Goal: Task Accomplishment & Management: Use online tool/utility

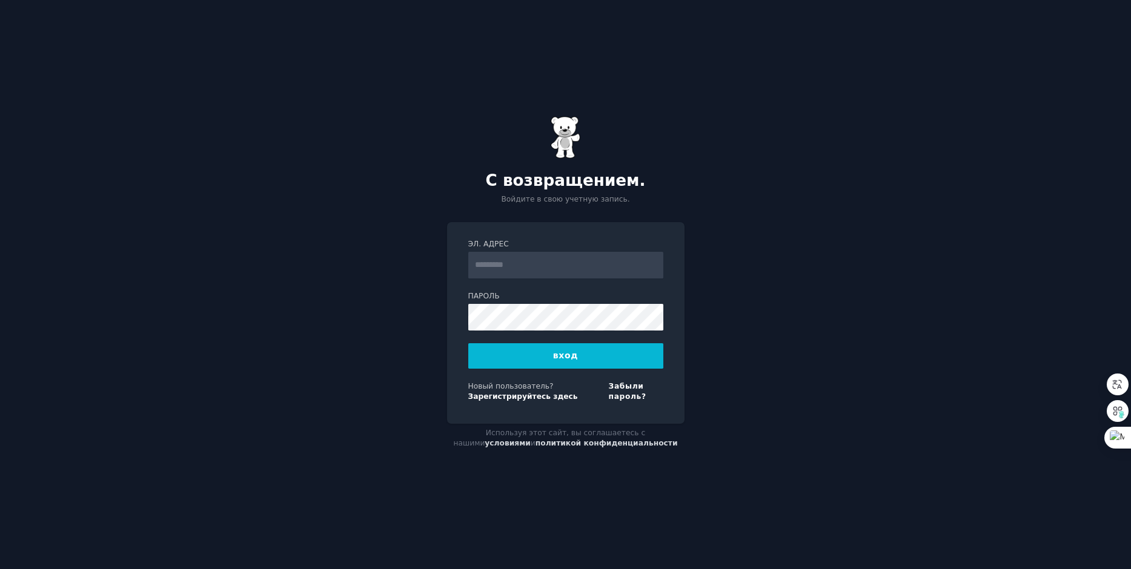
click at [548, 267] on input "Эл. адрес" at bounding box center [565, 265] width 195 height 27
click at [550, 265] on input "Эл. адрес" at bounding box center [565, 265] width 195 height 27
type input "**********"
click at [589, 360] on button "вход" at bounding box center [565, 355] width 195 height 25
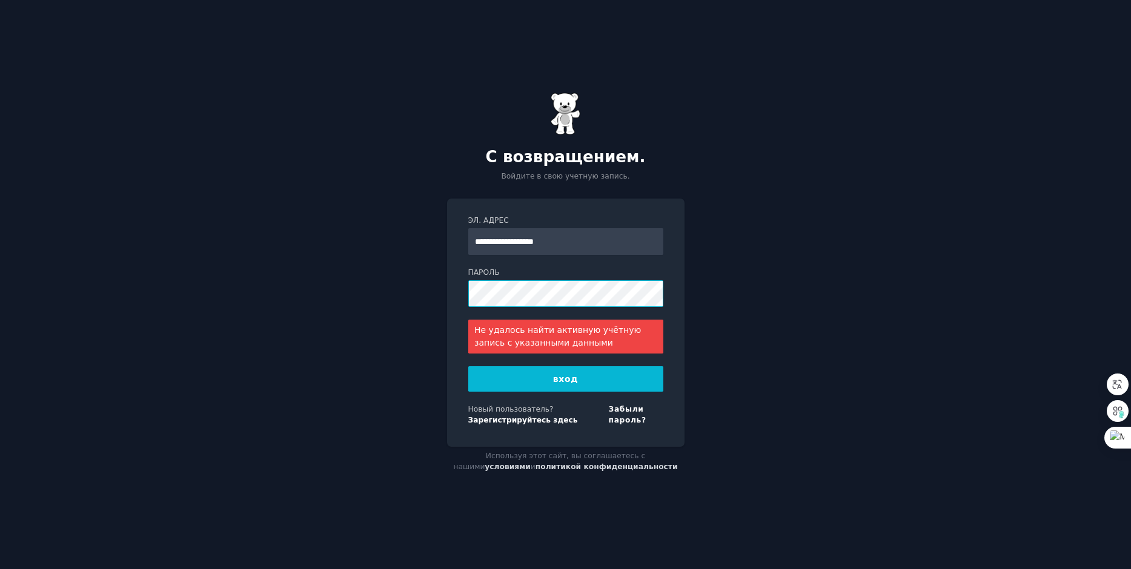
click at [466, 297] on div "**********" at bounding box center [565, 323] width 237 height 248
click at [799, 236] on div "**********" at bounding box center [565, 284] width 1131 height 569
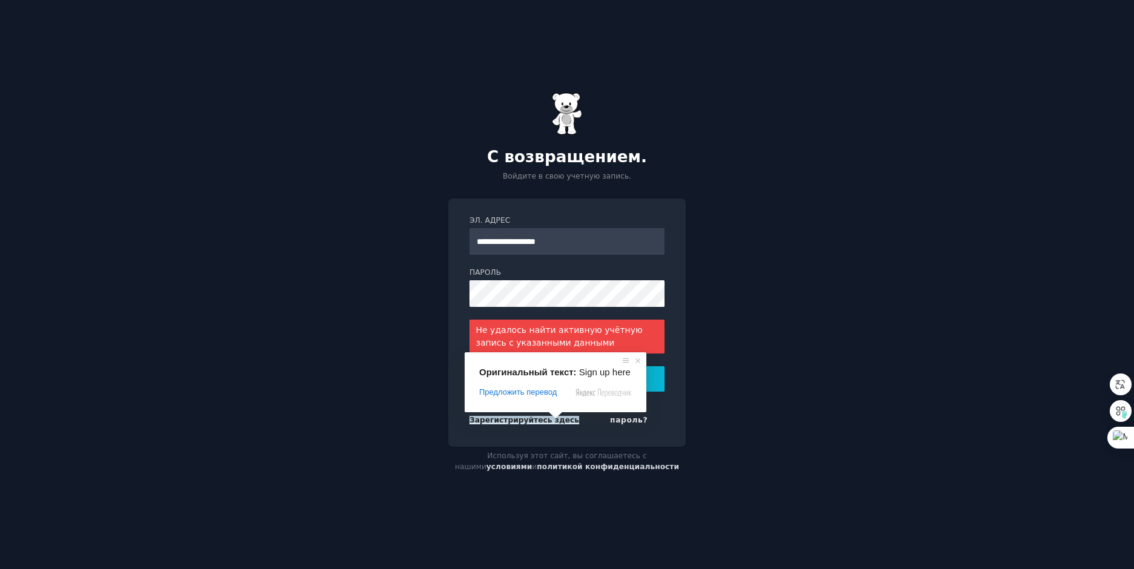
click at [550, 423] on ya-tr-span "Зарегистрируйтесь здесь" at bounding box center [524, 420] width 110 height 8
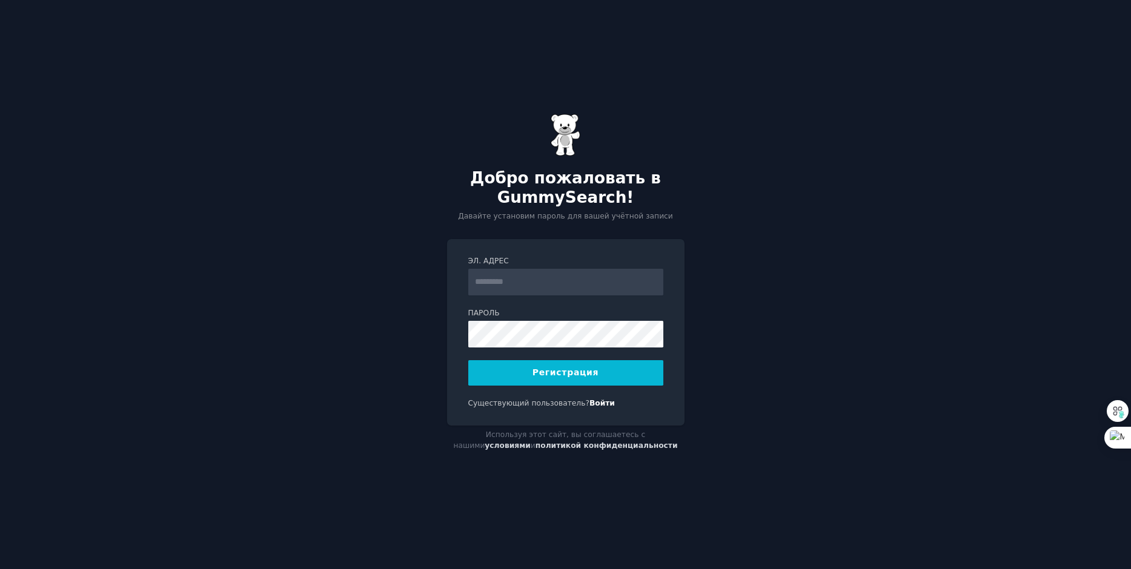
click at [509, 281] on input "Эл. адрес" at bounding box center [565, 282] width 195 height 27
type input "**********"
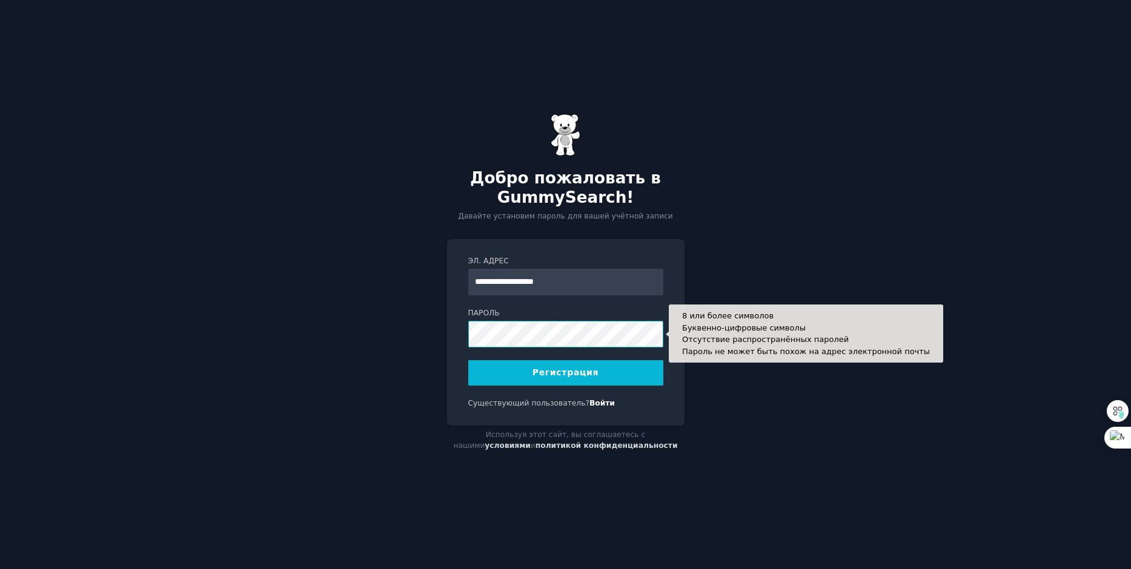
click at [468, 360] on button "Регистрация" at bounding box center [565, 372] width 195 height 25
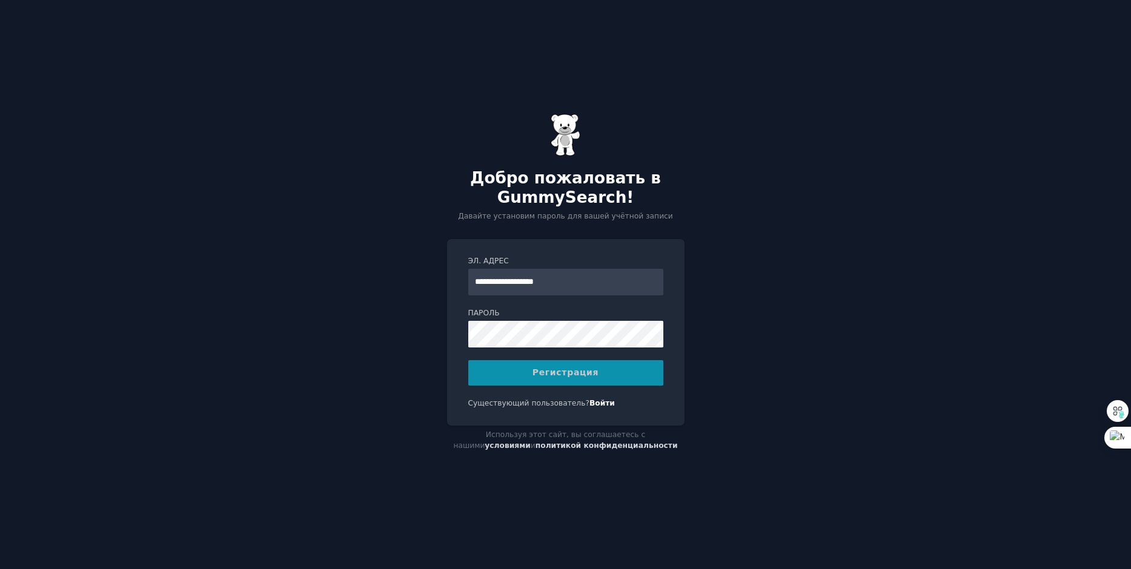
click at [531, 371] on div "Регистрация" at bounding box center [565, 372] width 195 height 25
click at [575, 373] on div "Регистрация" at bounding box center [565, 372] width 195 height 25
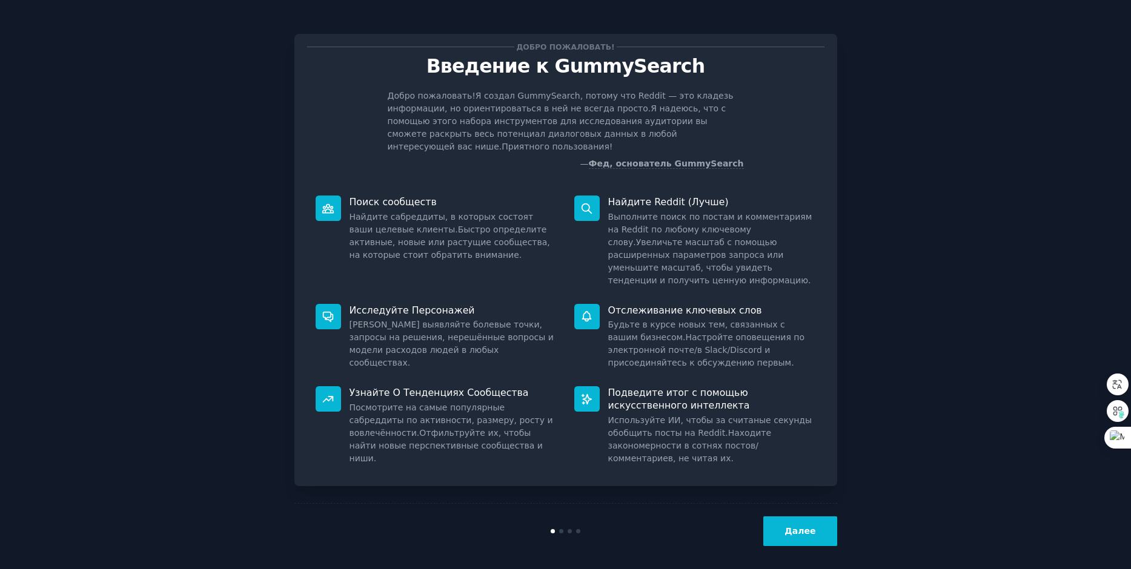
click at [813, 526] on ya-tr-span "Далее" at bounding box center [799, 531] width 31 height 10
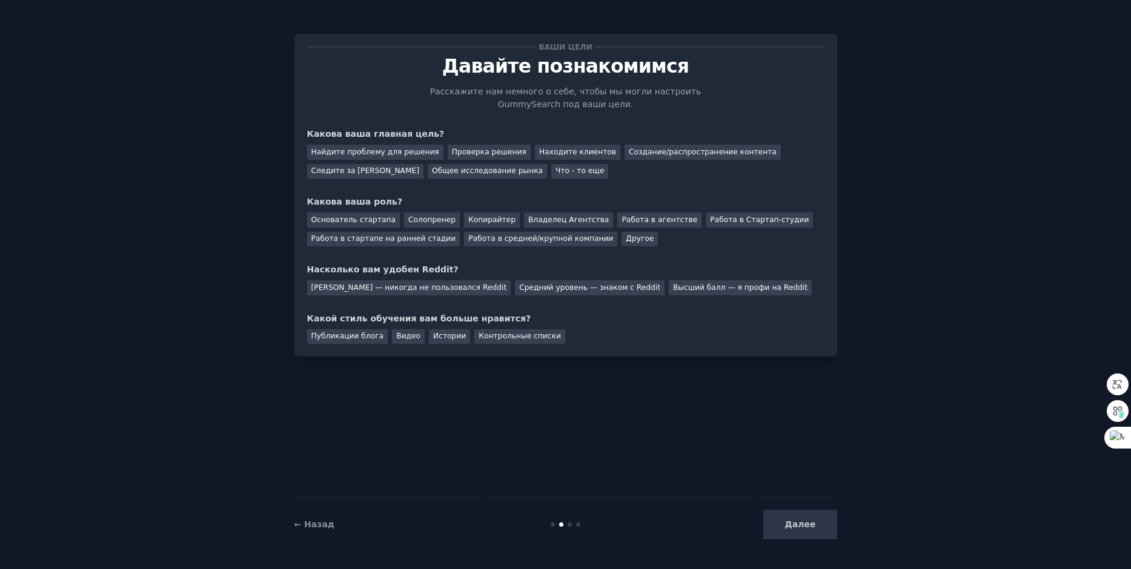
click at [811, 525] on div "Далее" at bounding box center [746, 525] width 181 height 30
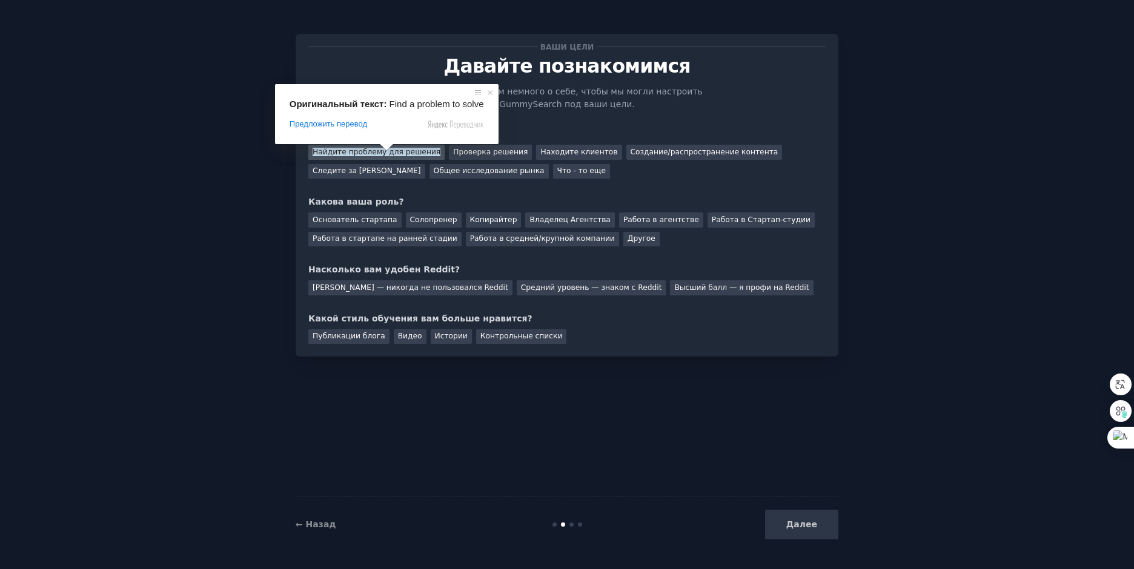
click at [387, 154] on ya-tr-span "Найдите проблему для решения" at bounding box center [377, 152] width 128 height 8
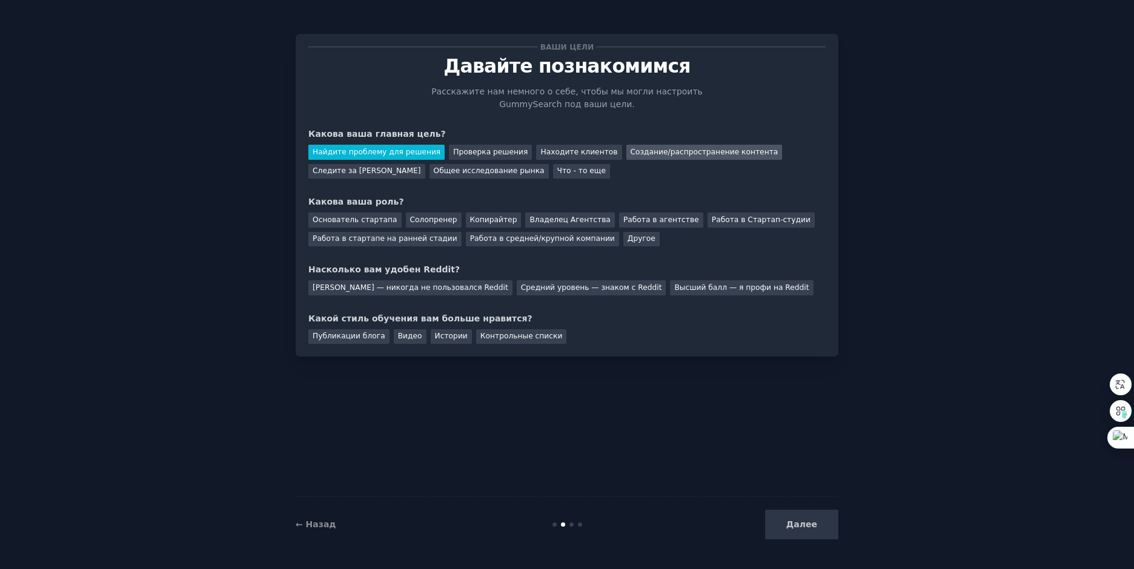
click at [703, 151] on ya-tr-span "Создание/распространение контента" at bounding box center [705, 152] width 148 height 8
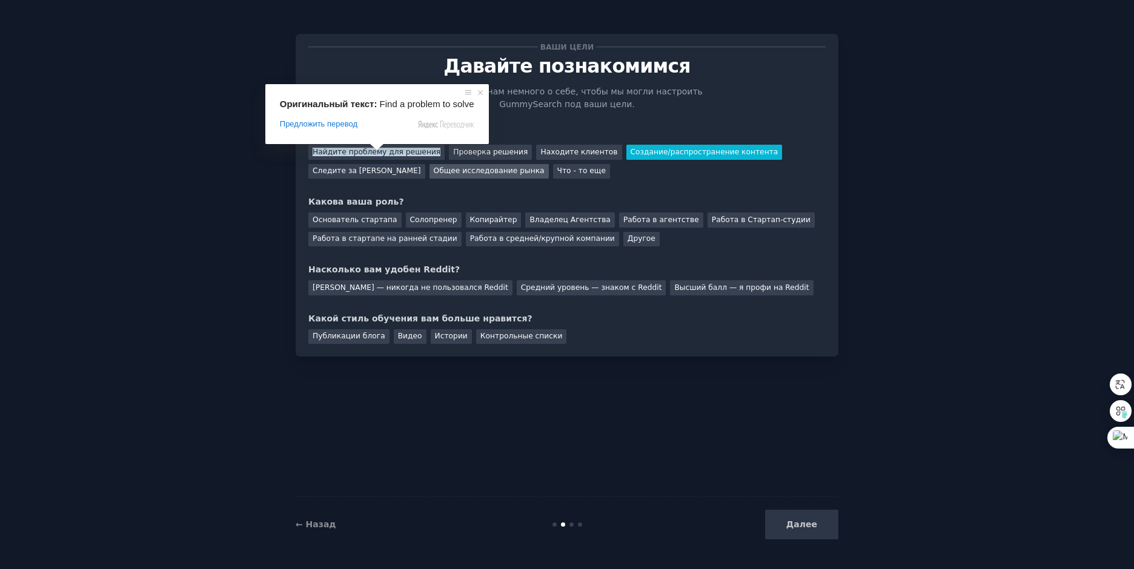
click at [470, 175] on ya-tr-span "Общее исследование рынка" at bounding box center [489, 171] width 111 height 8
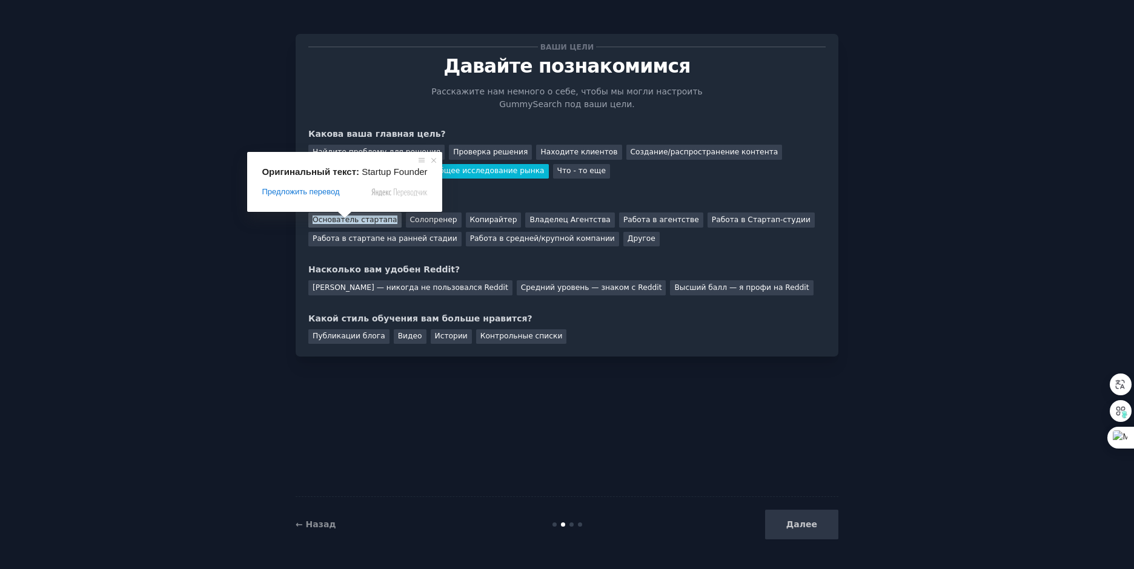
click at [343, 224] on ya-tr-span "Основатель стартапа" at bounding box center [355, 220] width 85 height 8
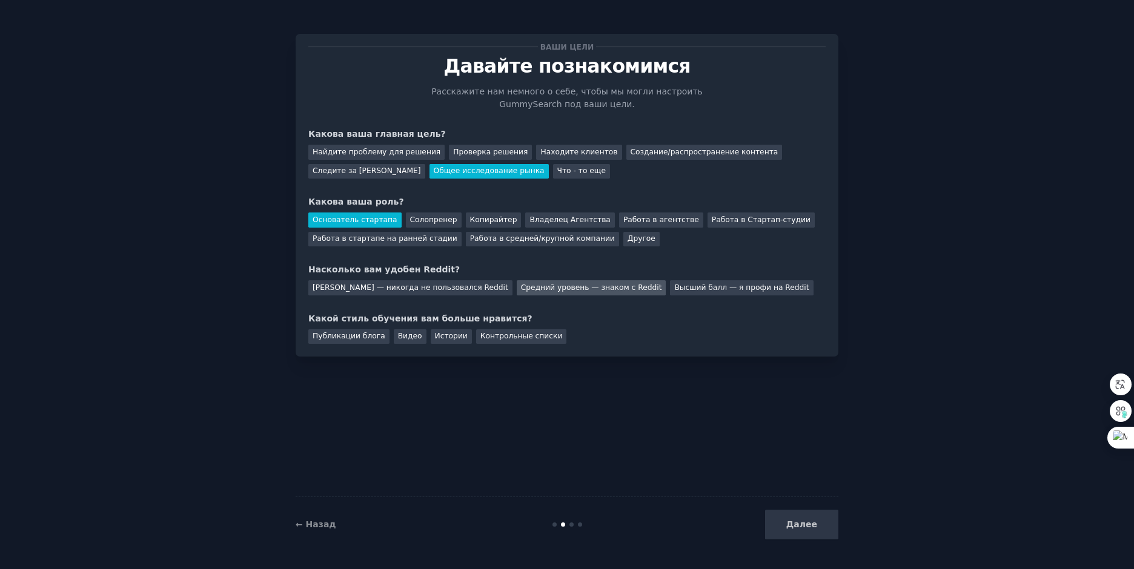
click at [521, 290] on ya-tr-span "Средний уровень — знаком с Reddit" at bounding box center [591, 288] width 141 height 8
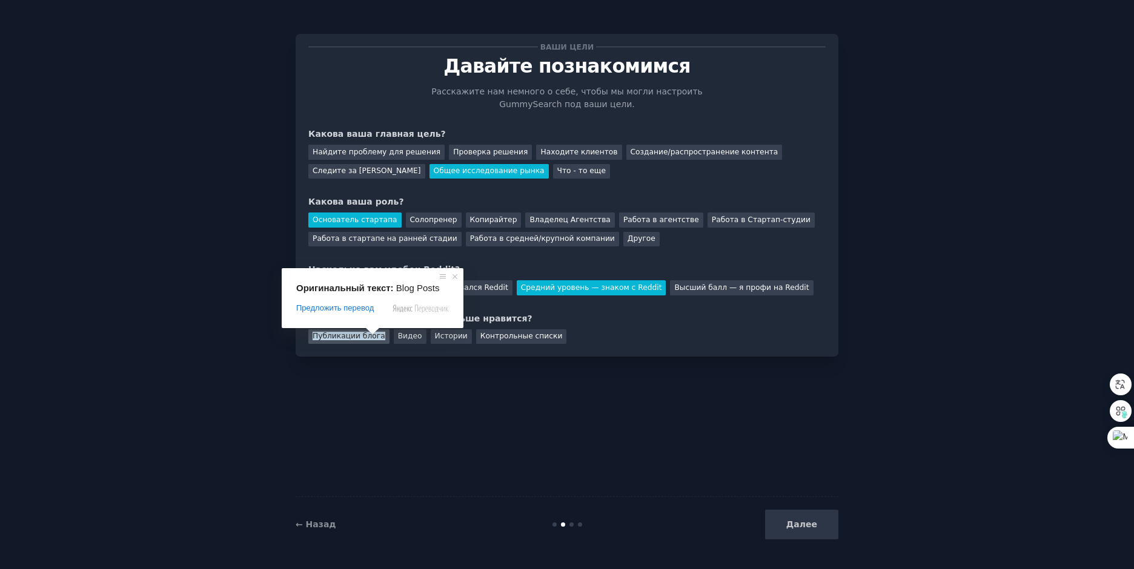
click at [345, 339] on ya-tr-span "Публикации блога" at bounding box center [349, 336] width 73 height 8
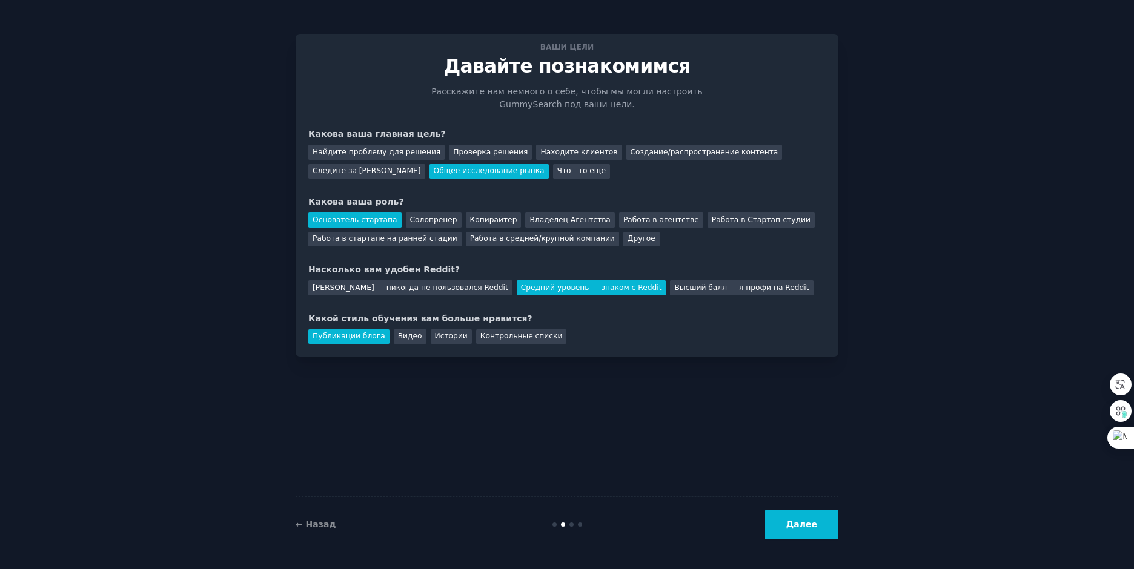
click at [808, 532] on button "Далее" at bounding box center [801, 525] width 73 height 30
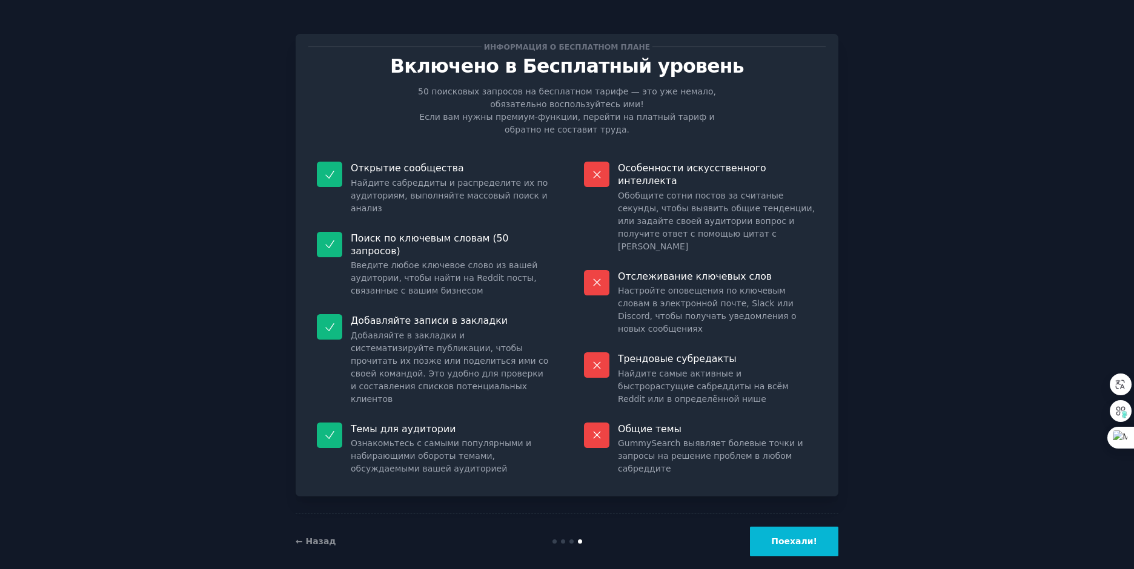
click at [805, 531] on button "Поехали!" at bounding box center [794, 542] width 88 height 30
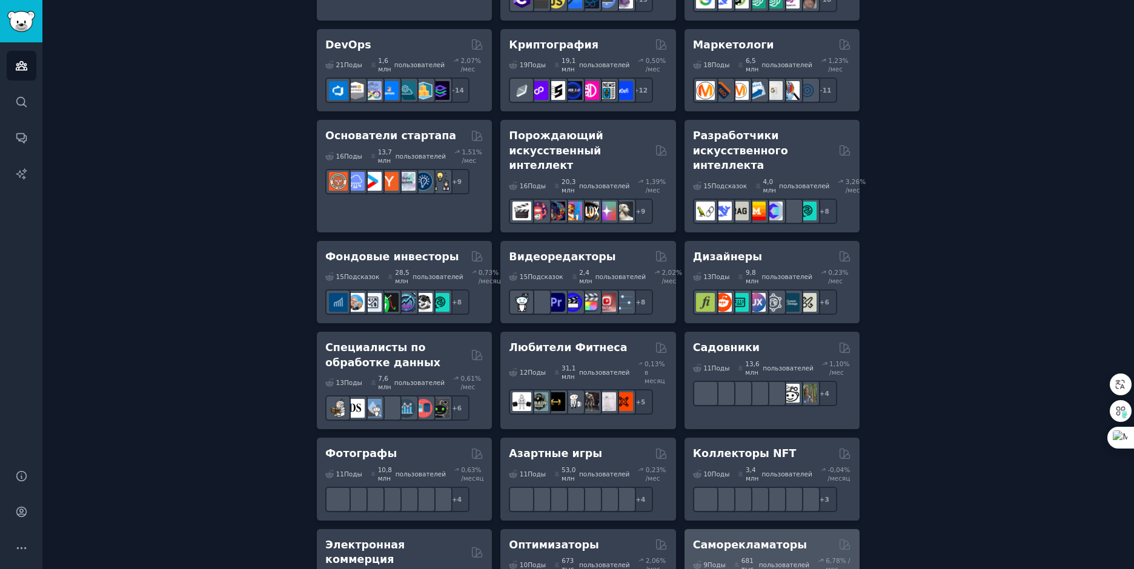
scroll to position [445, 0]
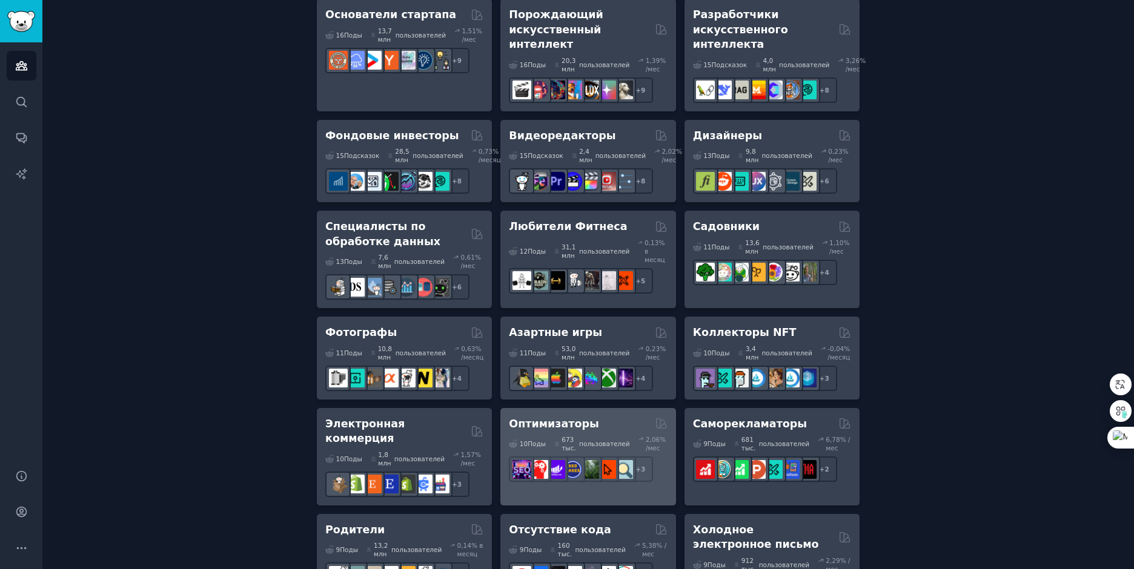
click at [571, 418] on ya-tr-span "Оптимизаторы" at bounding box center [554, 424] width 90 height 12
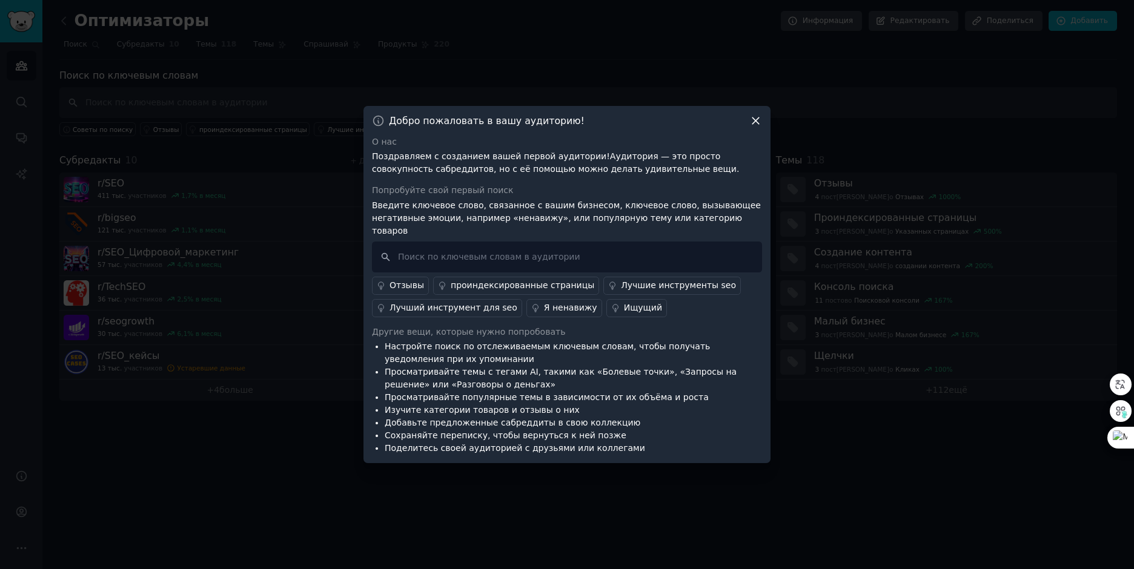
click at [753, 124] on icon at bounding box center [755, 121] width 7 height 7
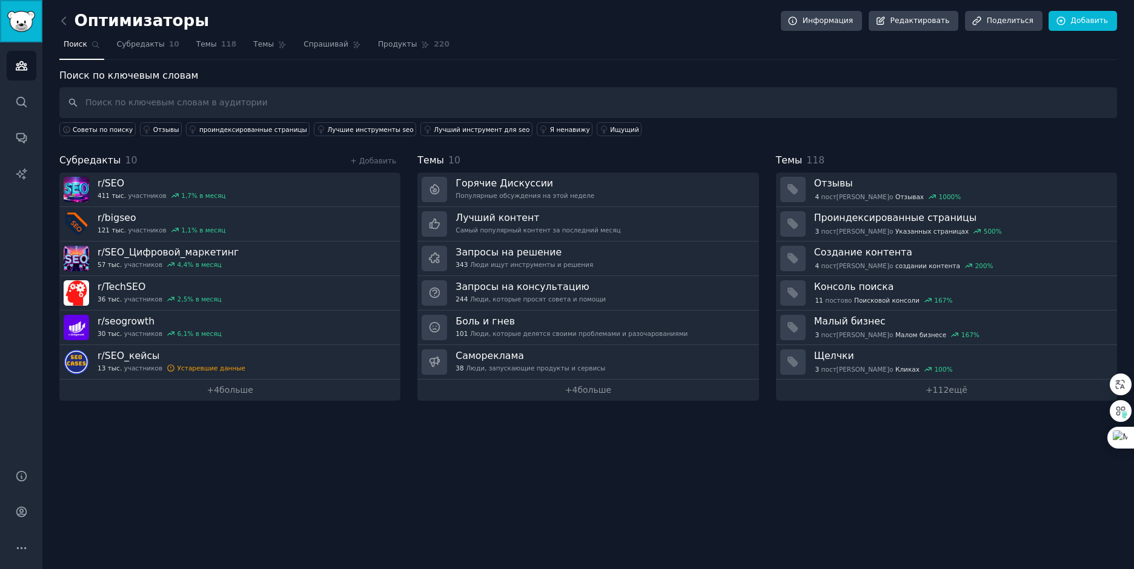
click at [26, 24] on img "Боковая панель" at bounding box center [21, 21] width 28 height 21
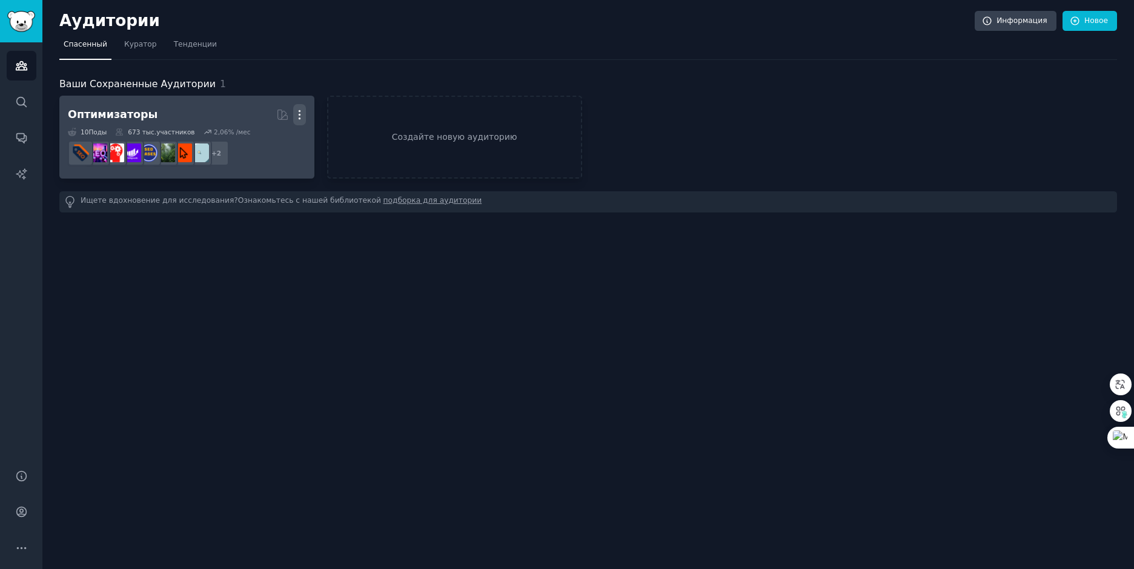
click at [297, 116] on icon "button" at bounding box center [299, 114] width 13 height 13
click at [268, 145] on ya-tr-span "Удалить" at bounding box center [262, 140] width 37 height 10
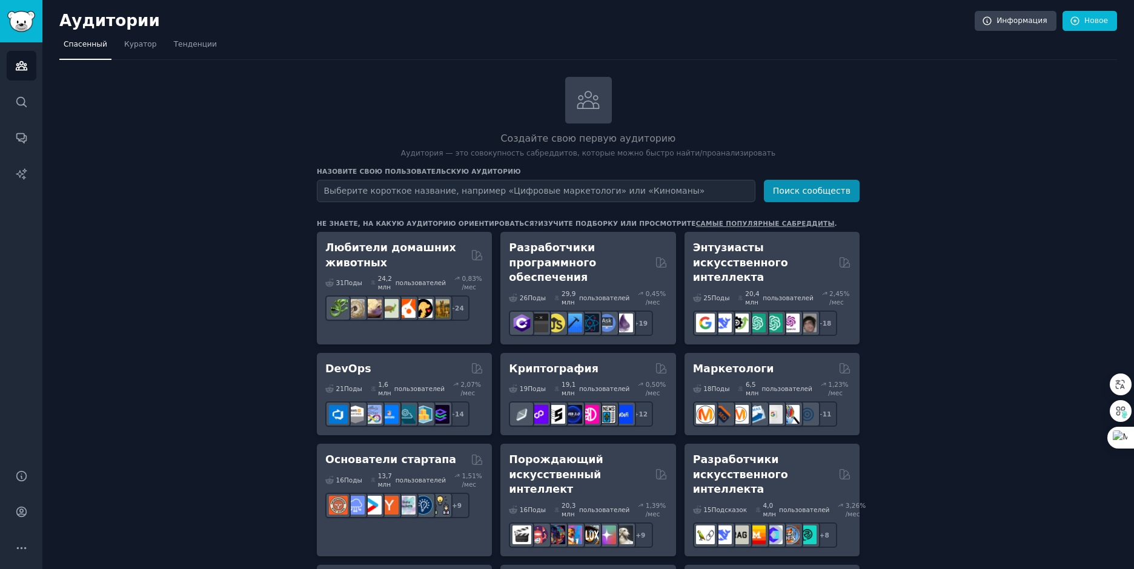
click at [194, 48] on ya-tr-span "Тенденции" at bounding box center [195, 44] width 43 height 8
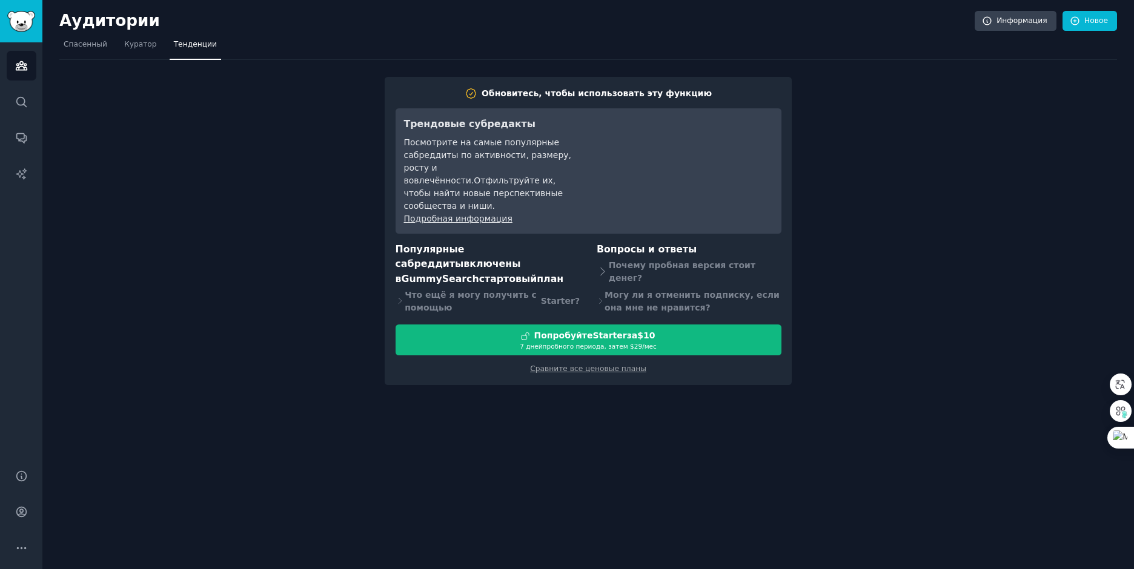
click at [563, 428] on div "Аудитории Информация Новое Спасенный Куратор Тенденции Обновитесь, чтобы исполь…" at bounding box center [588, 284] width 1092 height 569
click at [196, 47] on ya-tr-span "Тенденции" at bounding box center [195, 44] width 43 height 8
click at [142, 45] on ya-tr-span "Куратор" at bounding box center [140, 44] width 33 height 8
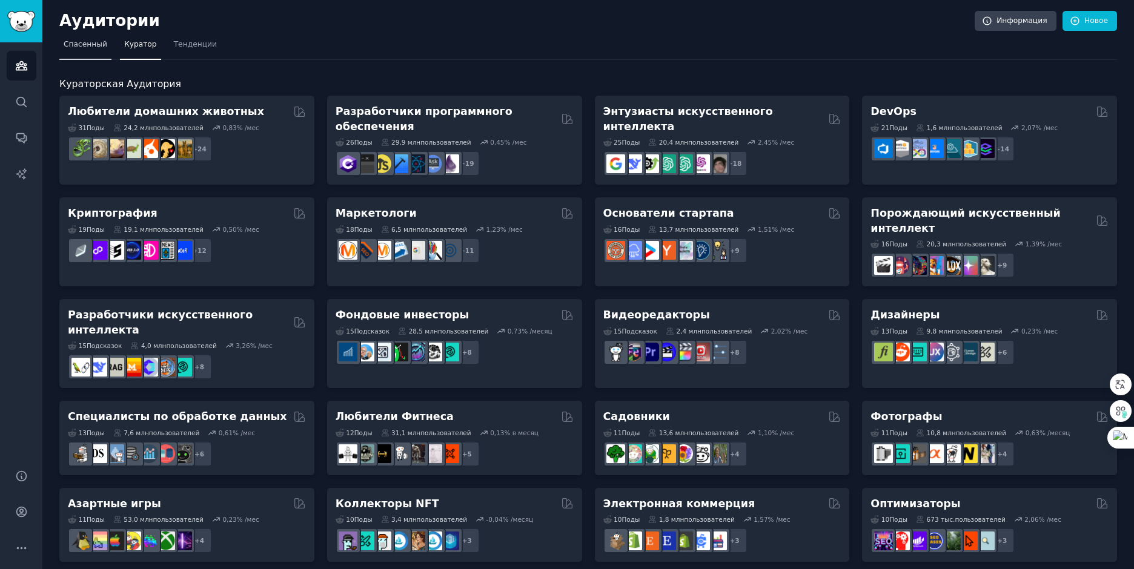
click at [83, 48] on ya-tr-span "Спасенный" at bounding box center [86, 44] width 44 height 8
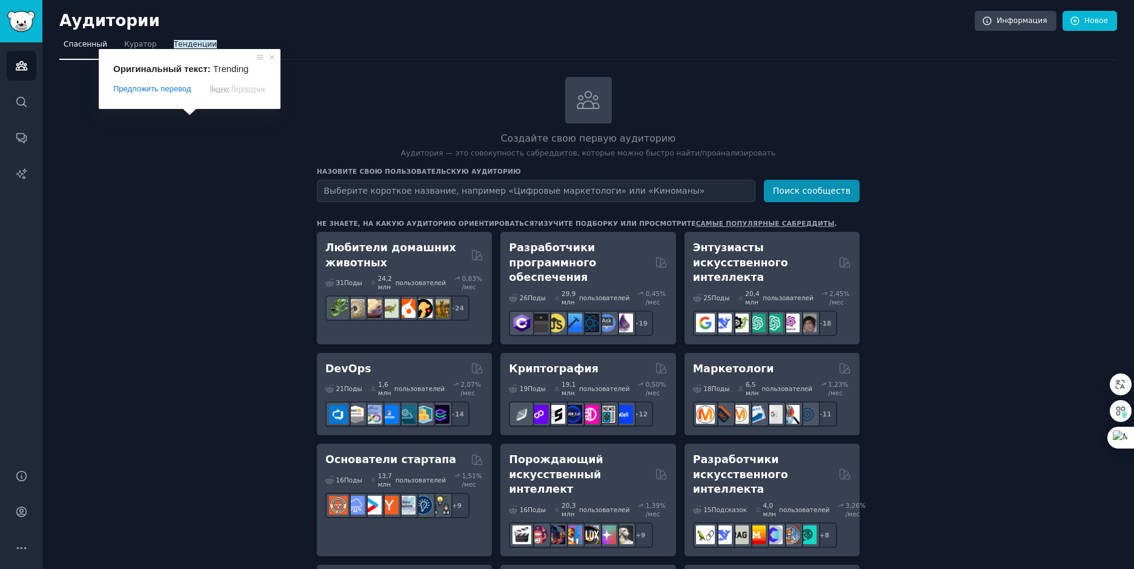
click at [190, 44] on ya-tr-span "Тенденции" at bounding box center [195, 44] width 43 height 8
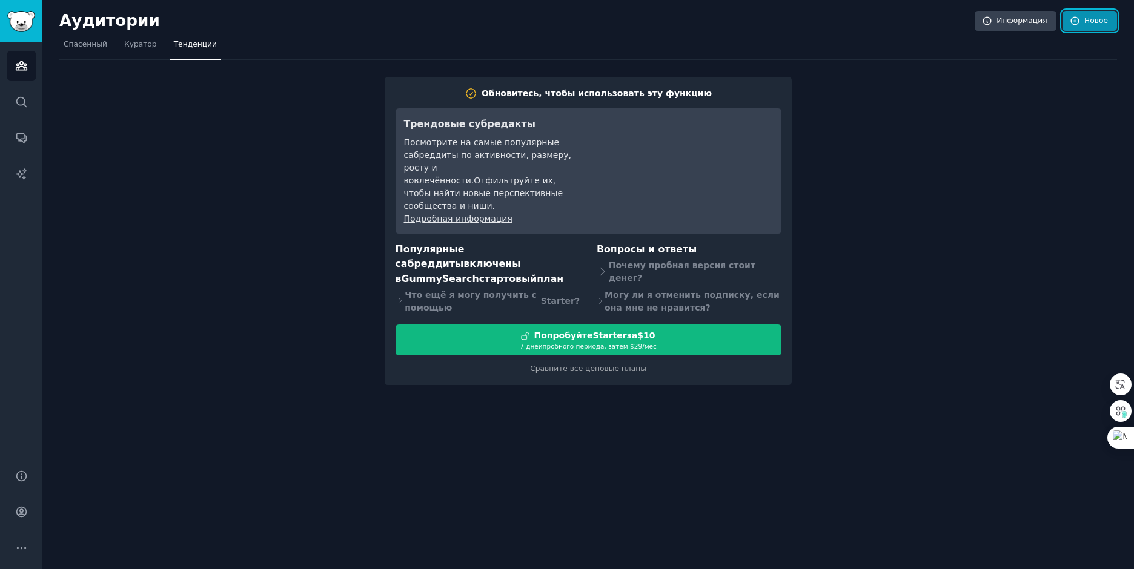
click at [1088, 24] on ya-tr-span "Новое" at bounding box center [1096, 21] width 24 height 11
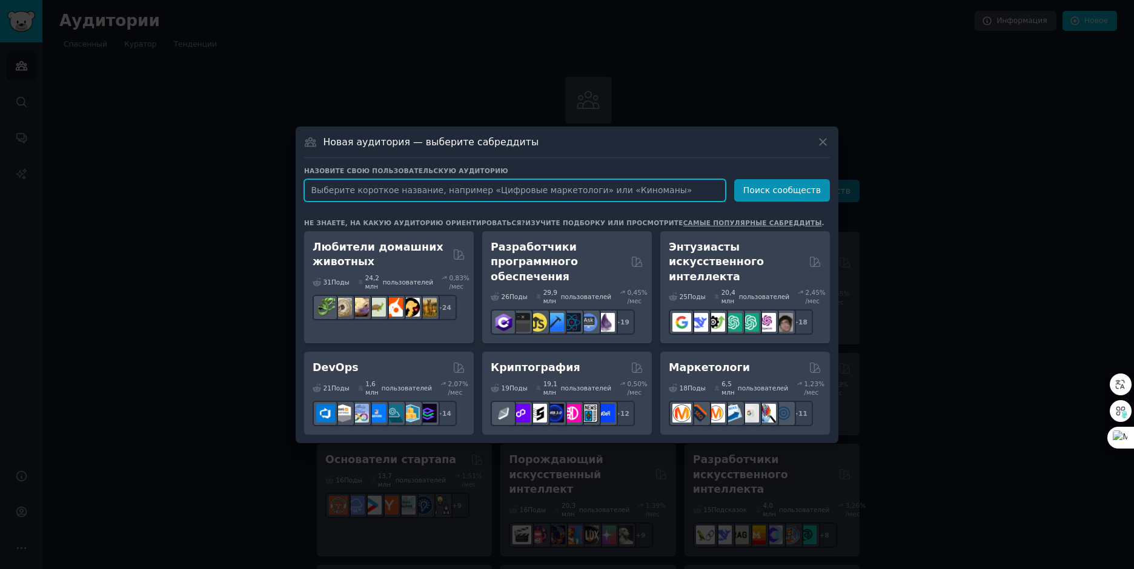
drag, startPoint x: 576, startPoint y: 192, endPoint x: 497, endPoint y: 194, distance: 78.8
click at [497, 194] on input "text" at bounding box center [515, 190] width 422 height 22
click at [513, 192] on input "text" at bounding box center [515, 190] width 422 height 22
click at [821, 144] on icon at bounding box center [823, 142] width 13 height 13
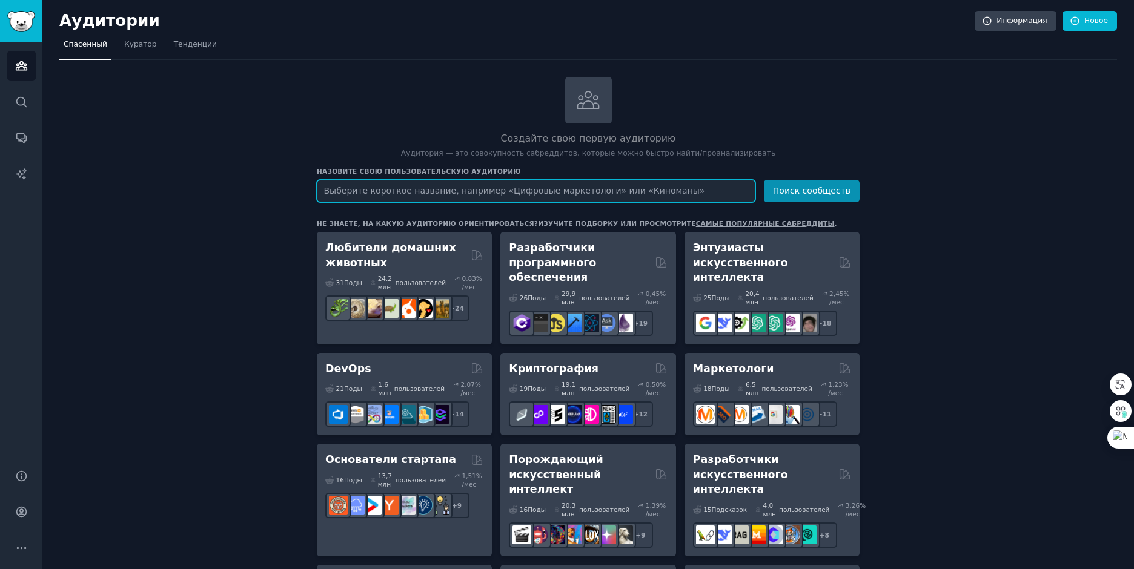
click at [421, 193] on input "text" at bounding box center [536, 191] width 439 height 22
type input "корм для кошек"
click at [764, 180] on button "Поиск сообществ" at bounding box center [812, 191] width 96 height 22
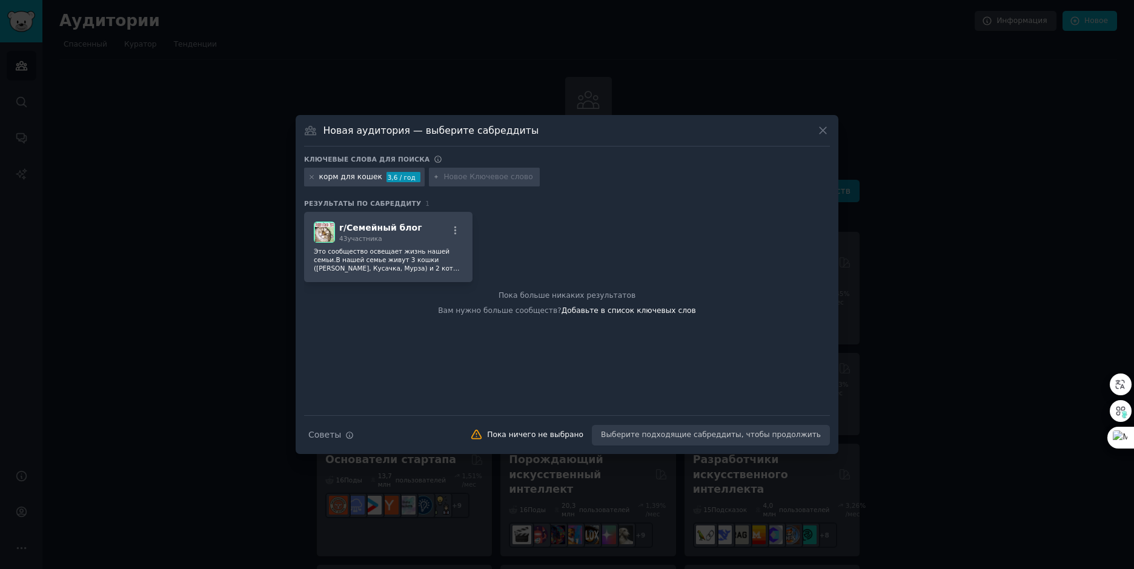
click at [820, 129] on icon at bounding box center [823, 130] width 13 height 13
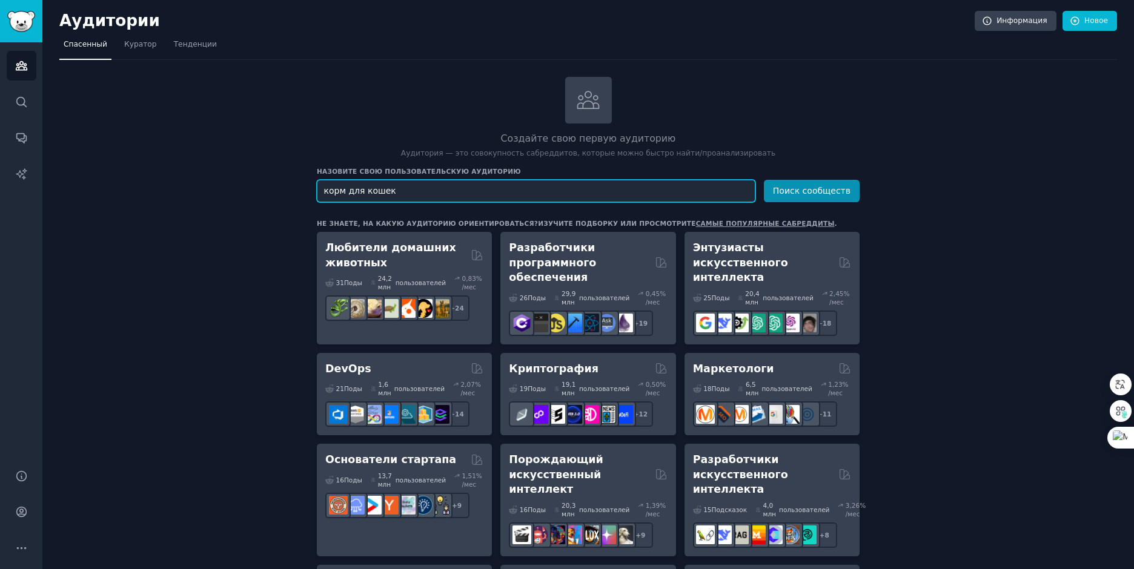
drag, startPoint x: 399, startPoint y: 190, endPoint x: 286, endPoint y: 184, distance: 112.8
click at [438, 191] on input "text" at bounding box center [536, 191] width 439 height 22
paste input "Mounjaro"
type input "Mounjaro"
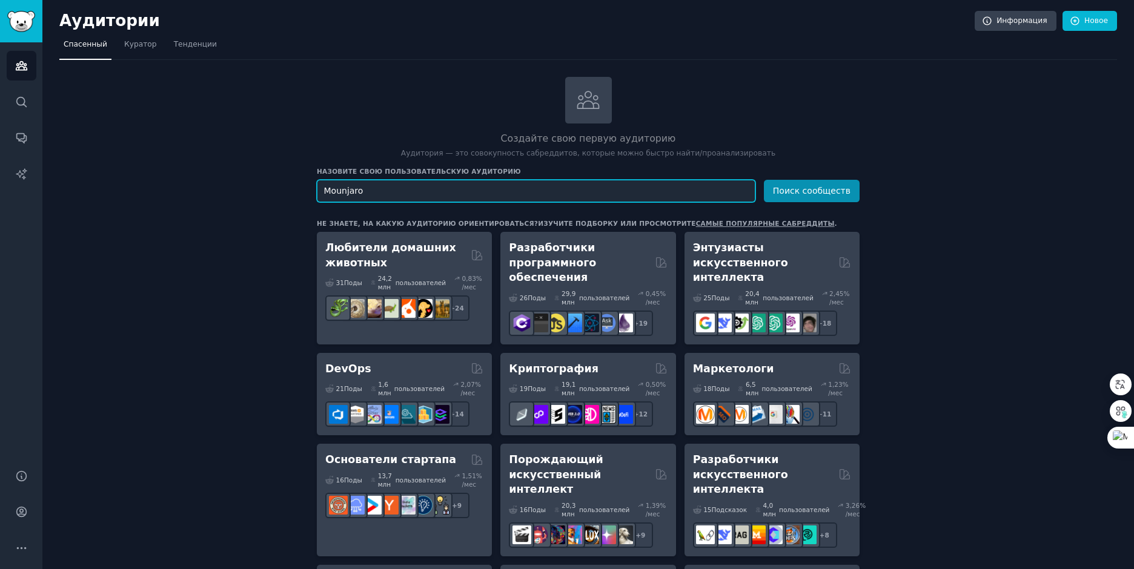
click at [764, 180] on button "Поиск сообществ" at bounding box center [812, 191] width 96 height 22
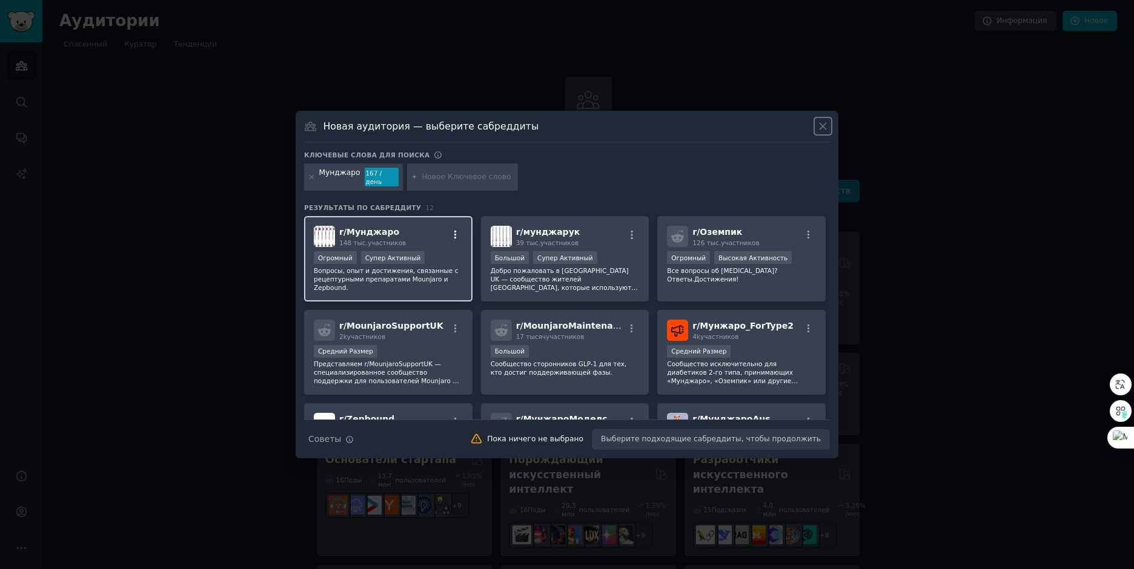
click at [453, 231] on icon "button" at bounding box center [455, 235] width 11 height 11
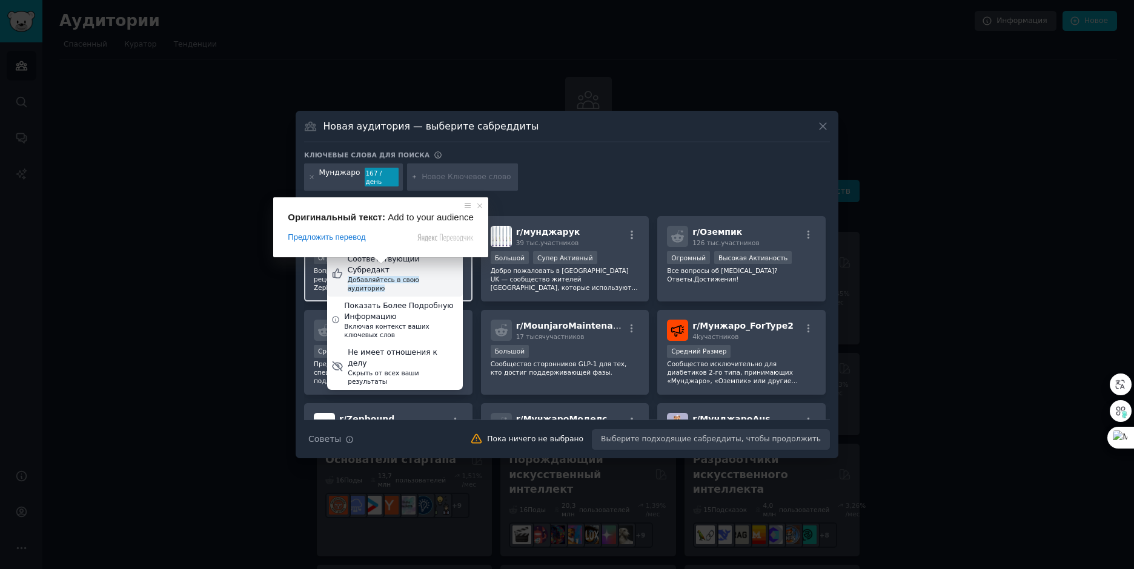
click at [380, 260] on span at bounding box center [381, 260] width 16 height 7
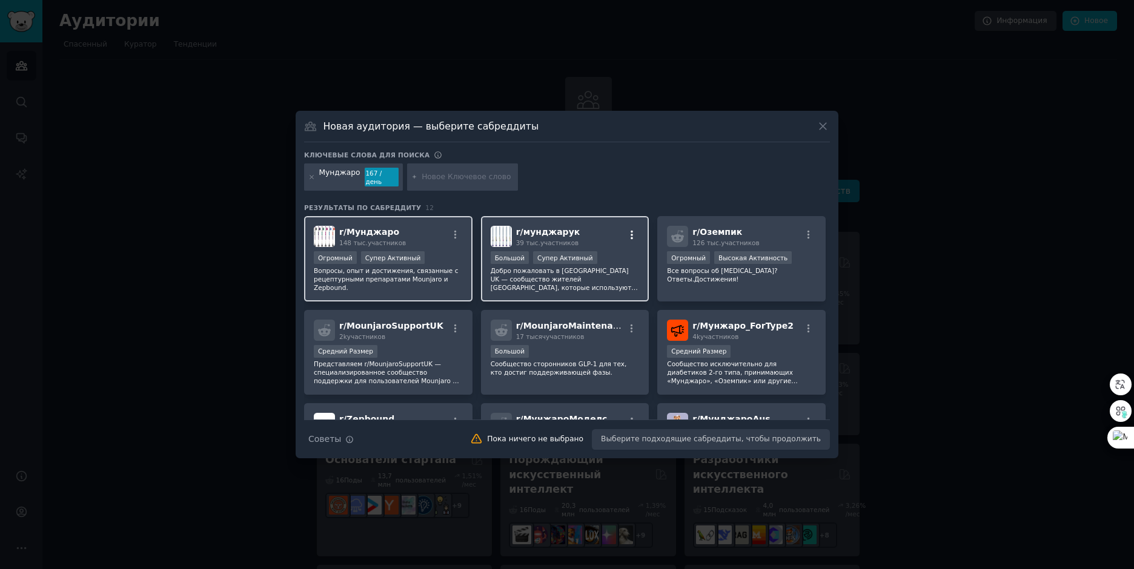
click at [630, 230] on icon "button" at bounding box center [631, 235] width 11 height 11
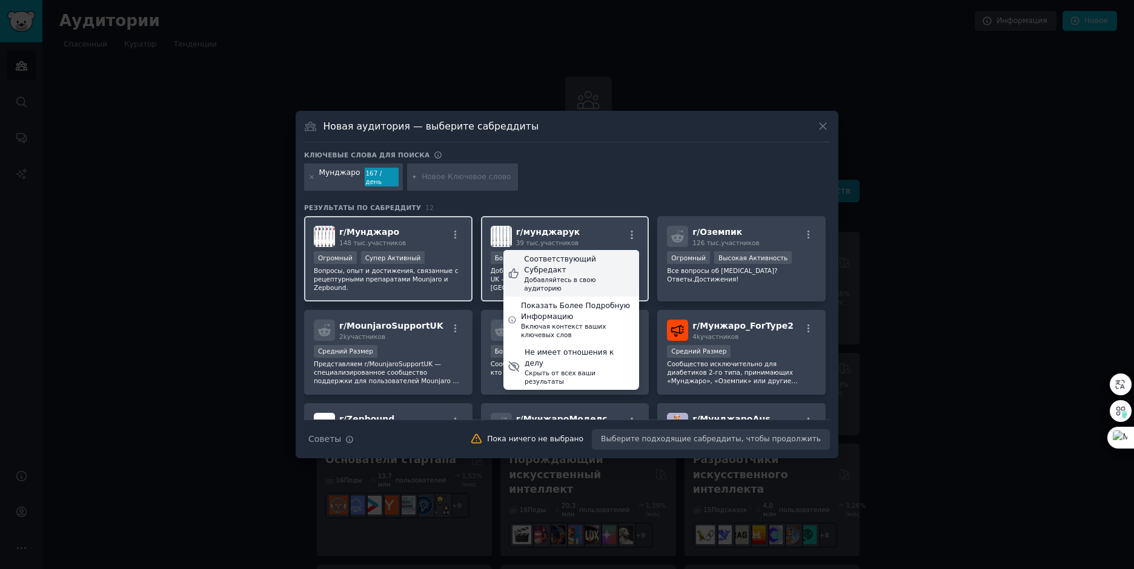
click at [606, 260] on div "Соответствующий Субредакт" at bounding box center [579, 264] width 111 height 21
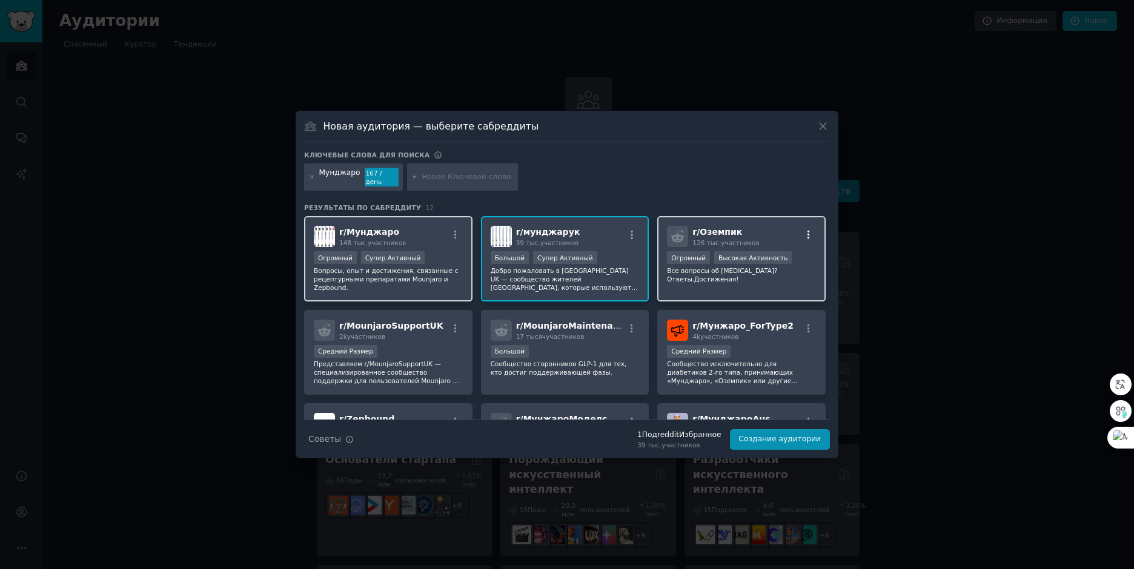
click at [808, 231] on icon "button" at bounding box center [809, 235] width 2 height 8
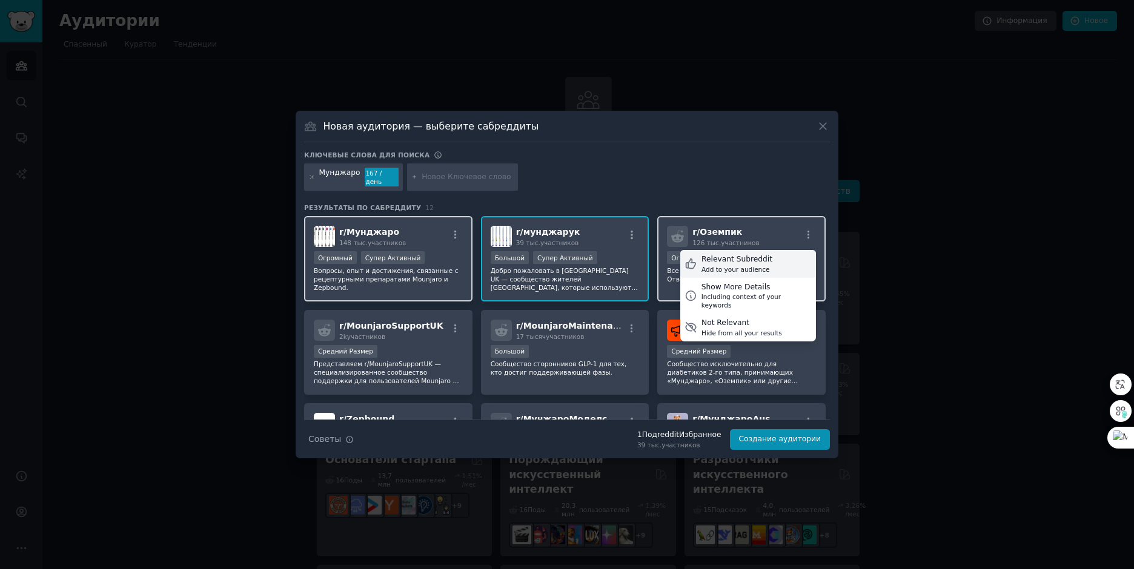
click at [768, 265] on div "Relevant Subreddit Add to your audience" at bounding box center [748, 264] width 136 height 28
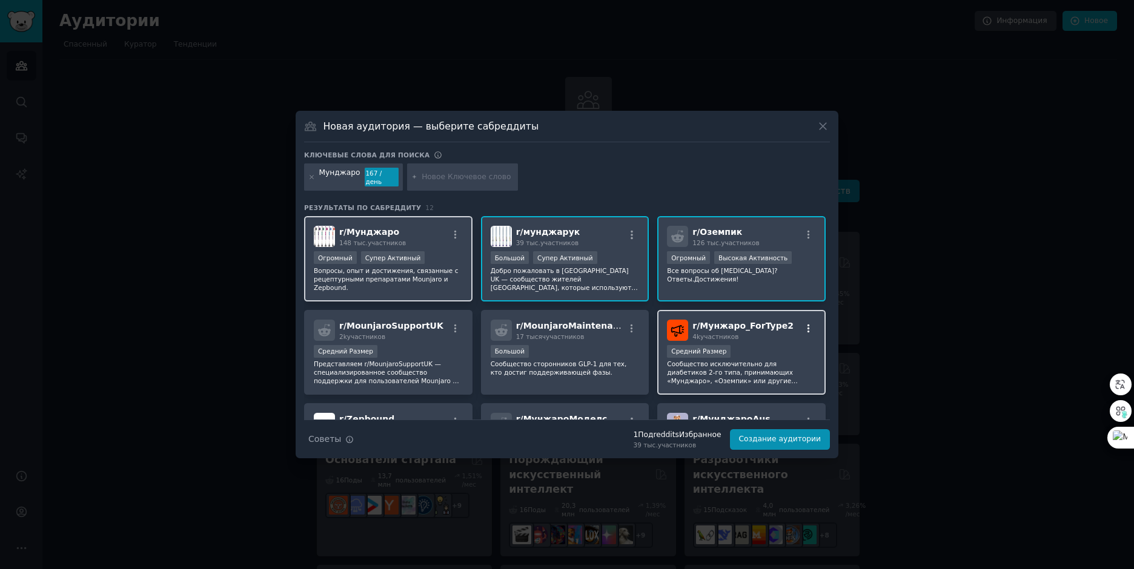
click at [803, 324] on icon "button" at bounding box center [808, 328] width 11 height 11
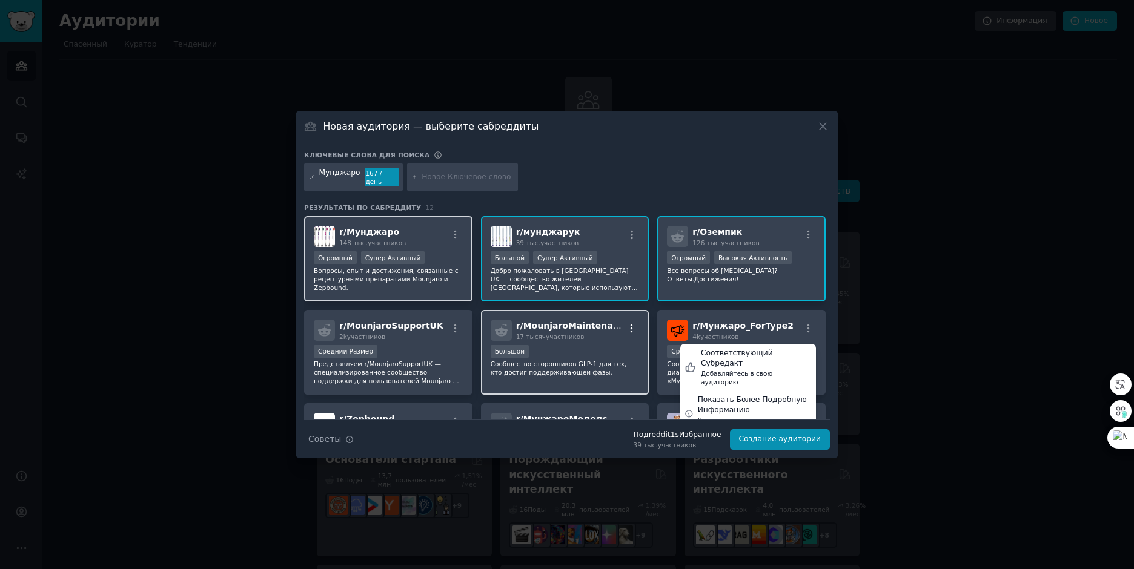
click at [631, 325] on icon "button" at bounding box center [631, 328] width 11 height 11
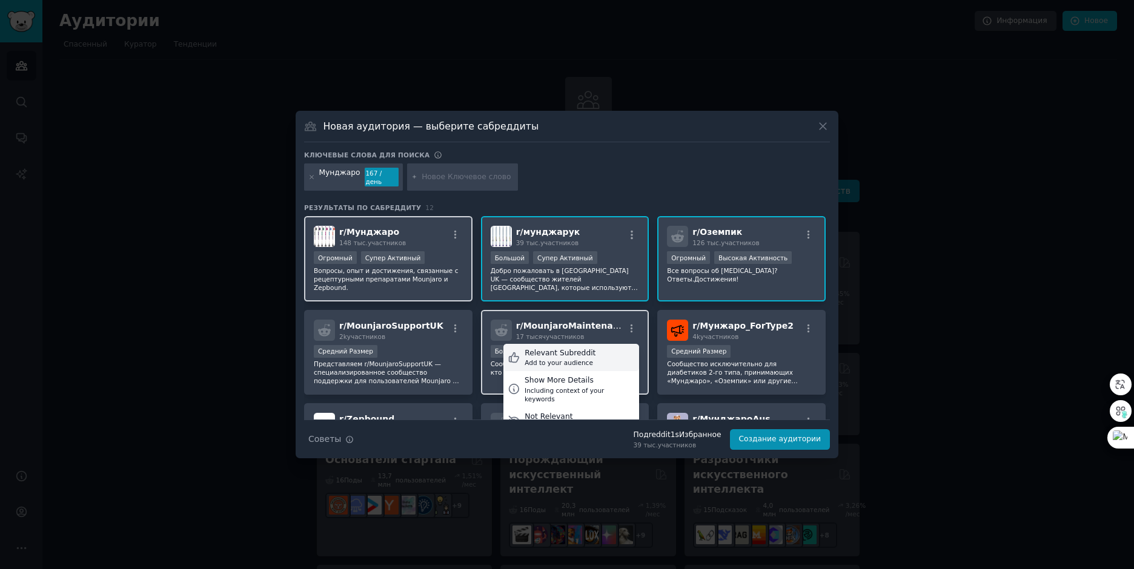
click at [599, 347] on div "Relevant Subreddit Add to your audience" at bounding box center [571, 358] width 136 height 28
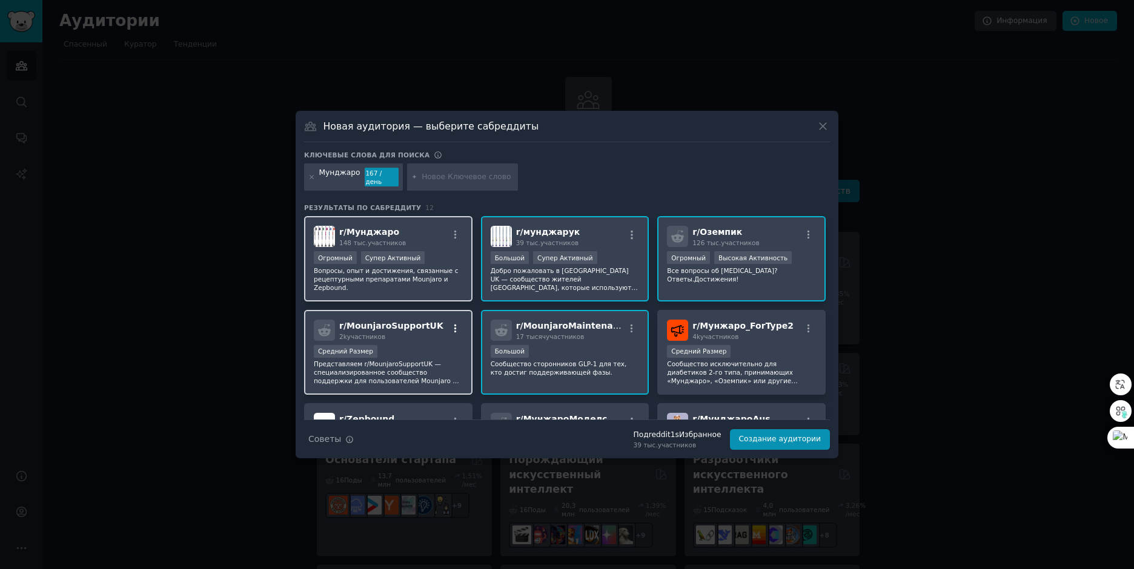
click at [453, 323] on icon "button" at bounding box center [455, 328] width 11 height 11
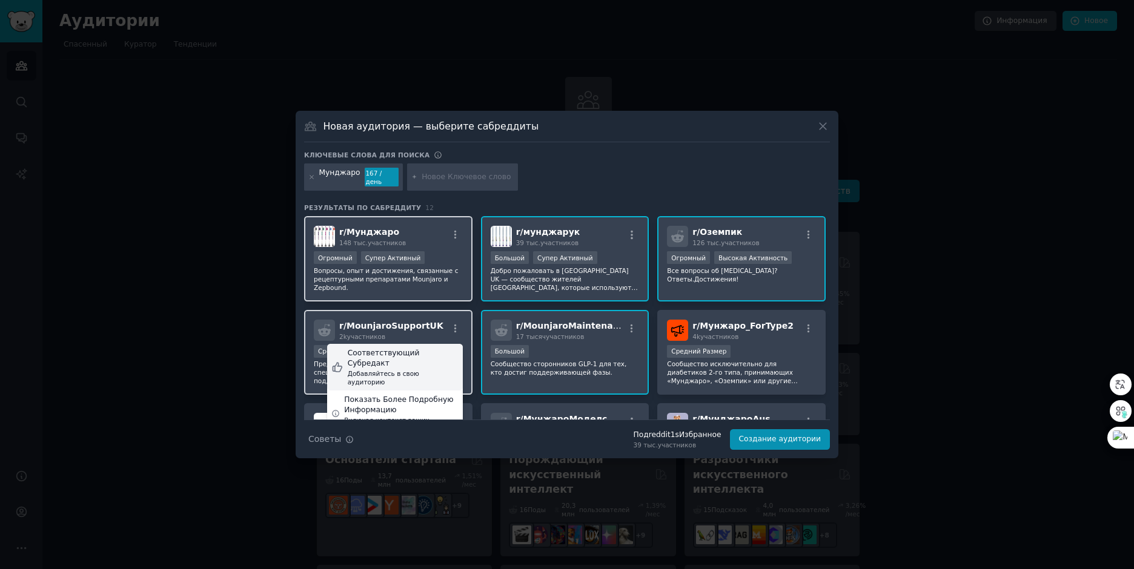
click at [420, 349] on ya-tr-span "Соответствующий Субредакт" at bounding box center [384, 358] width 72 height 19
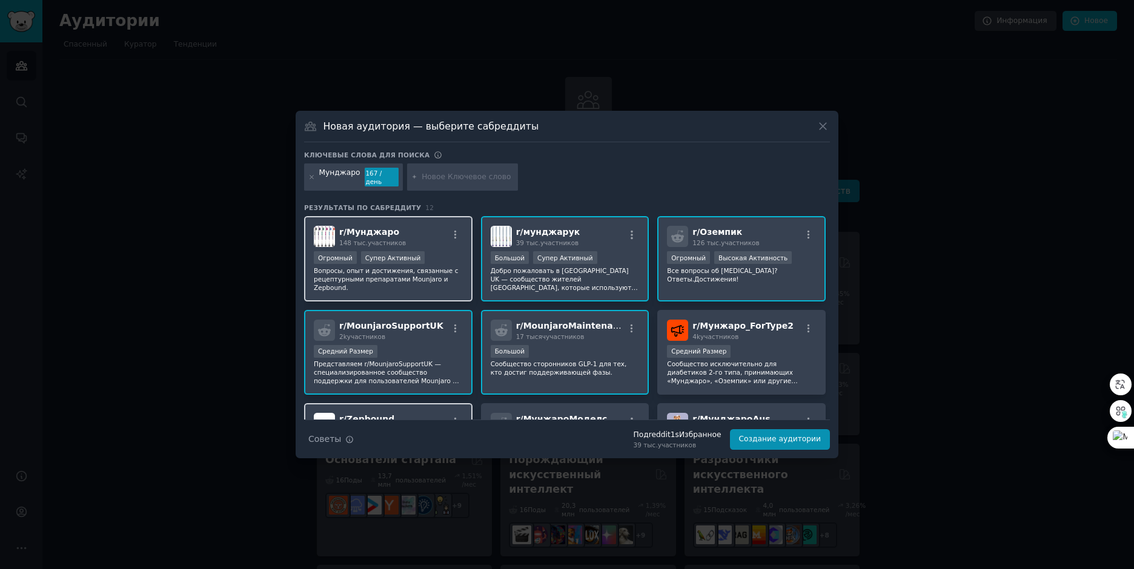
scroll to position [121, 0]
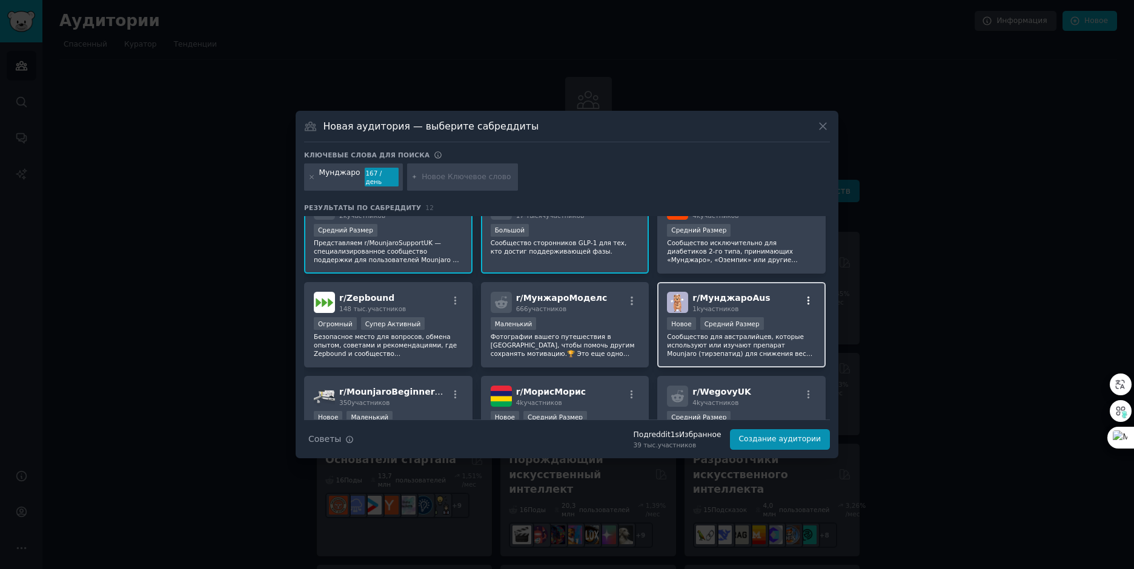
click at [806, 296] on icon "button" at bounding box center [808, 301] width 11 height 11
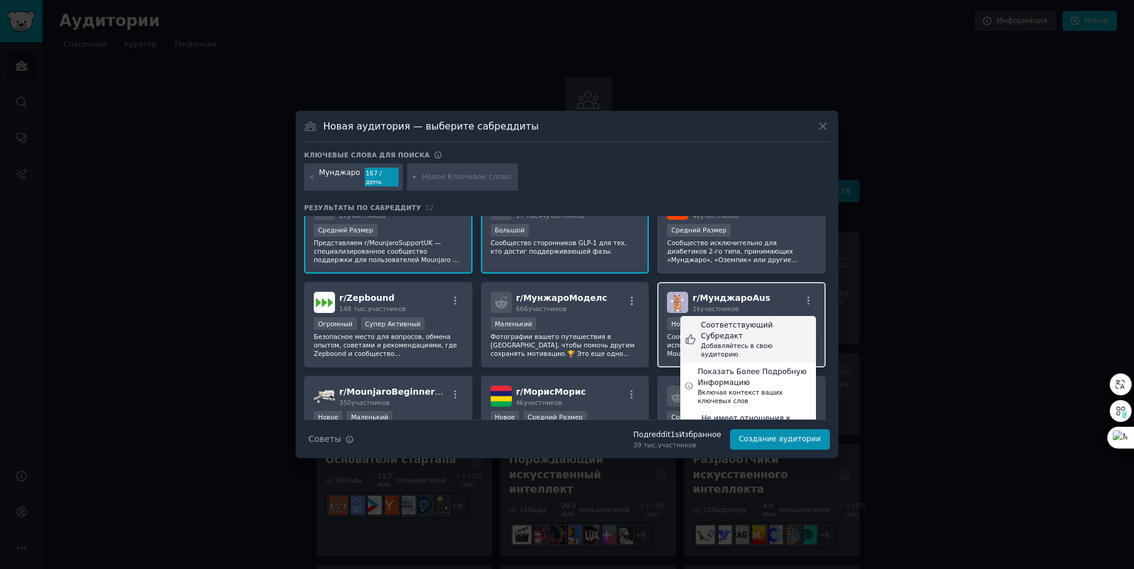
click at [763, 321] on ya-tr-span "Соответствующий Субредакт" at bounding box center [737, 330] width 72 height 19
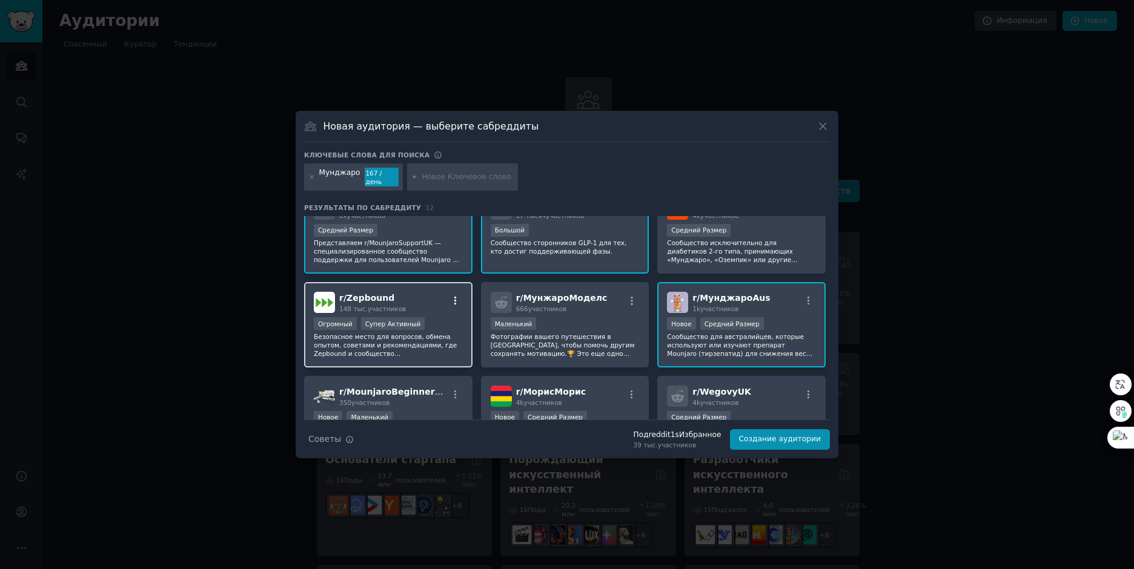
click at [454, 300] on icon "button" at bounding box center [455, 301] width 2 height 8
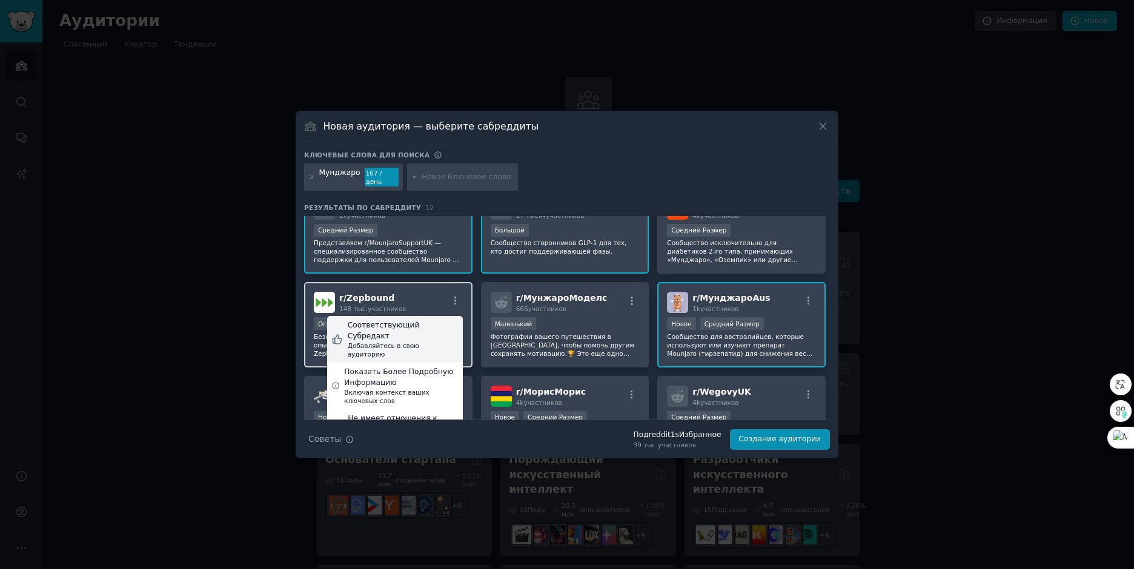
click at [417, 321] on ya-tr-span "Соответствующий Субредакт" at bounding box center [384, 330] width 72 height 19
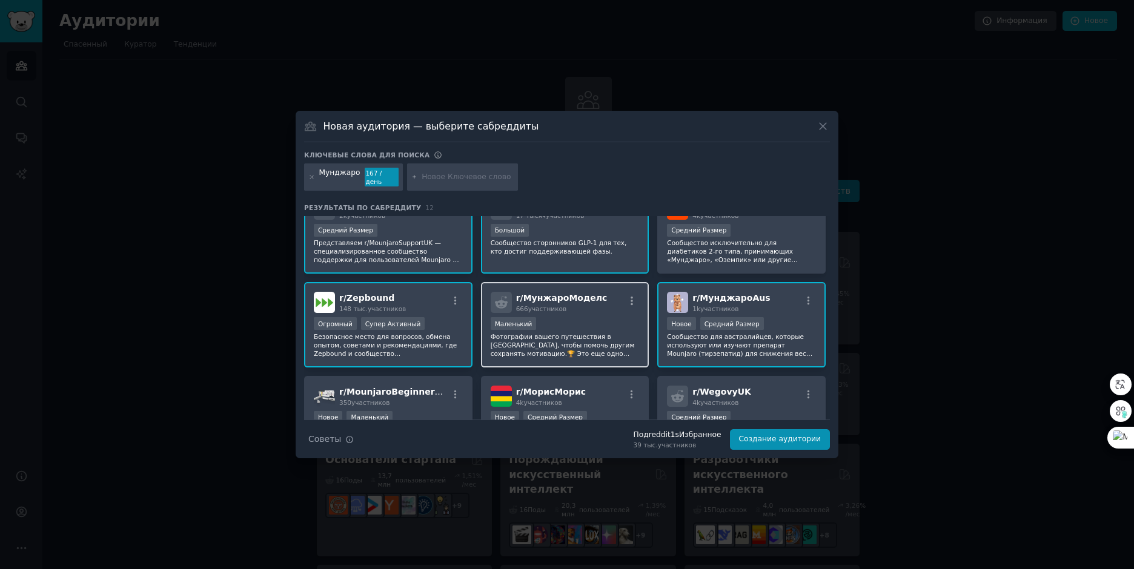
scroll to position [211, 0]
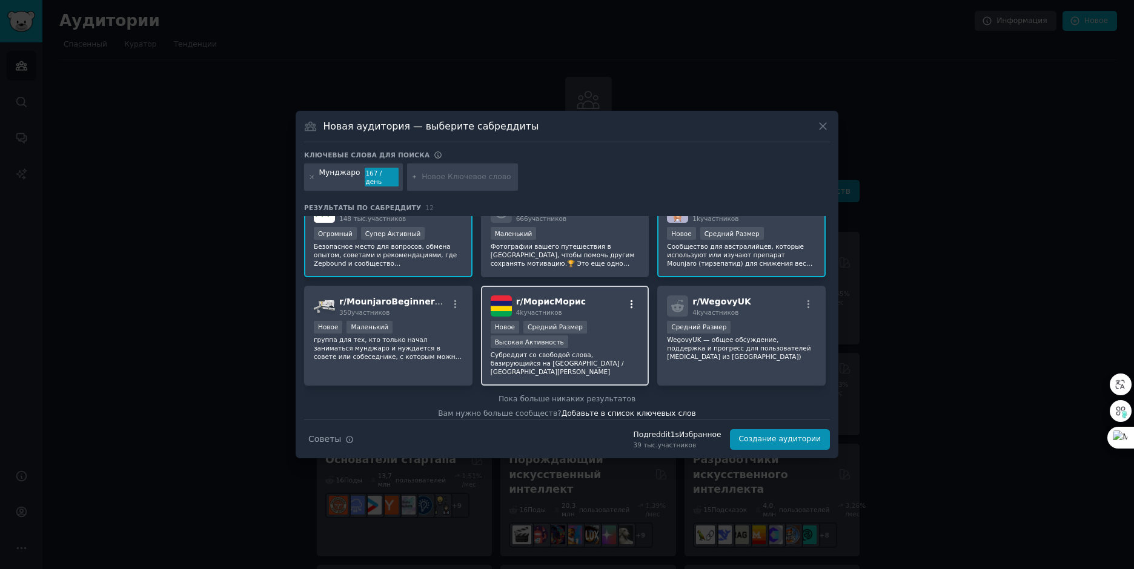
click at [628, 302] on icon "button" at bounding box center [631, 304] width 11 height 11
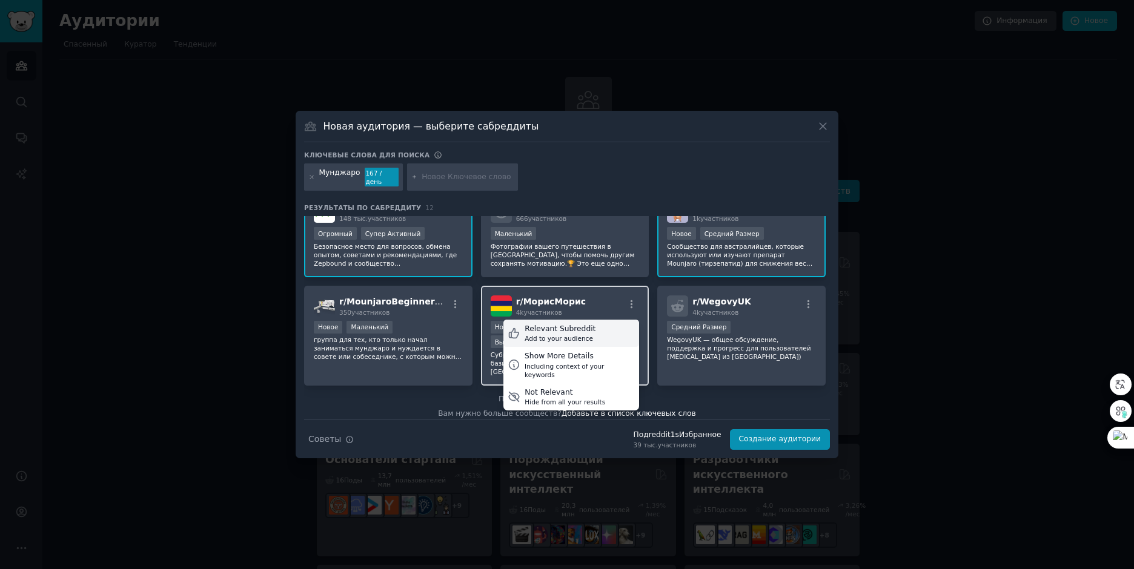
click at [601, 324] on div "Relevant Subreddit Add to your audience" at bounding box center [571, 334] width 136 height 28
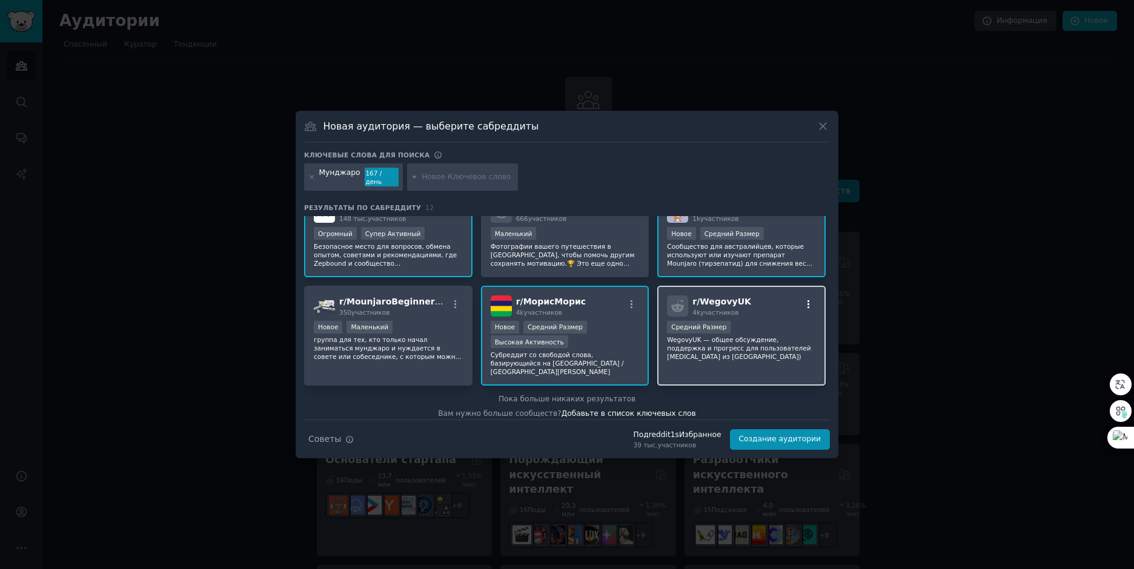
click at [806, 299] on icon "button" at bounding box center [808, 304] width 11 height 11
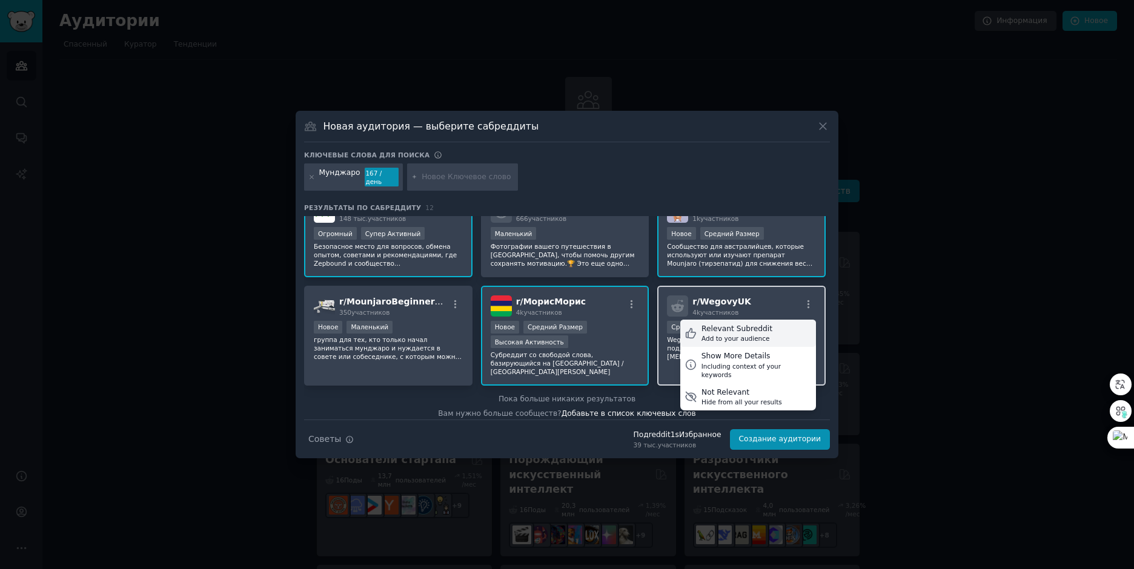
click at [769, 328] on div "Relevant Subreddit Add to your audience" at bounding box center [748, 334] width 136 height 28
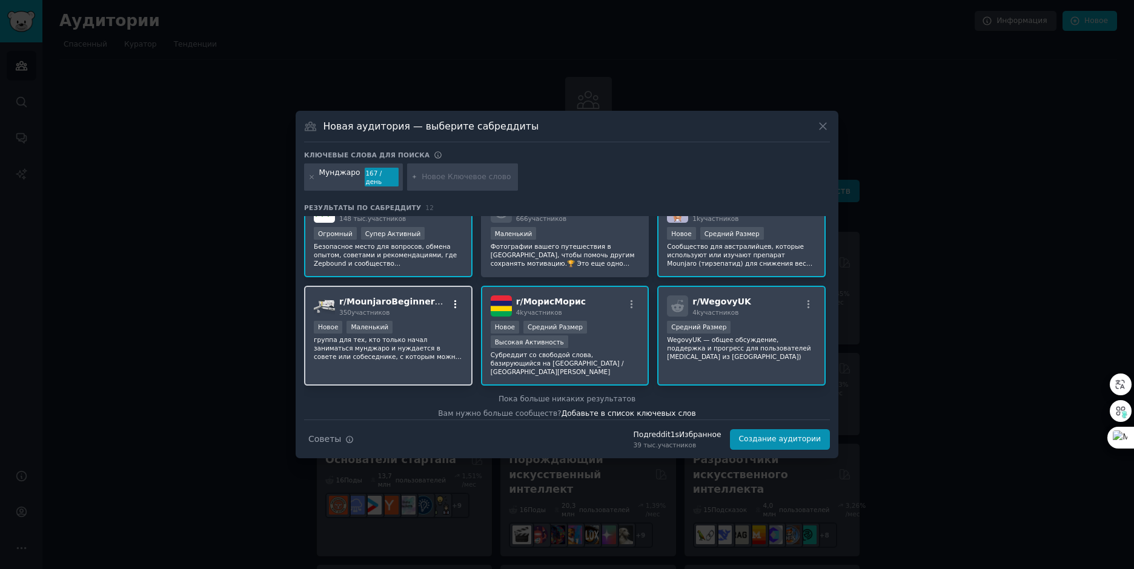
click at [452, 301] on icon "button" at bounding box center [455, 304] width 11 height 11
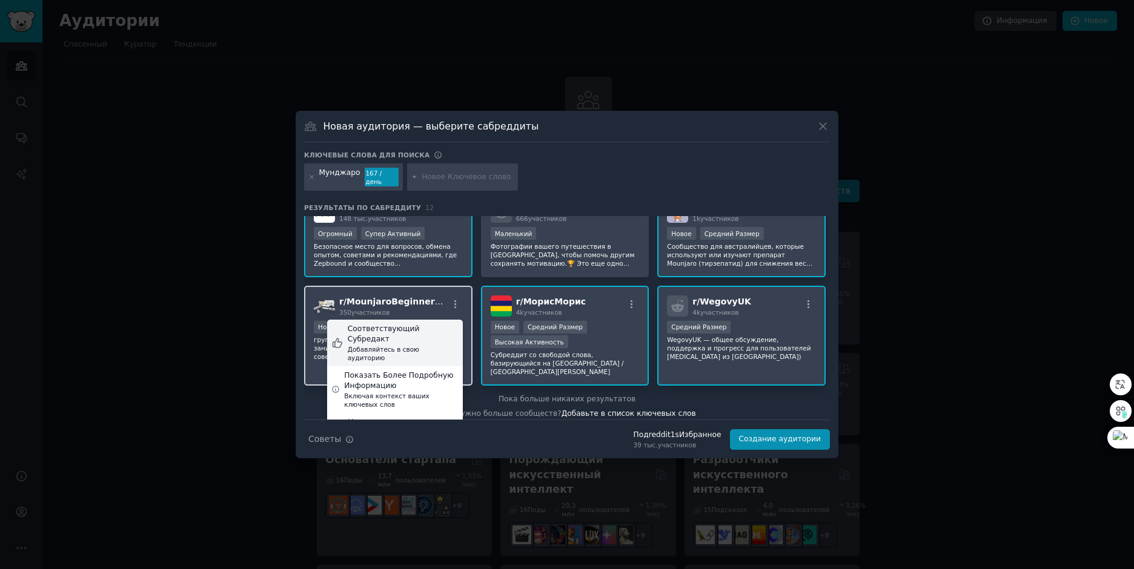
click at [420, 325] on ya-tr-span "Соответствующий Субредакт" at bounding box center [384, 334] width 72 height 19
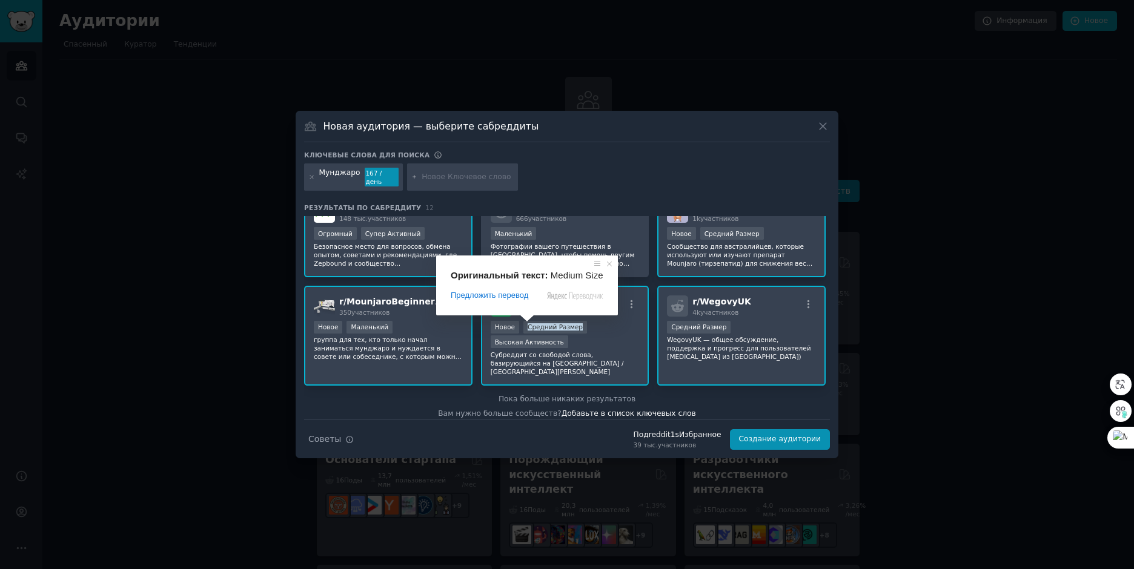
scroll to position [151, 0]
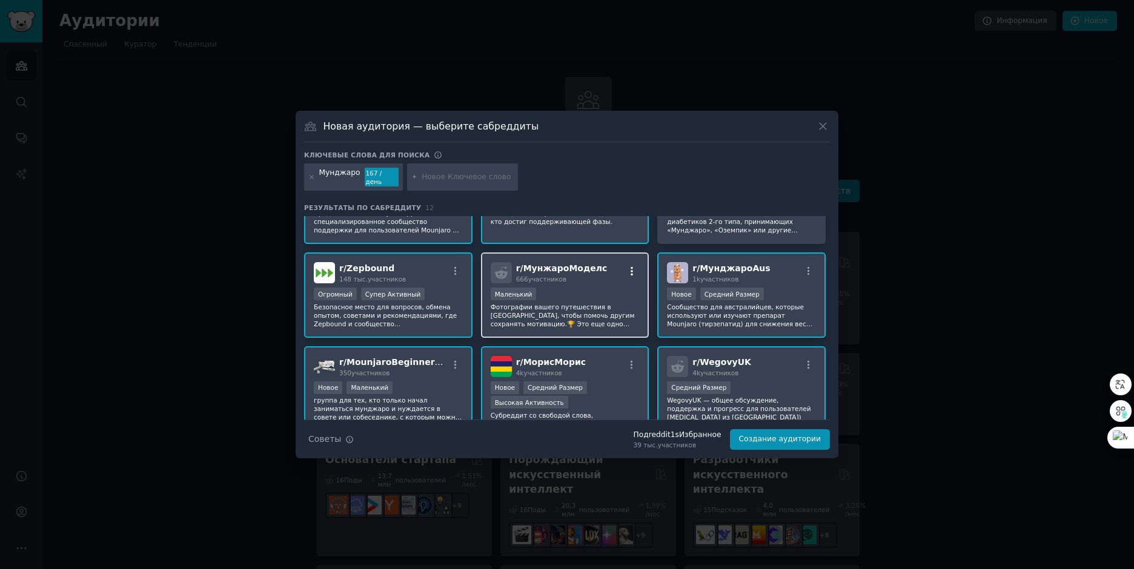
click at [630, 266] on icon "button" at bounding box center [631, 271] width 11 height 11
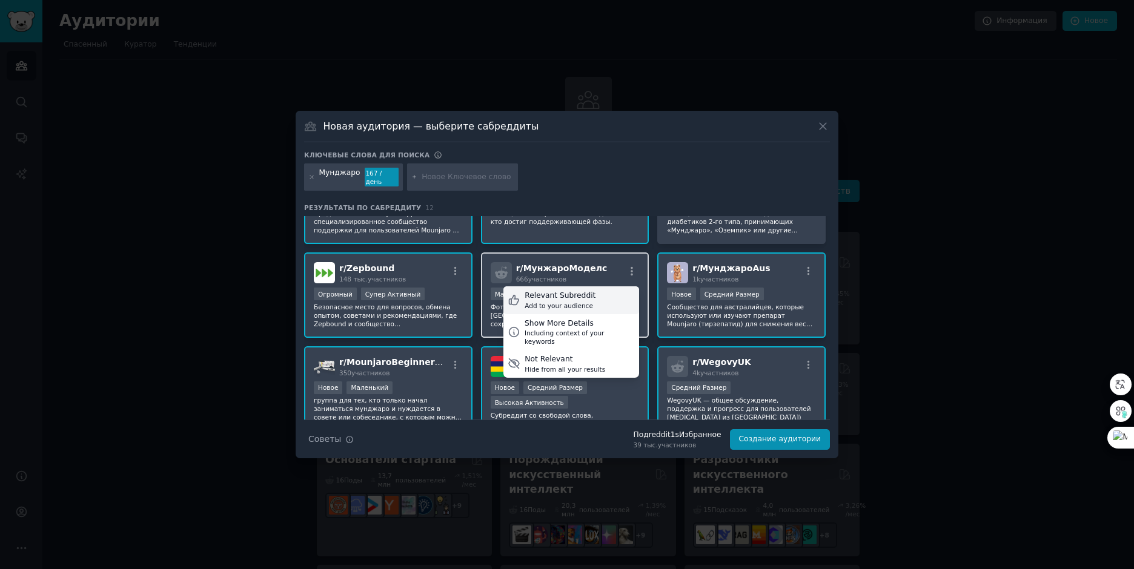
click at [592, 297] on div "Relevant Subreddit Add to your audience" at bounding box center [571, 301] width 136 height 28
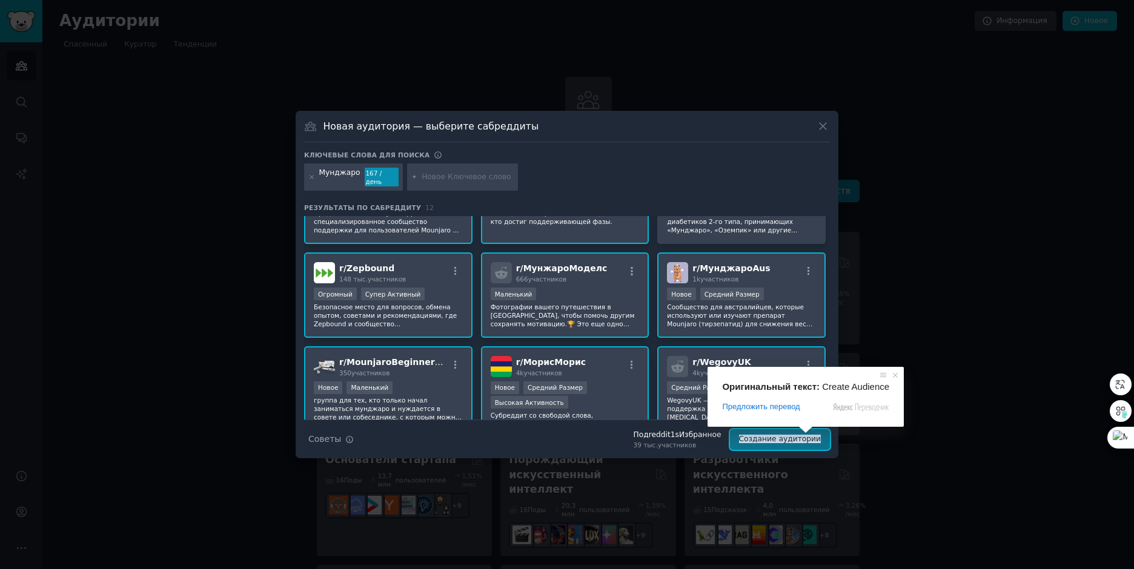
click at [799, 439] on ya-tr-span "Создание аудитории" at bounding box center [780, 439] width 82 height 8
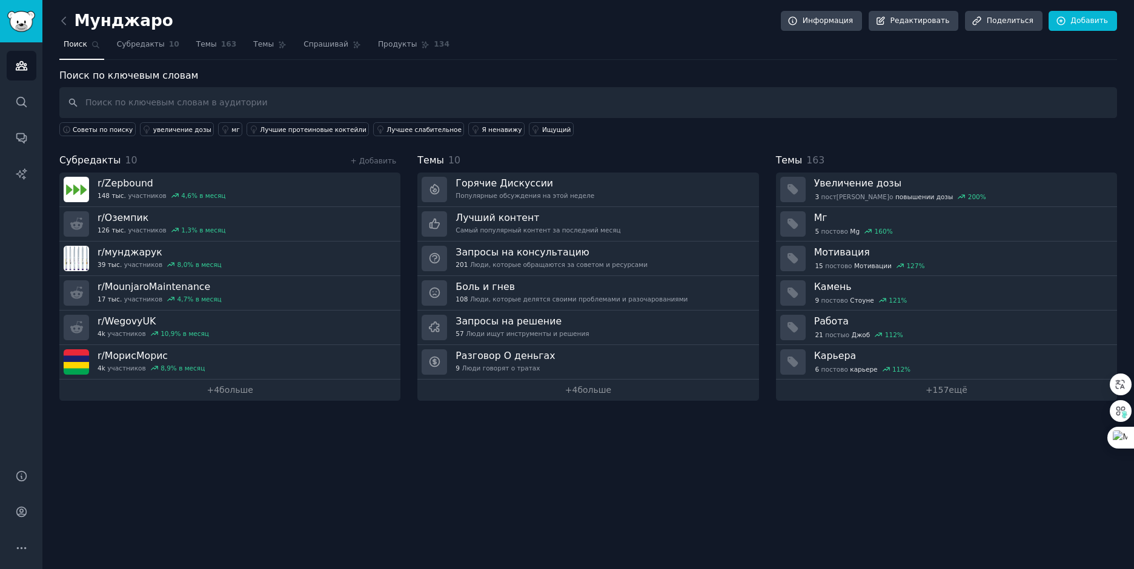
click at [484, 484] on div "Мунджаро Информация Редактировать Поделиться Добавить Поиск Субредакты 10 Темы …" at bounding box center [588, 284] width 1092 height 569
click at [16, 25] on img "Боковая панель" at bounding box center [21, 21] width 28 height 21
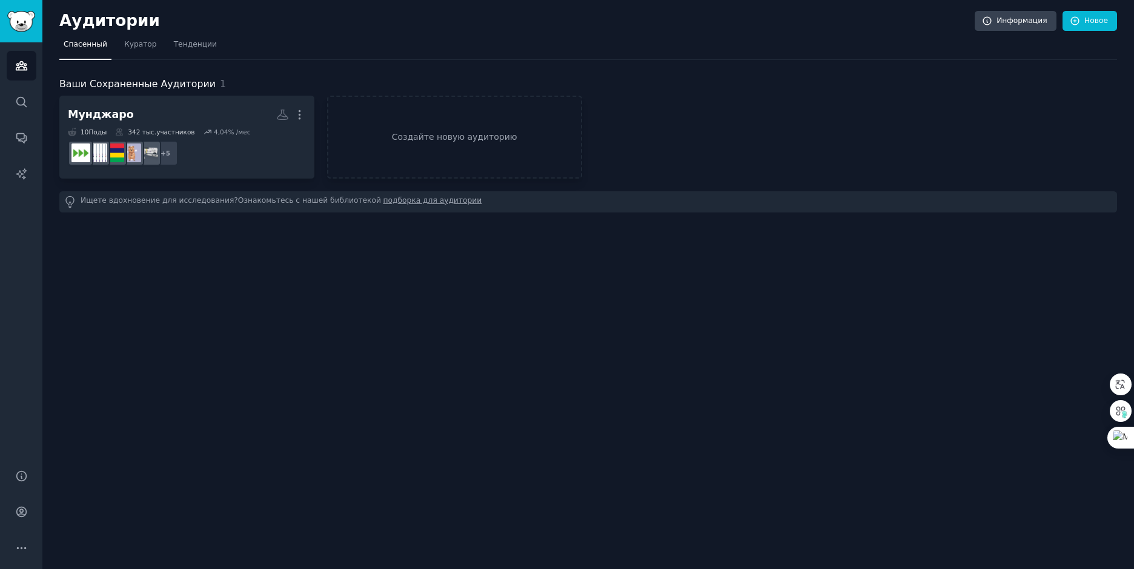
click at [528, 327] on div "Аудитории Информация Новое Спасенный Куратор Тенденции Ваши Сохраненные Аудитор…" at bounding box center [588, 284] width 1092 height 569
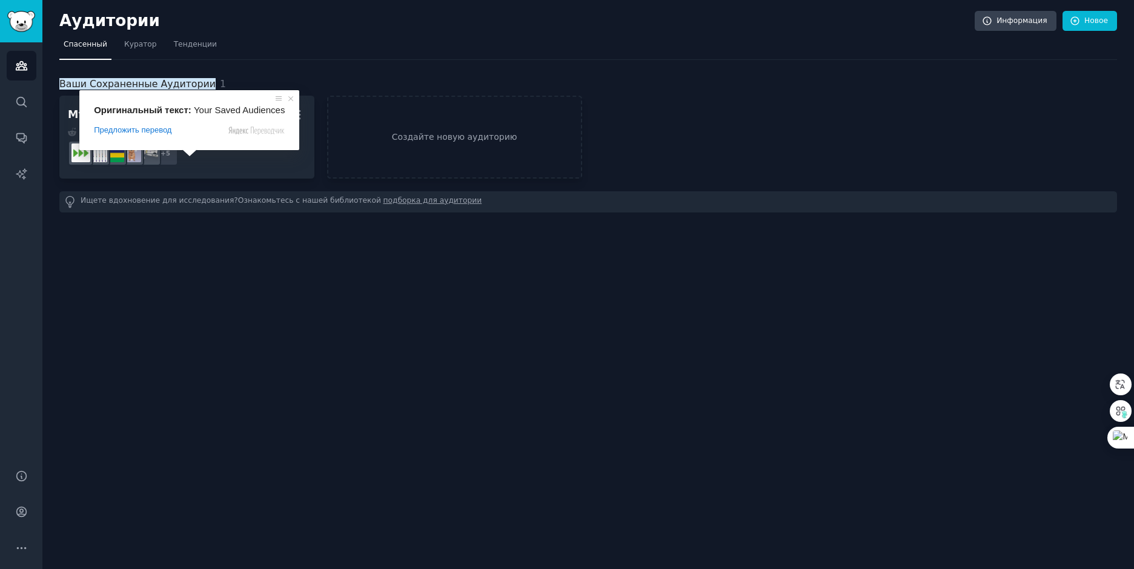
click at [196, 85] on ya-tr-span "Ваши Сохраненные Аудитории" at bounding box center [137, 84] width 156 height 12
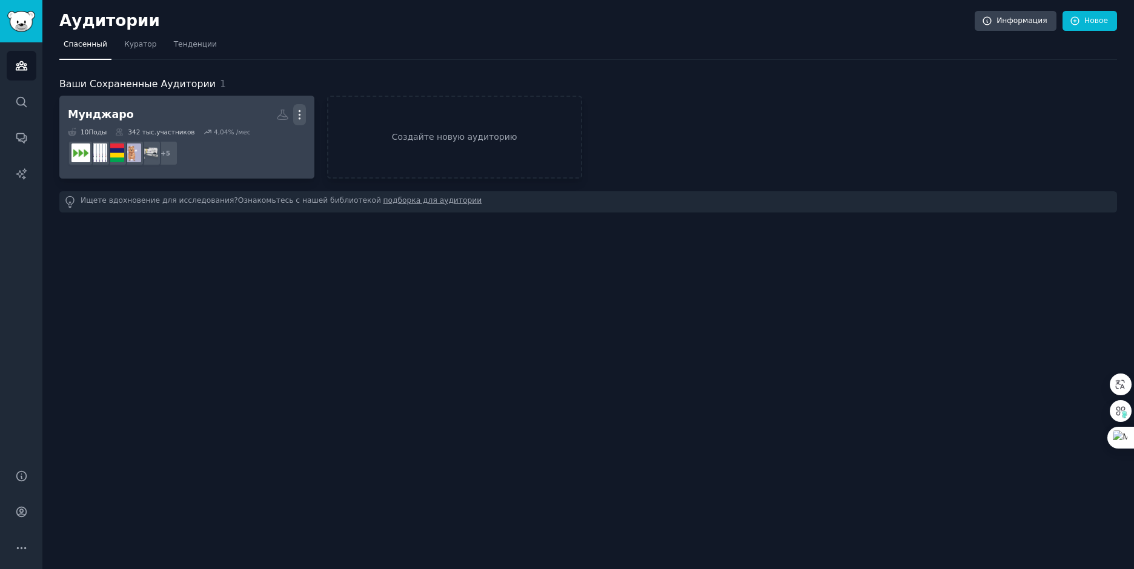
click at [297, 113] on icon "button" at bounding box center [299, 114] width 13 height 13
click at [259, 119] on ya-tr-span "Вид" at bounding box center [251, 119] width 17 height 10
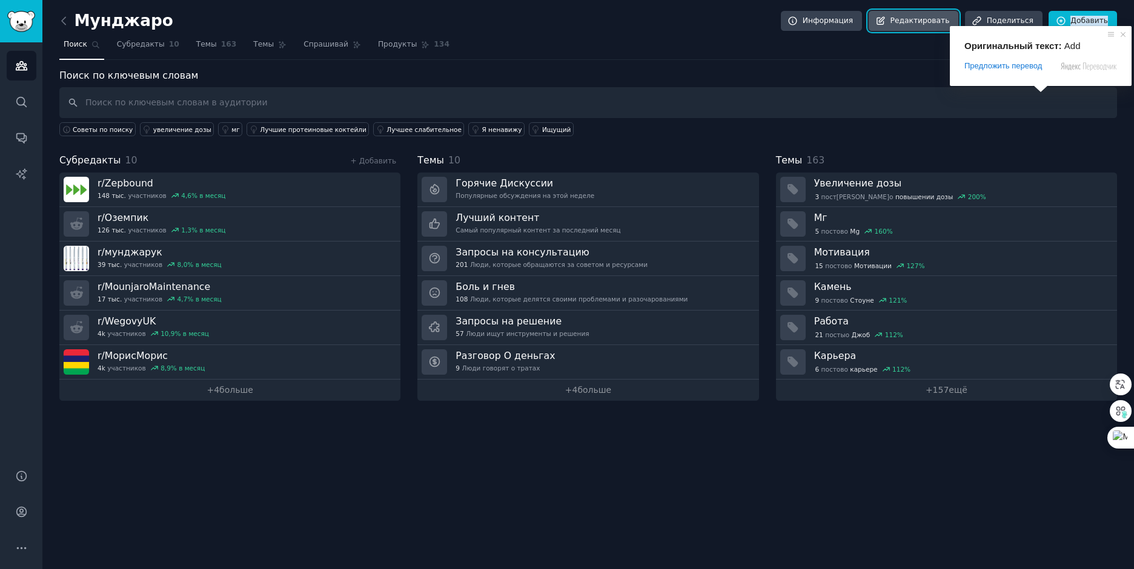
click at [914, 22] on ya-tr-span "Редактировать" at bounding box center [920, 21] width 59 height 11
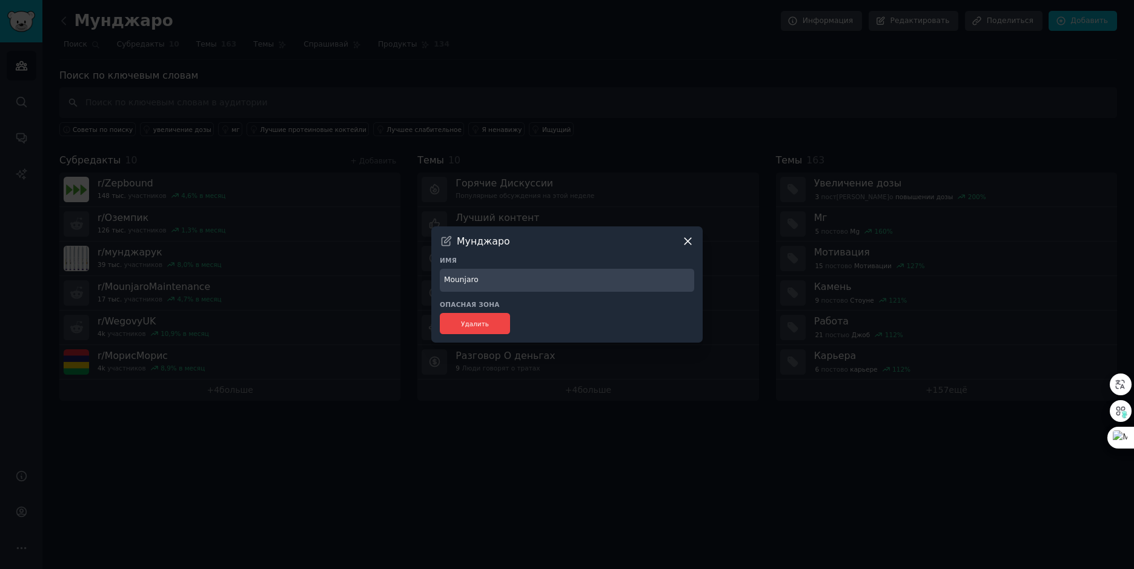
click at [688, 244] on icon at bounding box center [688, 241] width 13 height 13
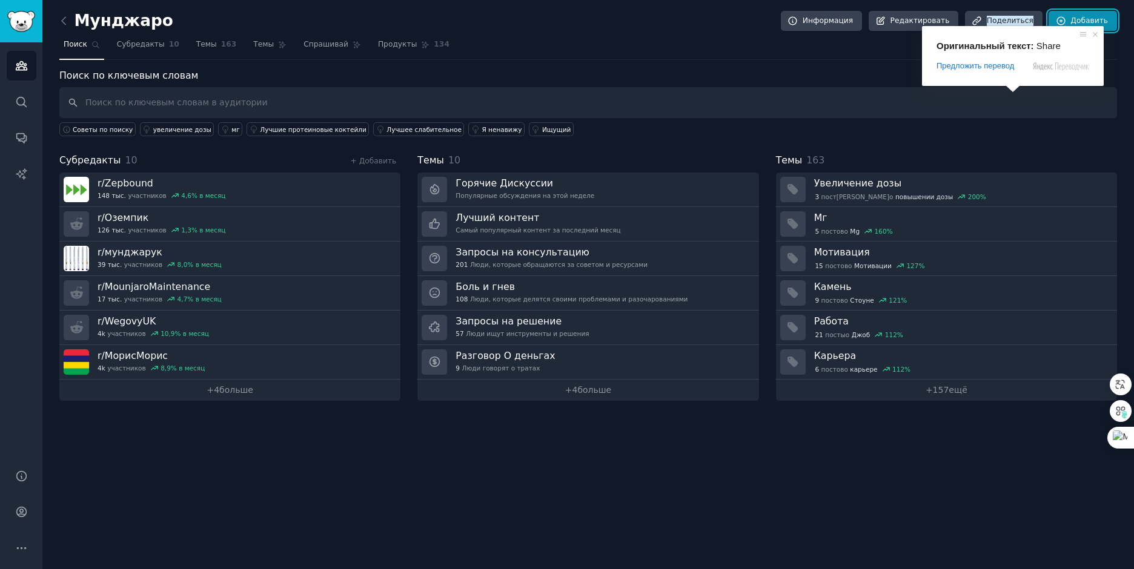
click at [1098, 20] on ya-tr-span "Добавить" at bounding box center [1089, 21] width 38 height 11
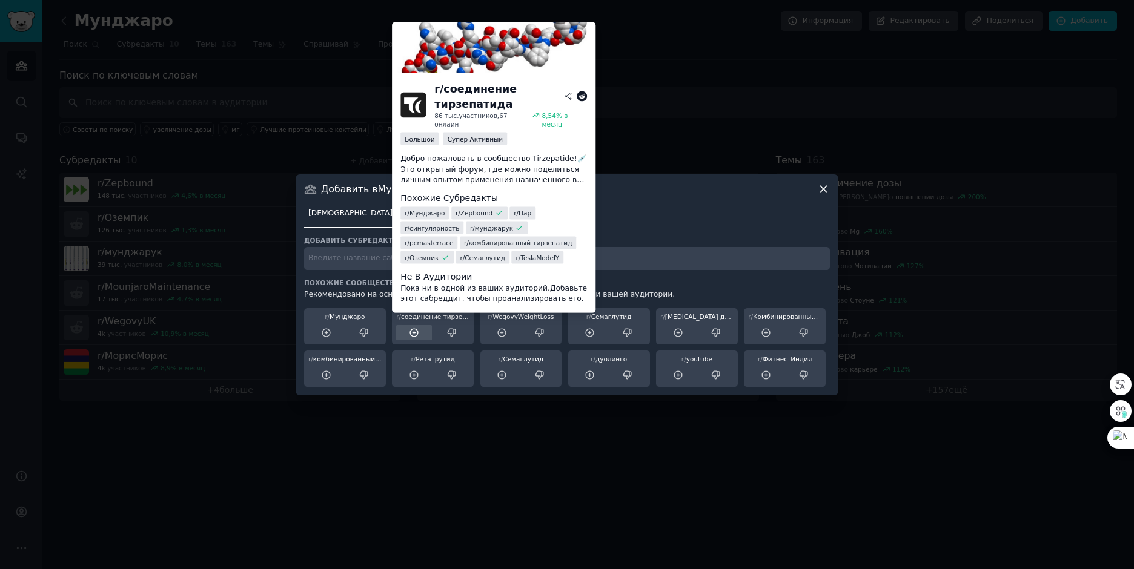
click at [414, 333] on icon at bounding box center [414, 333] width 8 height 8
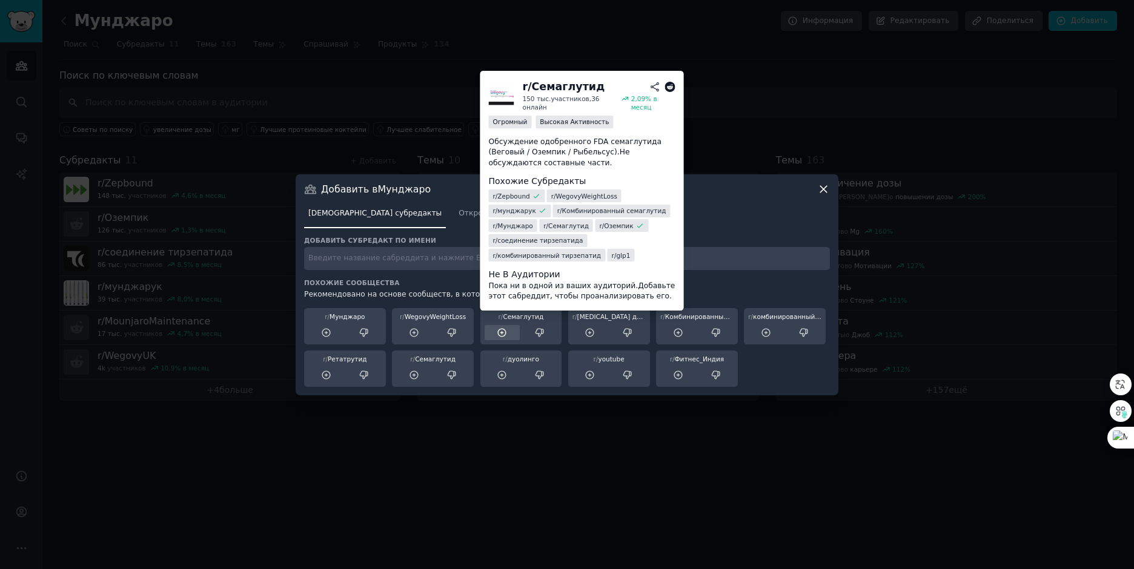
click at [500, 334] on icon at bounding box center [502, 333] width 11 height 11
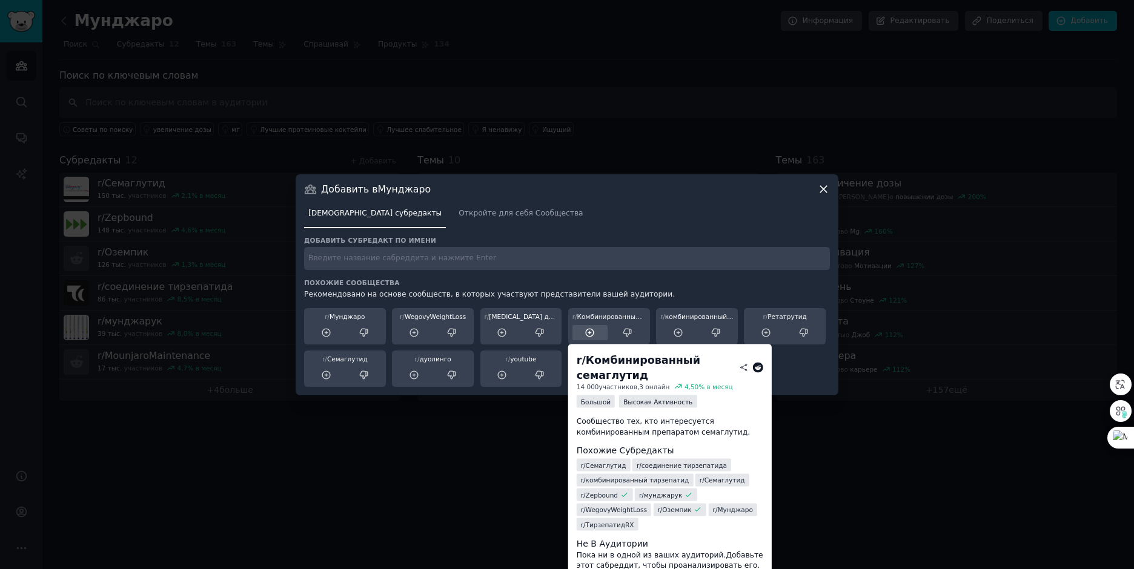
click at [588, 330] on icon at bounding box center [590, 333] width 8 height 8
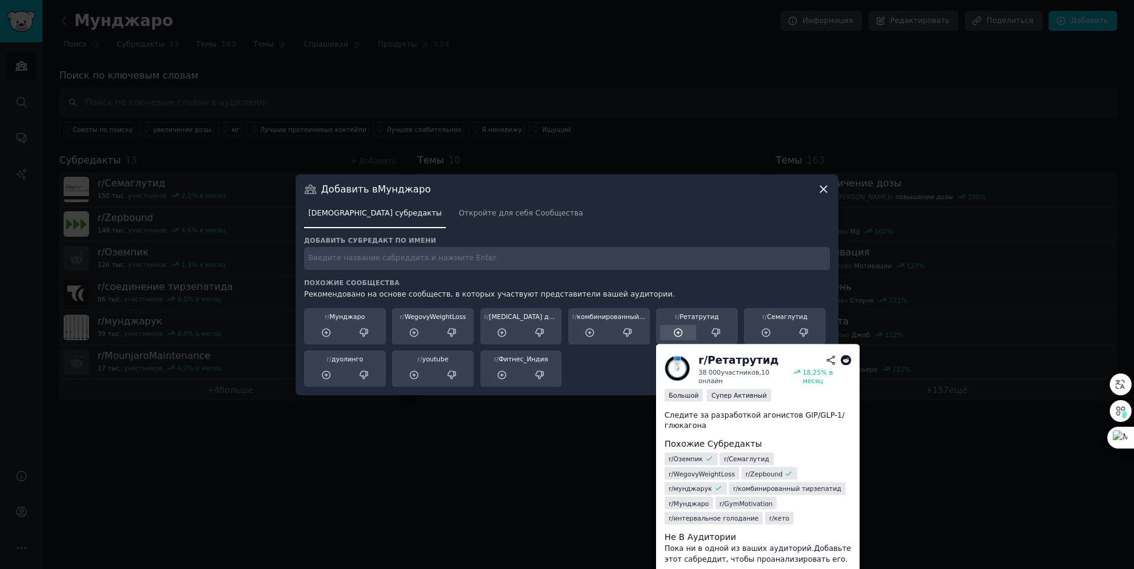
click at [682, 334] on icon at bounding box center [678, 333] width 8 height 8
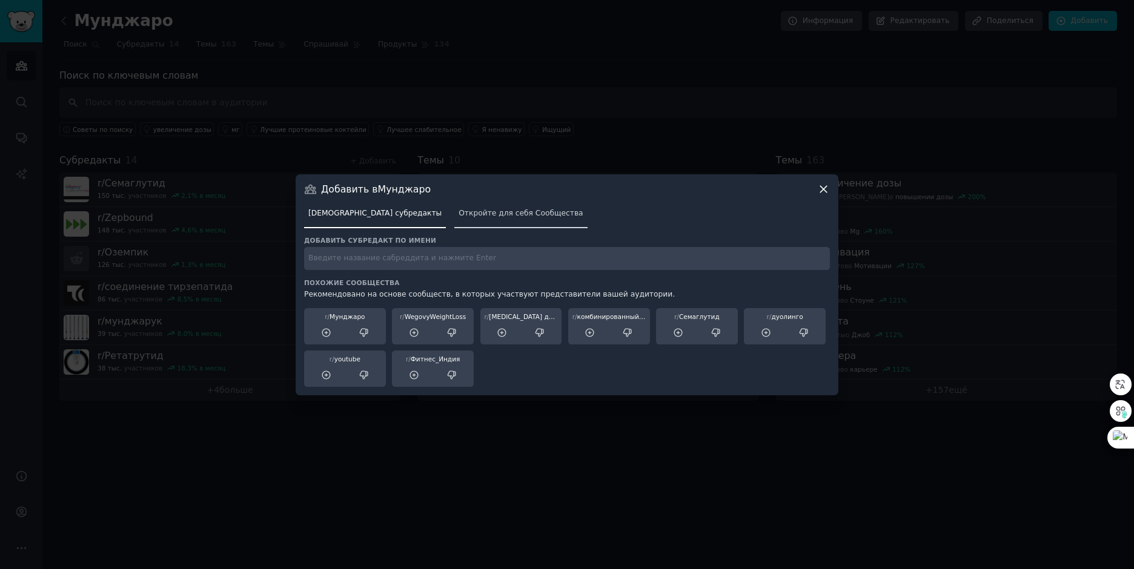
click at [473, 221] on link "Откройте для себя Сообщества" at bounding box center [520, 216] width 133 height 25
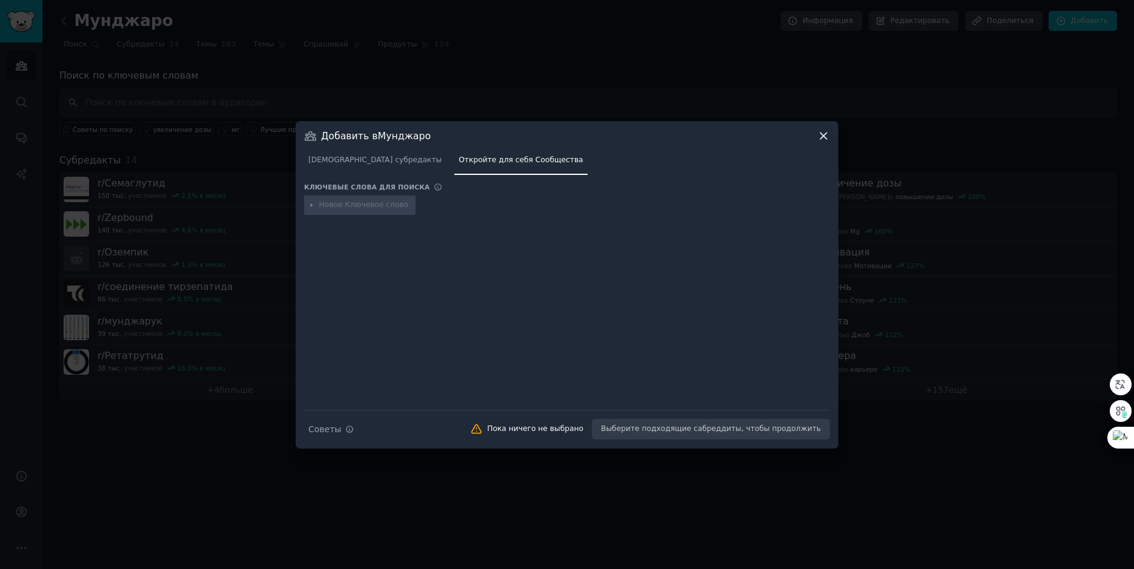
click at [347, 208] on input "text" at bounding box center [365, 205] width 92 height 11
click at [357, 202] on input "Mounjaro" at bounding box center [365, 205] width 92 height 11
type input "Mounjaro support"
click at [697, 428] on div "Советы по поиску Советы Пока ничего не выбрано Выберите подходящие сабреддиты, …" at bounding box center [567, 425] width 526 height 30
click at [825, 133] on icon at bounding box center [823, 136] width 13 height 13
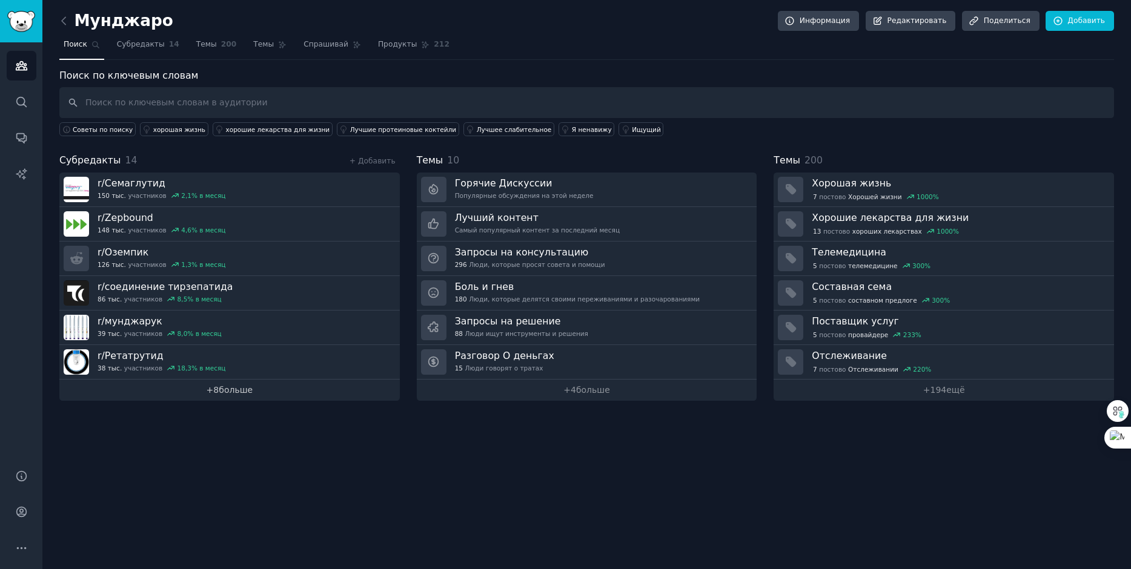
click at [244, 393] on ya-tr-span "больше" at bounding box center [236, 390] width 34 height 10
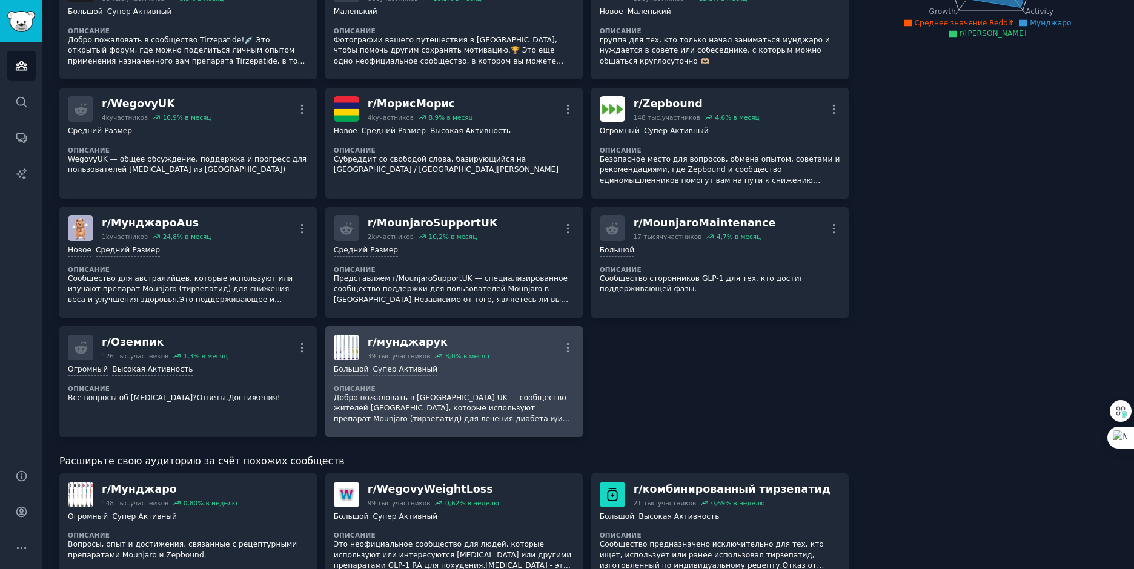
scroll to position [485, 0]
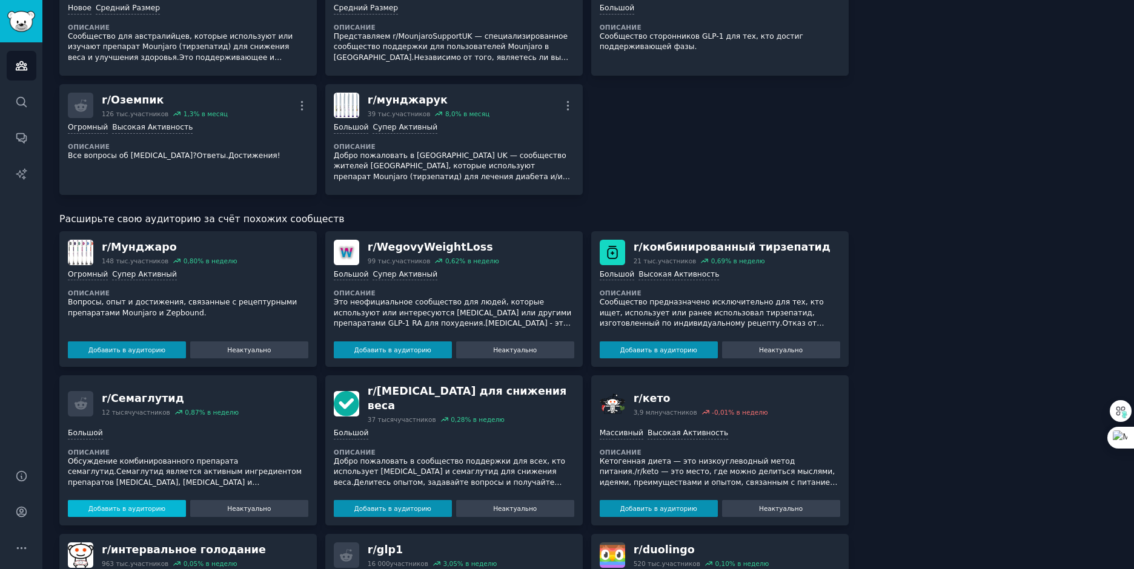
click at [162, 500] on button "Добавить в аудиторию" at bounding box center [127, 508] width 118 height 17
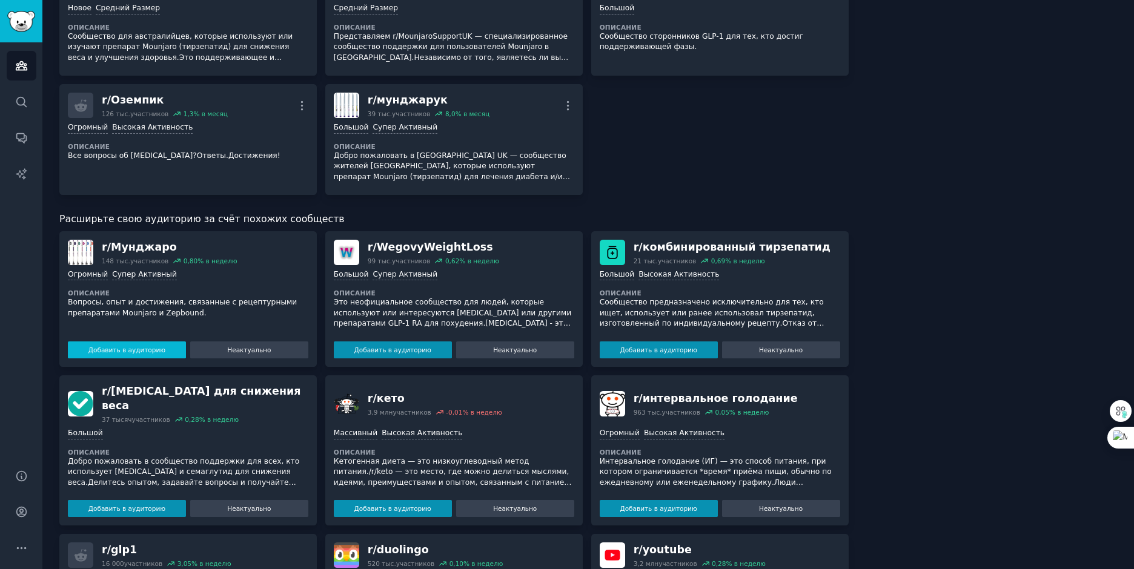
click at [163, 342] on button "Добавить в аудиторию" at bounding box center [127, 350] width 118 height 17
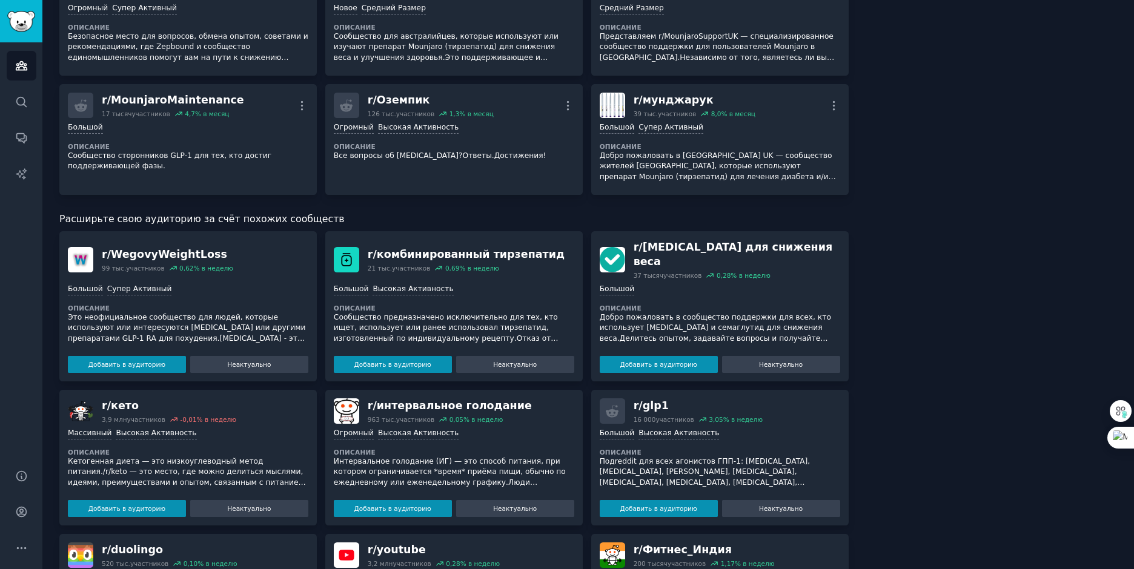
scroll to position [496, 0]
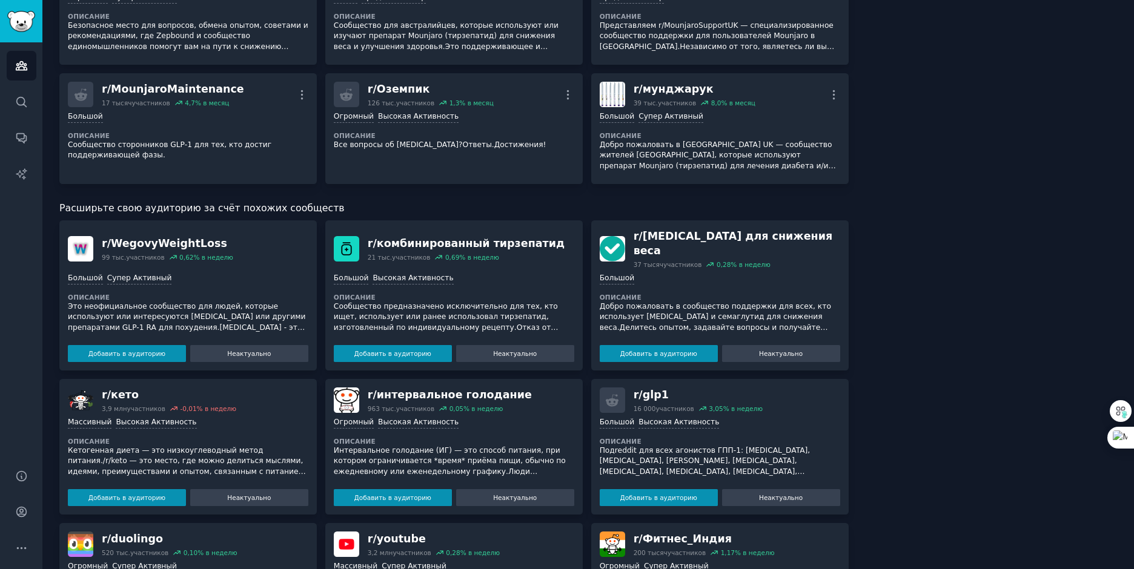
click at [163, 345] on button "Добавить в аудиторию" at bounding box center [127, 353] width 118 height 17
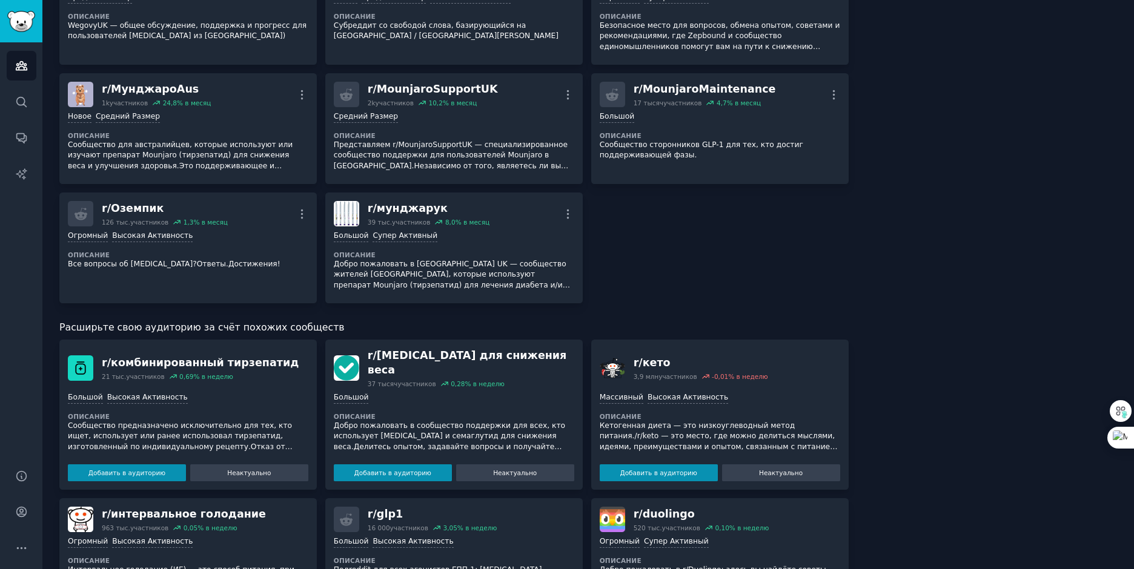
scroll to position [485, 0]
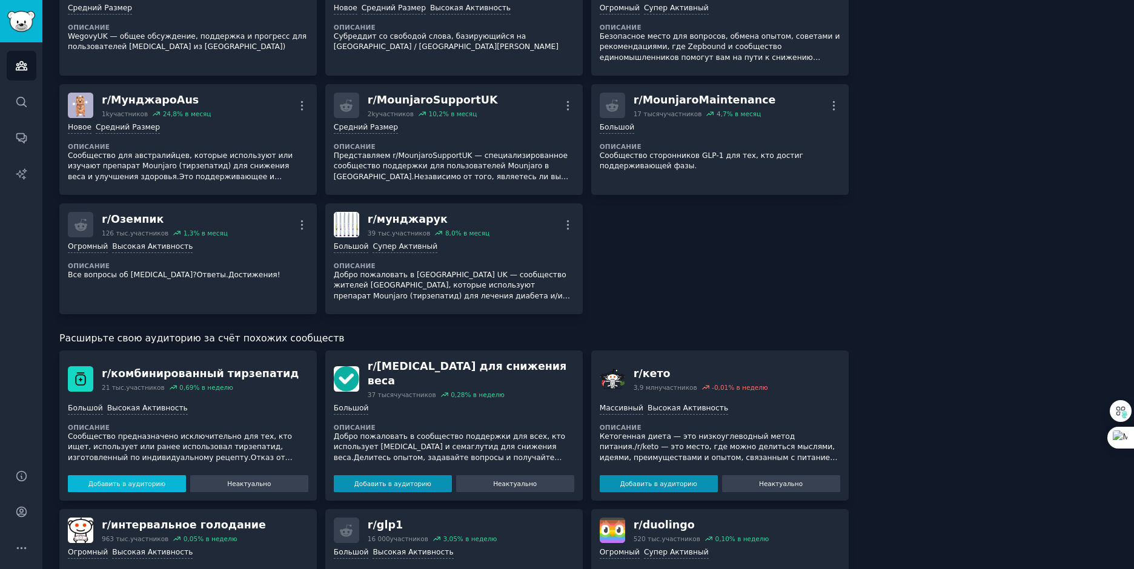
click at [139, 480] on ya-tr-span "Добавить в аудиторию" at bounding box center [126, 484] width 77 height 8
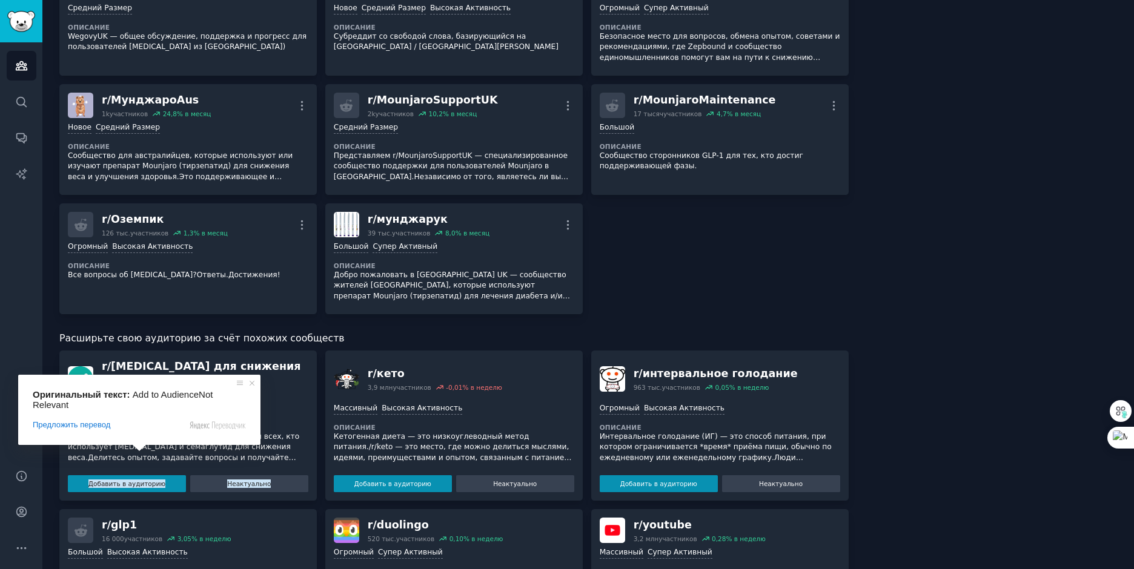
click at [139, 452] on span at bounding box center [139, 448] width 16 height 7
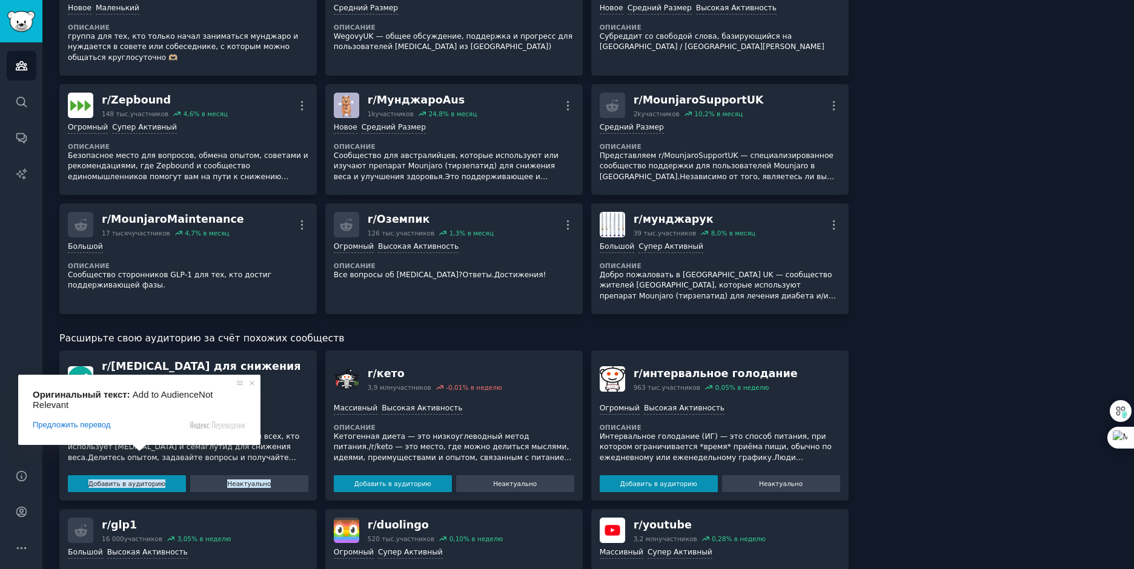
scroll to position [496, 0]
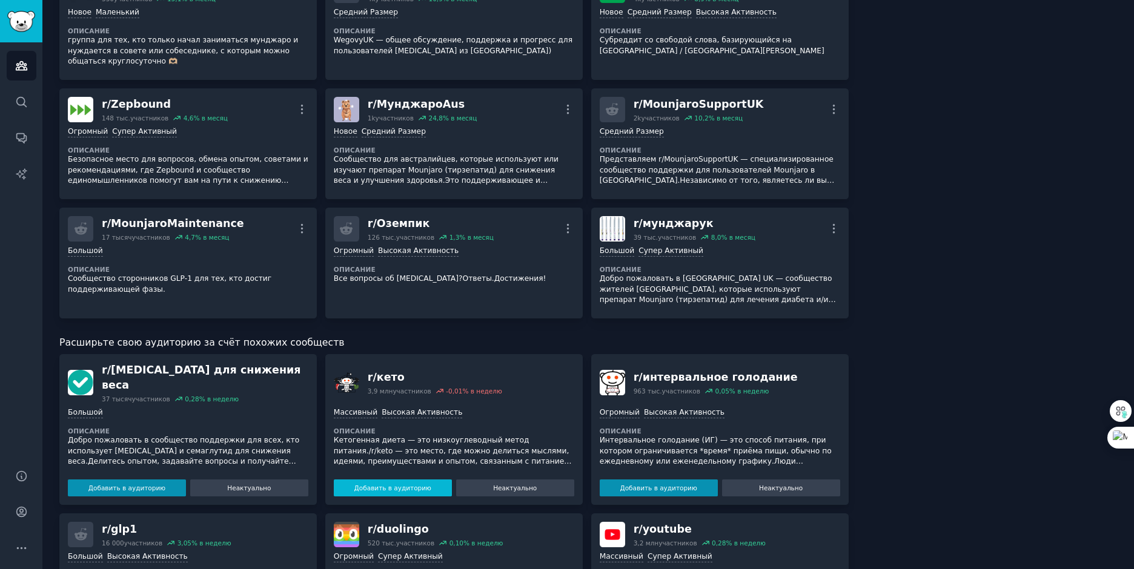
click at [383, 484] on ya-tr-span "Добавить в аудиторию" at bounding box center [392, 488] width 77 height 8
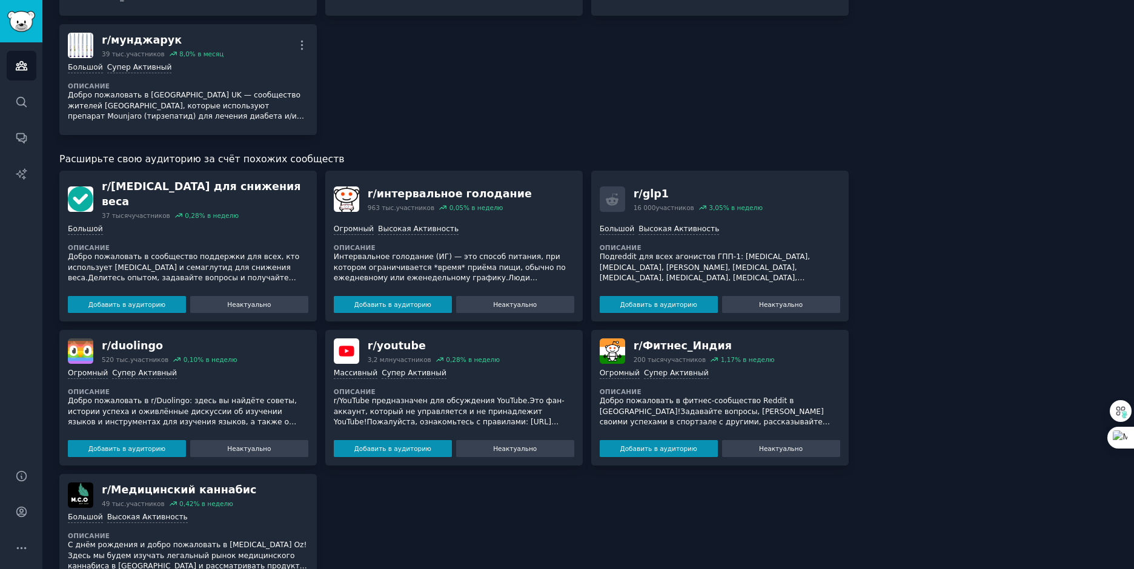
scroll to position [822, 0]
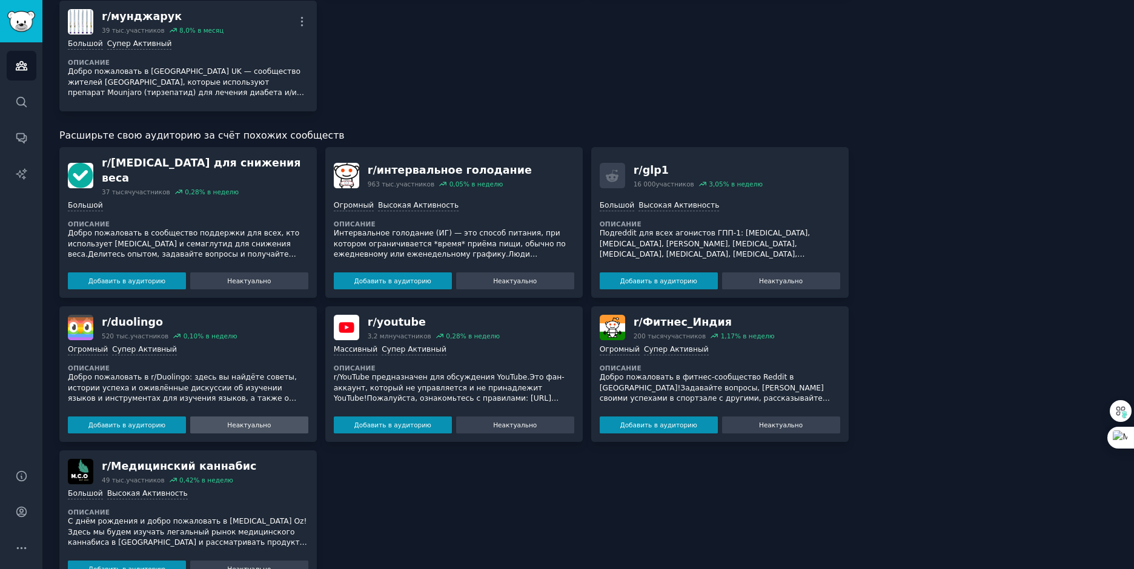
click at [267, 417] on button "Неактуально" at bounding box center [249, 425] width 118 height 17
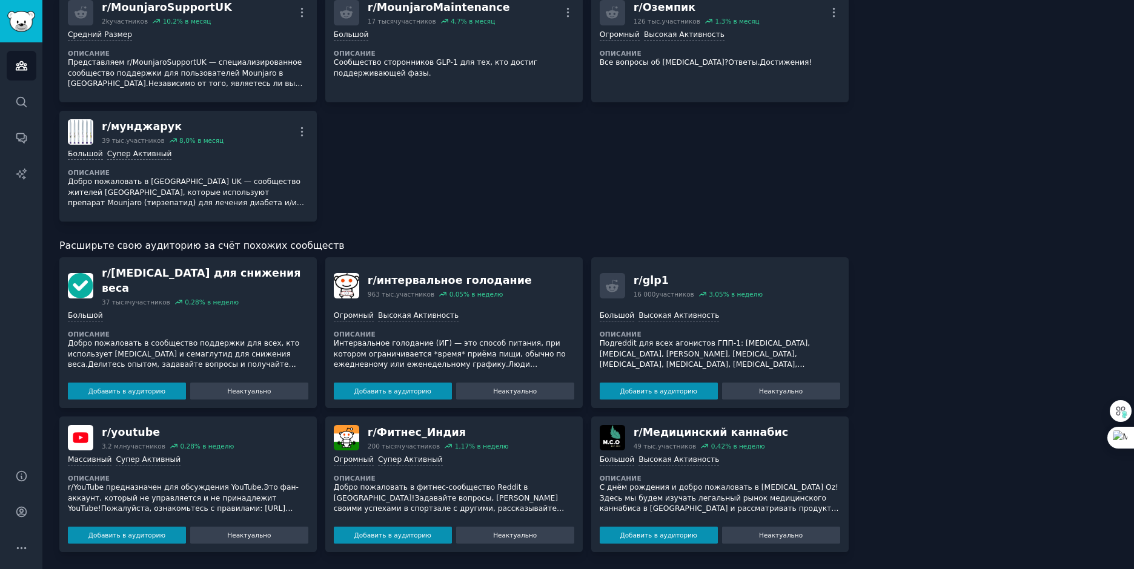
scroll to position [678, 0]
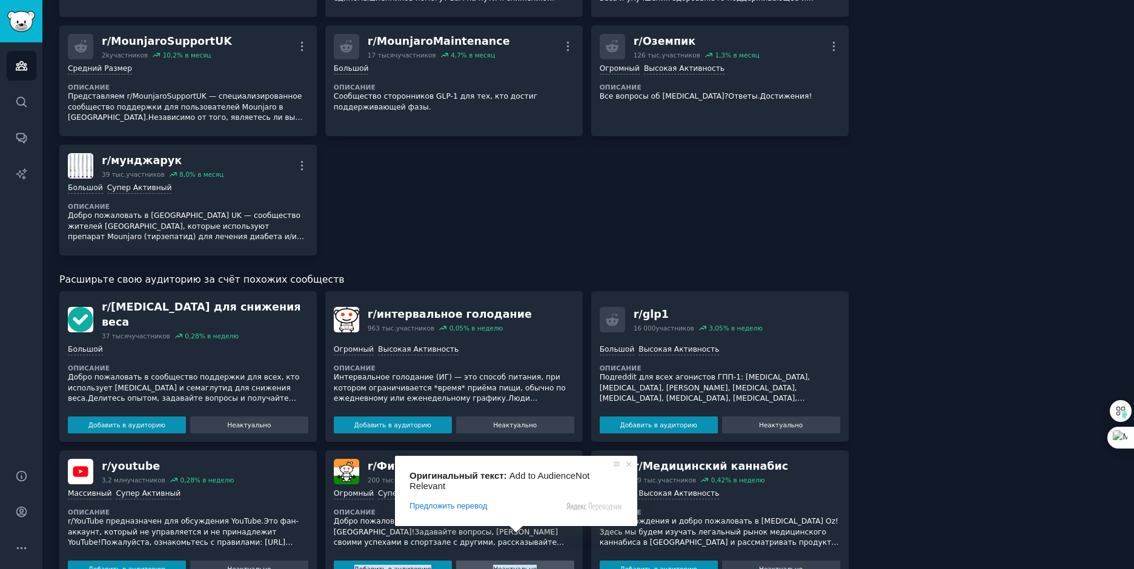
click at [515, 565] on ya-tr-span "Неактуально" at bounding box center [515, 569] width 44 height 8
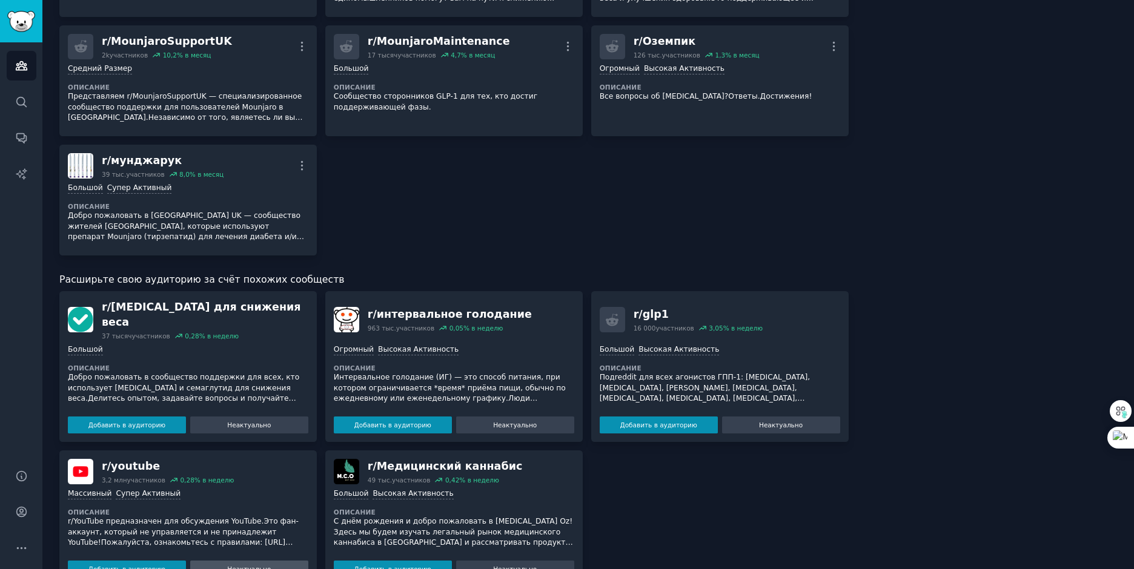
click at [292, 561] on button "Неактуально" at bounding box center [249, 569] width 118 height 17
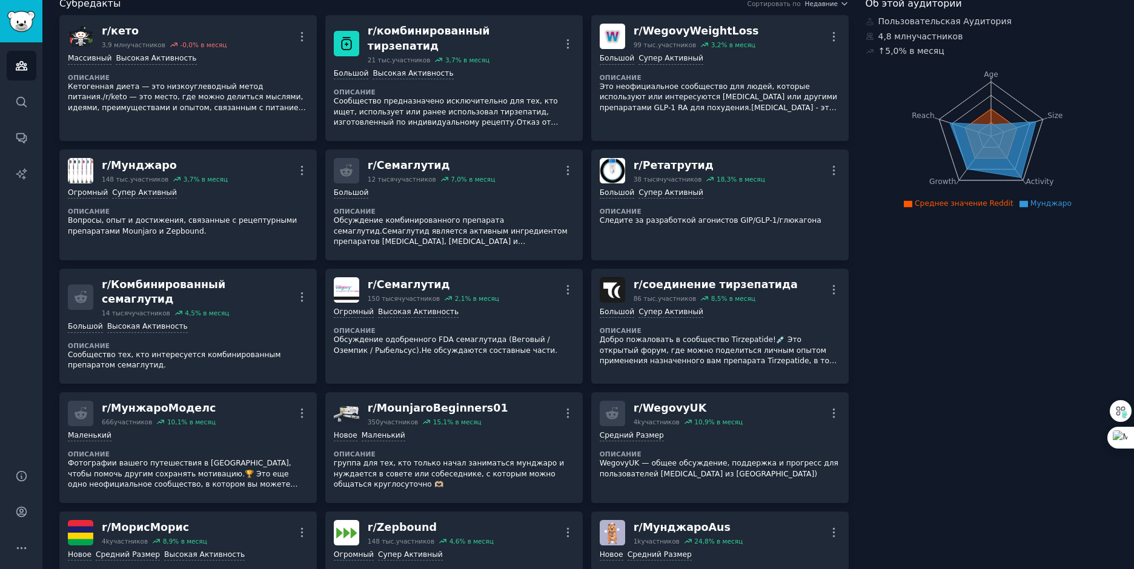
scroll to position [0, 0]
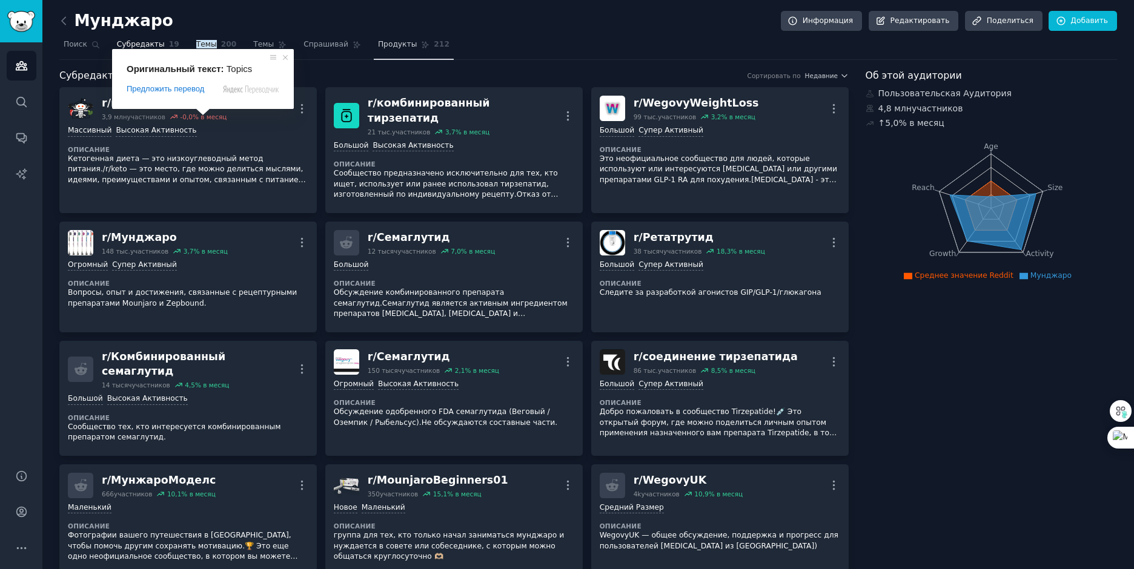
drag, startPoint x: 203, startPoint y: 48, endPoint x: 421, endPoint y: 40, distance: 218.2
click at [203, 48] on ya-tr-span "Темы" at bounding box center [206, 44] width 21 height 8
click at [617, 26] on div "Мунджаро Информация Редактировать Поделиться Добавить" at bounding box center [588, 23] width 1058 height 25
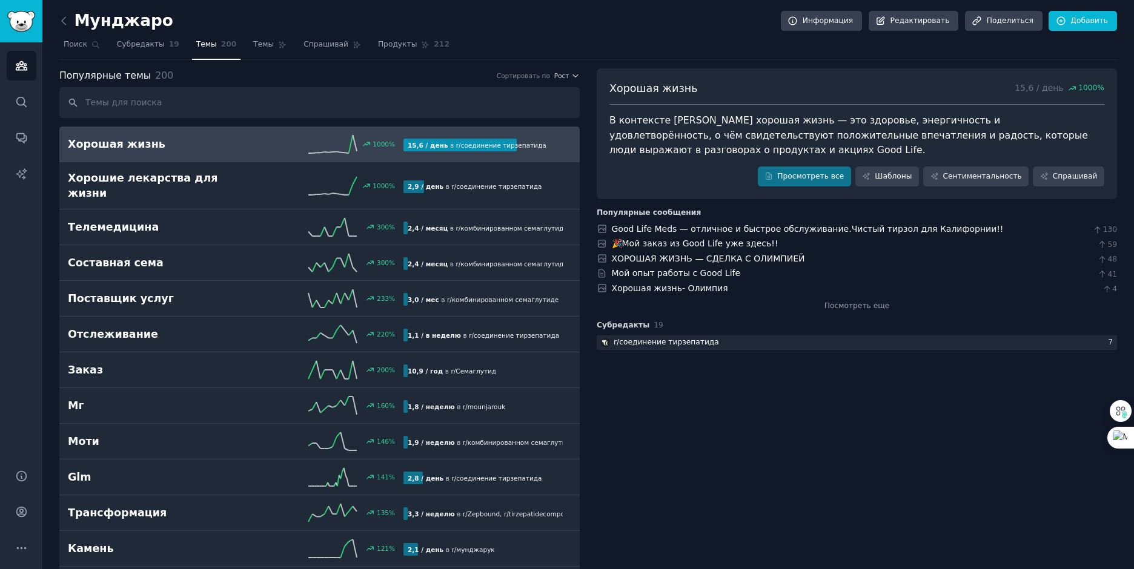
click at [132, 144] on ya-tr-span "Хорошая жизнь" at bounding box center [117, 144] width 98 height 15
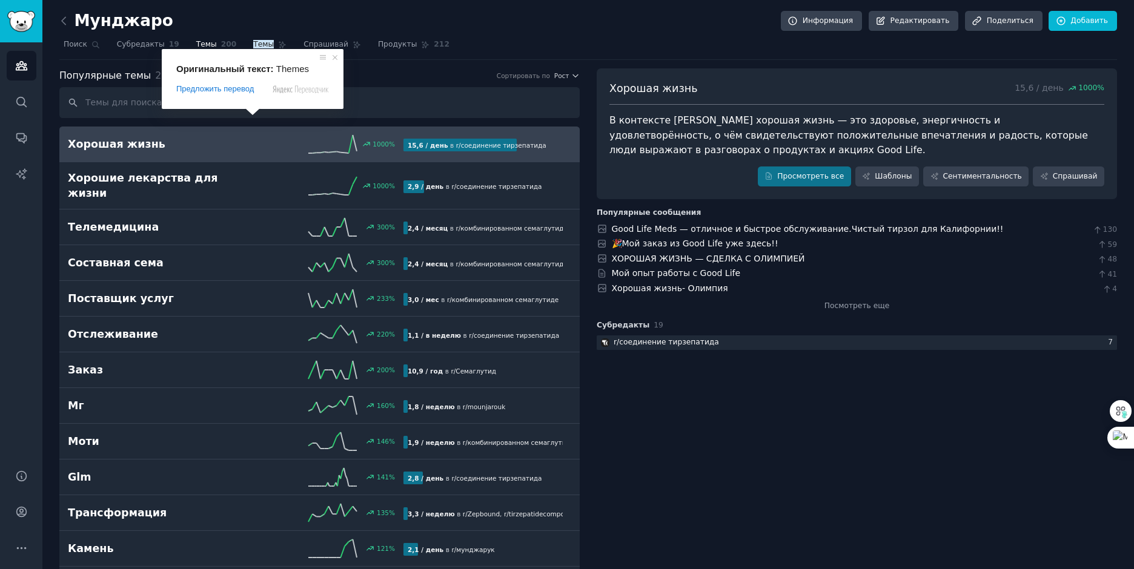
click at [253, 46] on ya-tr-span "Темы" at bounding box center [263, 44] width 21 height 8
click at [253, 42] on ya-tr-span "Темы" at bounding box center [263, 44] width 21 height 8
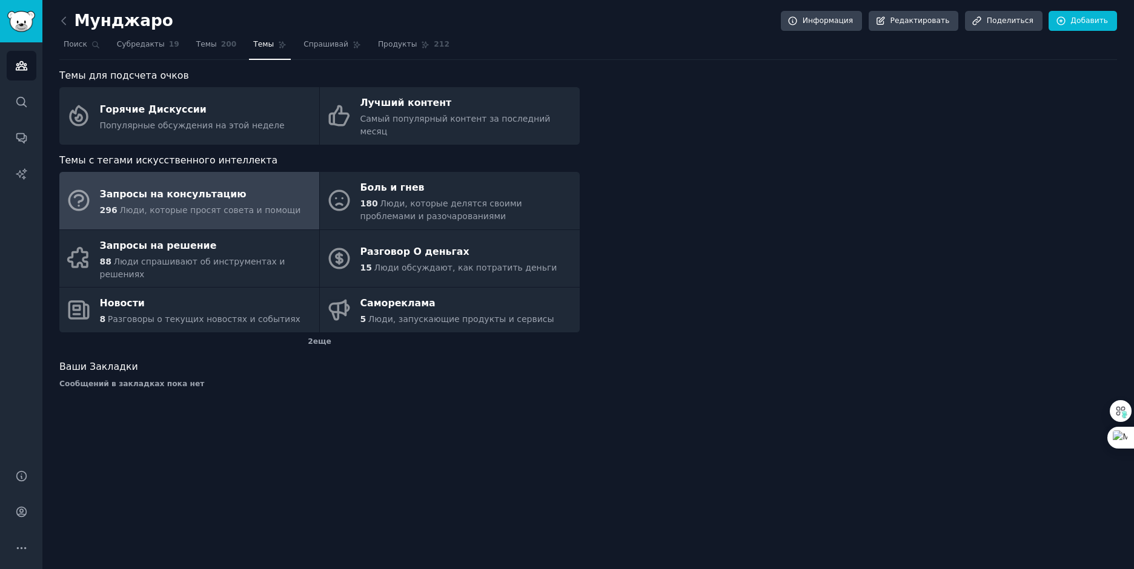
click at [80, 188] on icon at bounding box center [78, 200] width 25 height 25
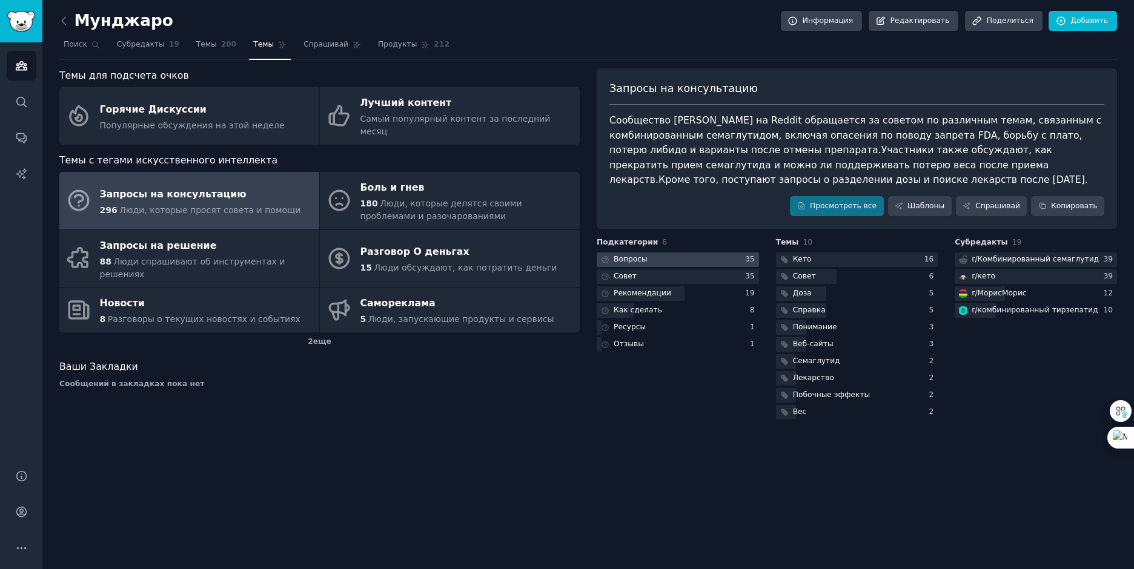
click at [692, 262] on div at bounding box center [678, 260] width 162 height 15
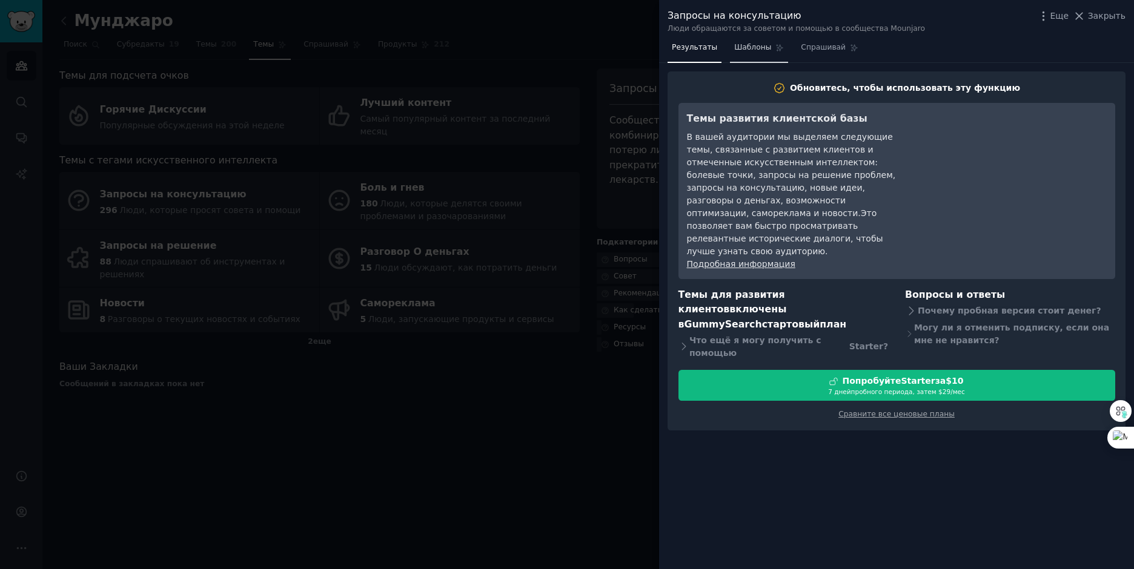
click at [754, 49] on ya-tr-span "Шаблоны" at bounding box center [752, 47] width 37 height 8
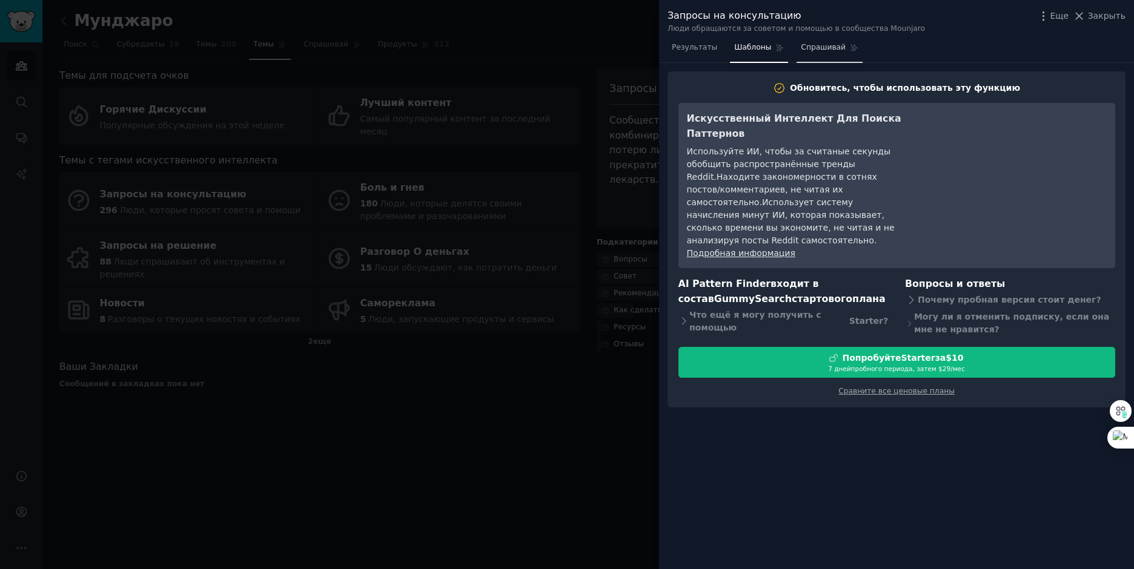
click at [825, 50] on ya-tr-span "Спрашивай" at bounding box center [823, 47] width 45 height 8
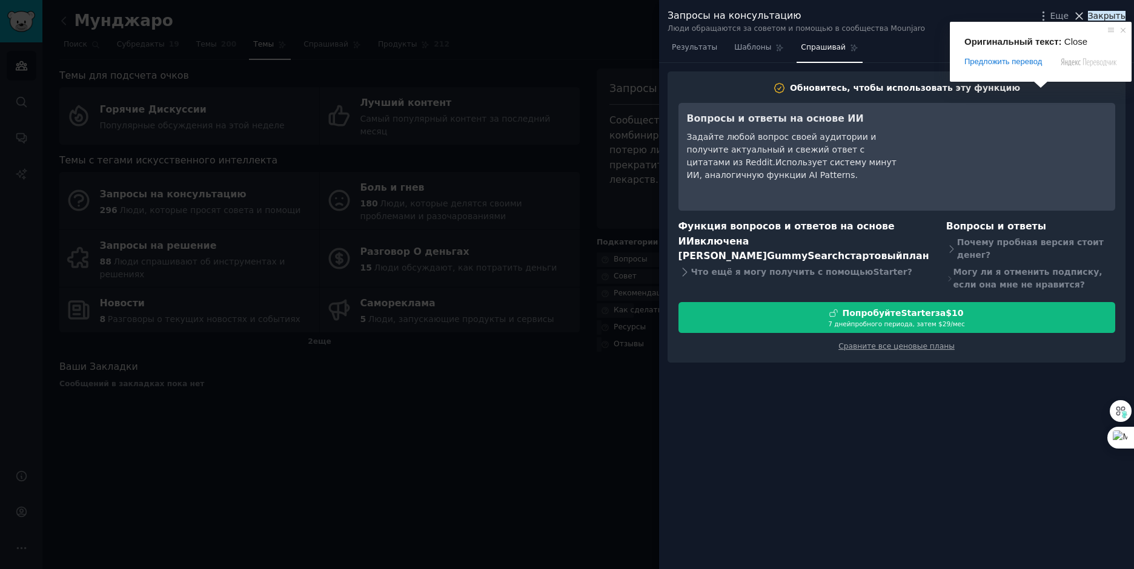
click at [1104, 16] on ya-tr-span "Закрыть" at bounding box center [1107, 16] width 38 height 10
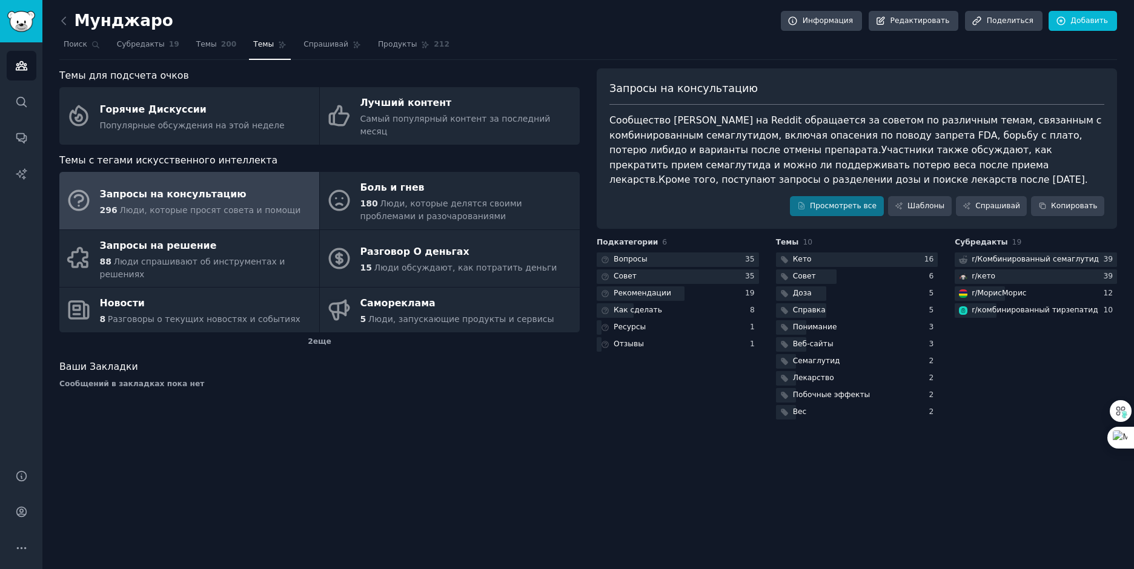
click at [541, 483] on div "Мунджаро Информация Редактировать Поделиться Добавить Поиск Субредакты 19 Темы …" at bounding box center [588, 284] width 1092 height 569
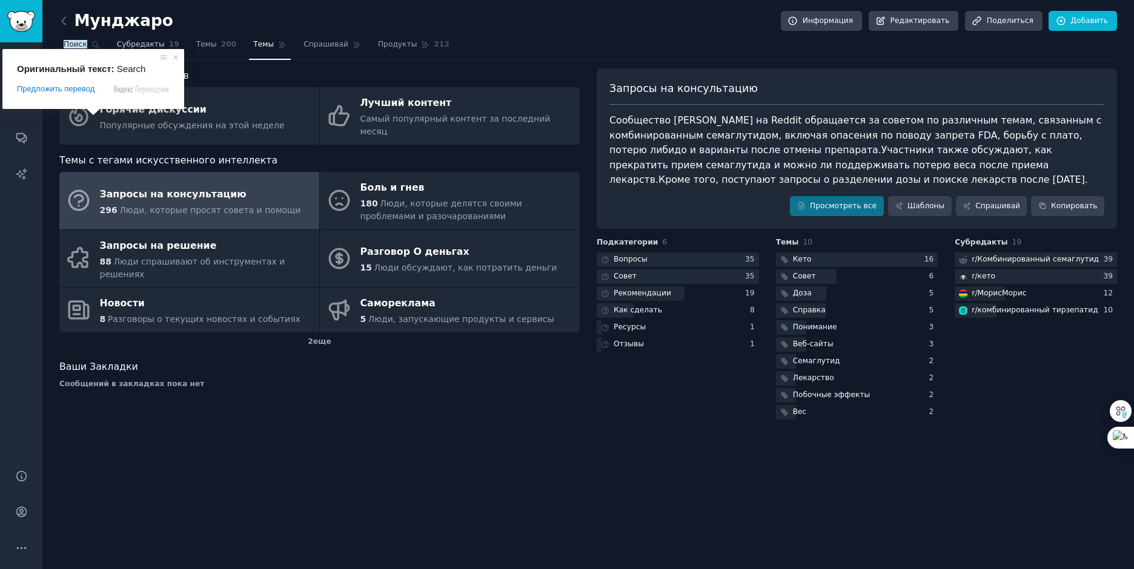
click at [131, 43] on ya-tr-span "Субредакты" at bounding box center [141, 44] width 48 height 8
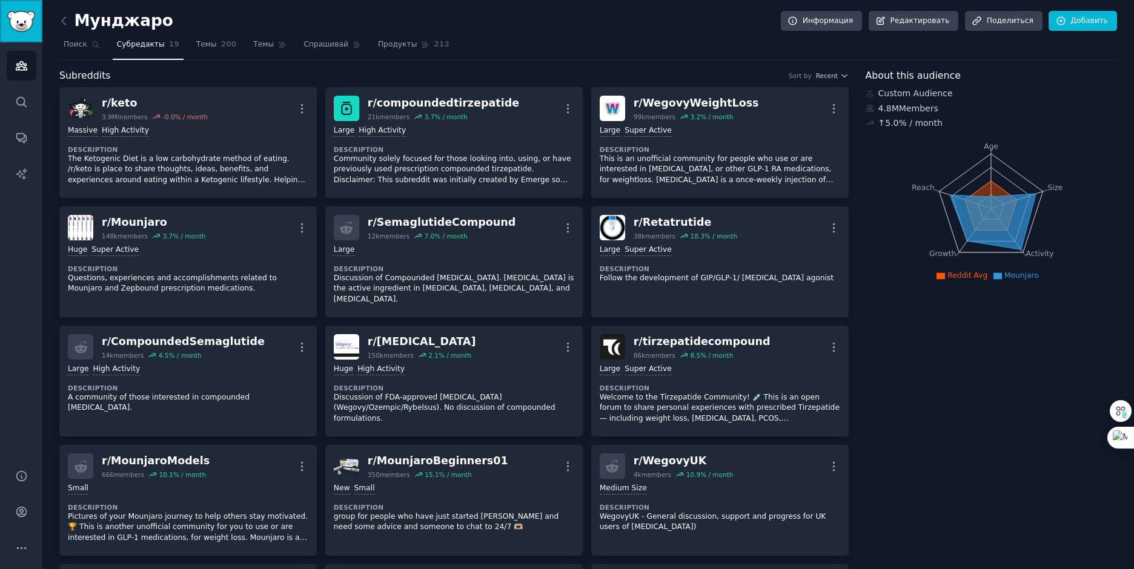
click at [20, 19] on img "Боковая панель" at bounding box center [21, 21] width 28 height 21
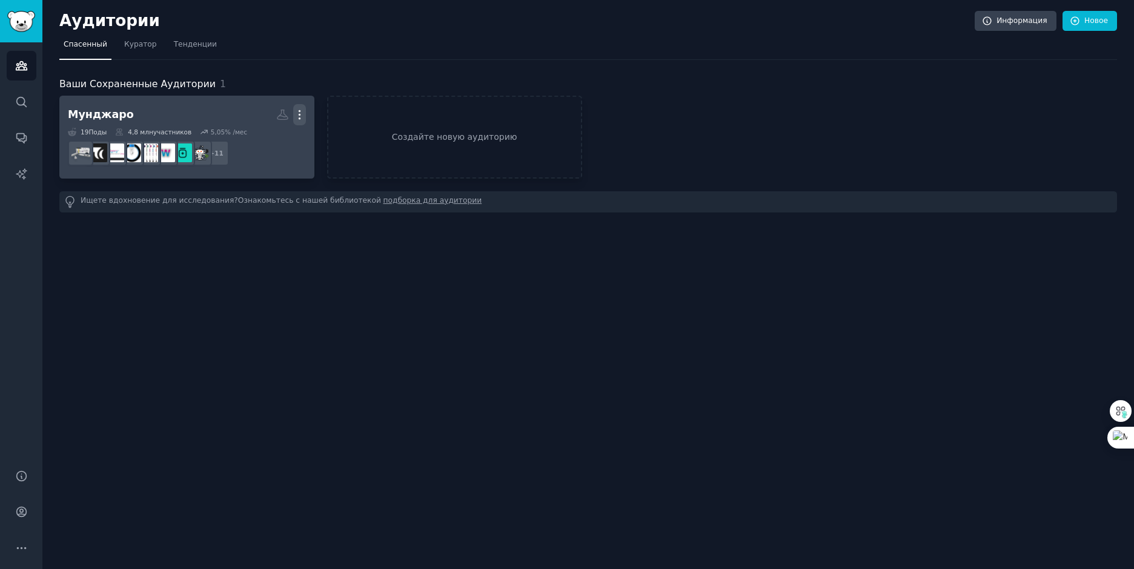
click at [299, 118] on icon "button" at bounding box center [299, 115] width 1 height 8
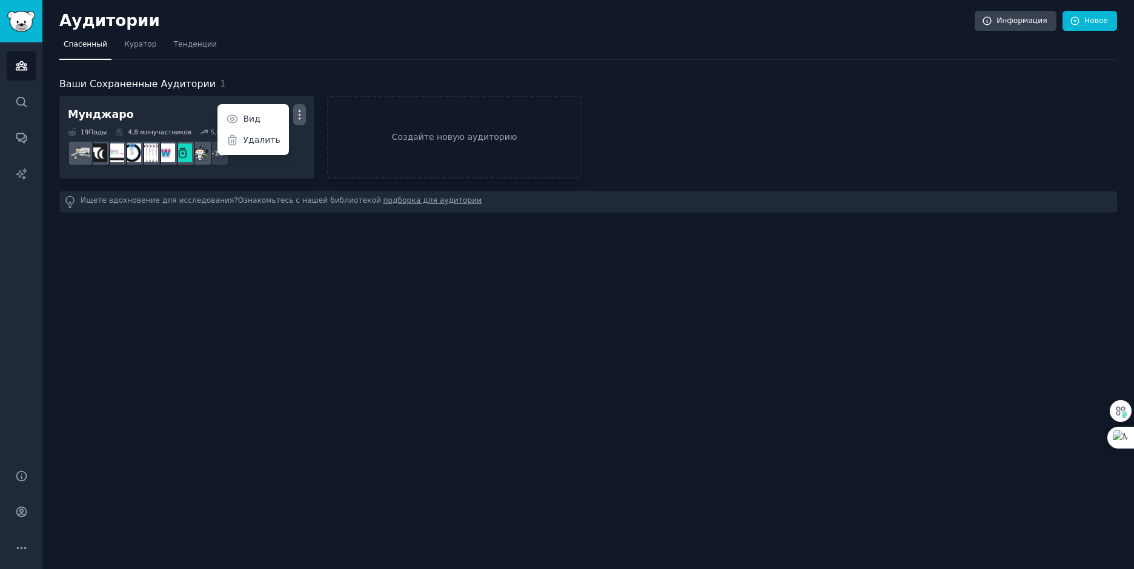
click at [263, 301] on div "Аудитории Информация Новое Спасенный Куратор Тенденции Ваши Сохраненные Аудитор…" at bounding box center [588, 284] width 1092 height 569
click at [130, 42] on ya-tr-span "Куратор" at bounding box center [140, 44] width 33 height 8
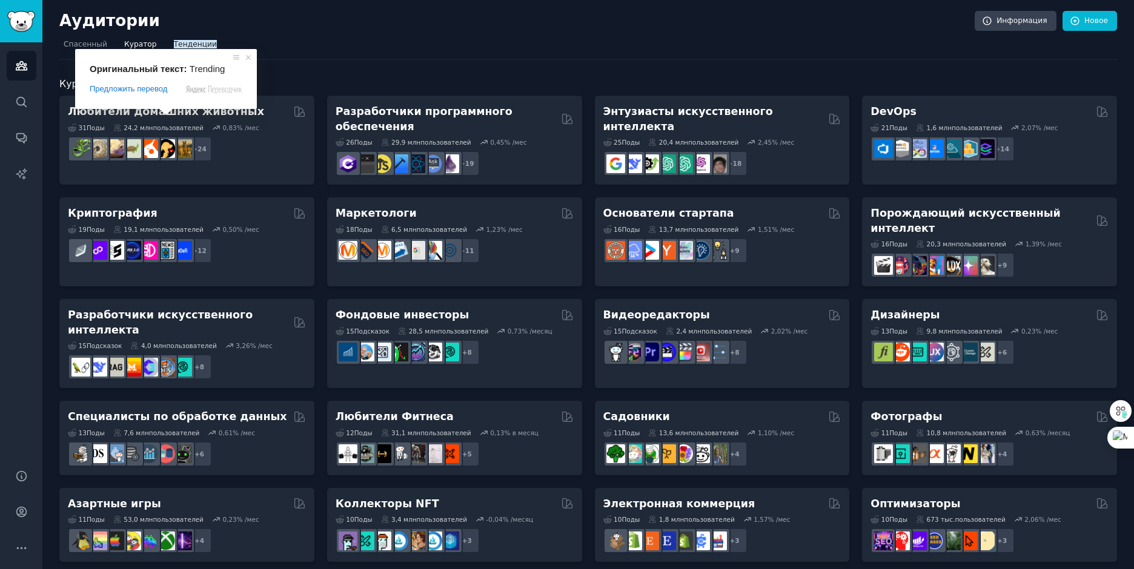
click at [186, 45] on ya-tr-span "Тенденции" at bounding box center [195, 44] width 43 height 8
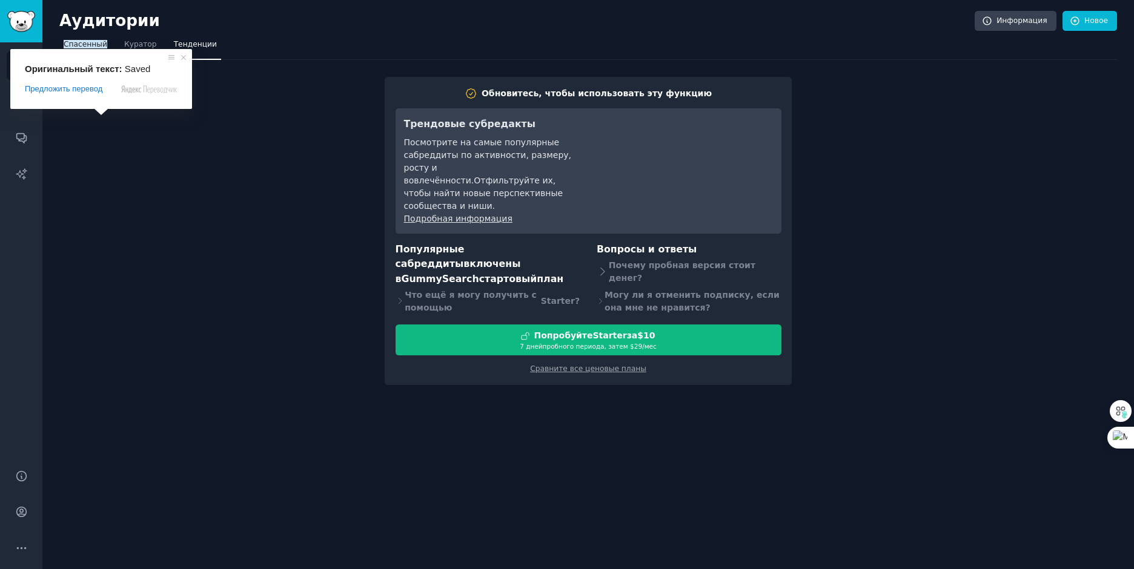
click at [91, 45] on ya-tr-span "Спасенный" at bounding box center [86, 44] width 44 height 8
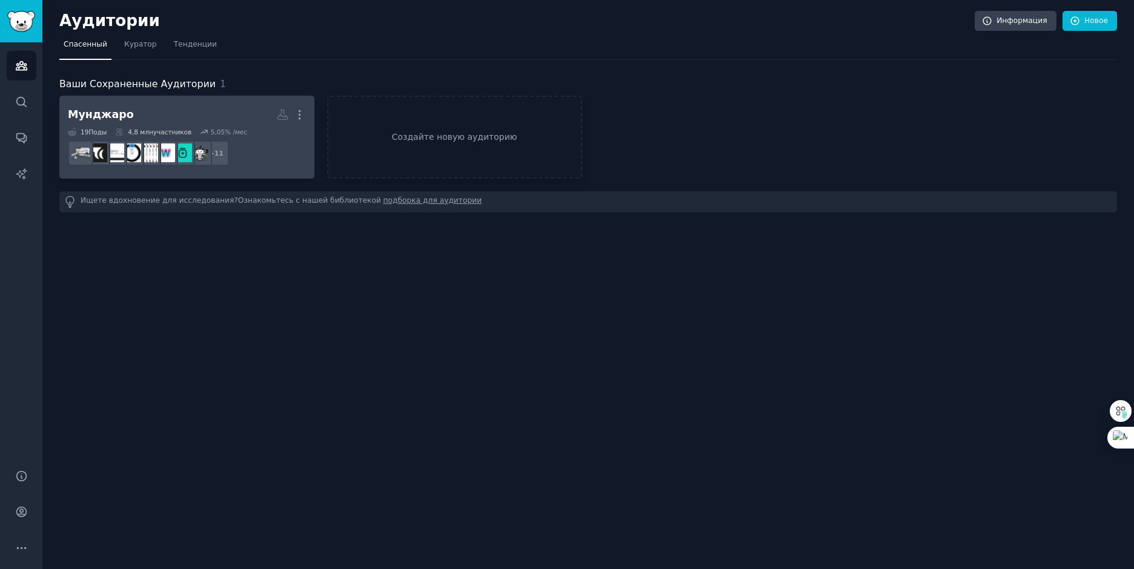
click at [135, 118] on h2 "Мунджаро Еще" at bounding box center [187, 114] width 238 height 21
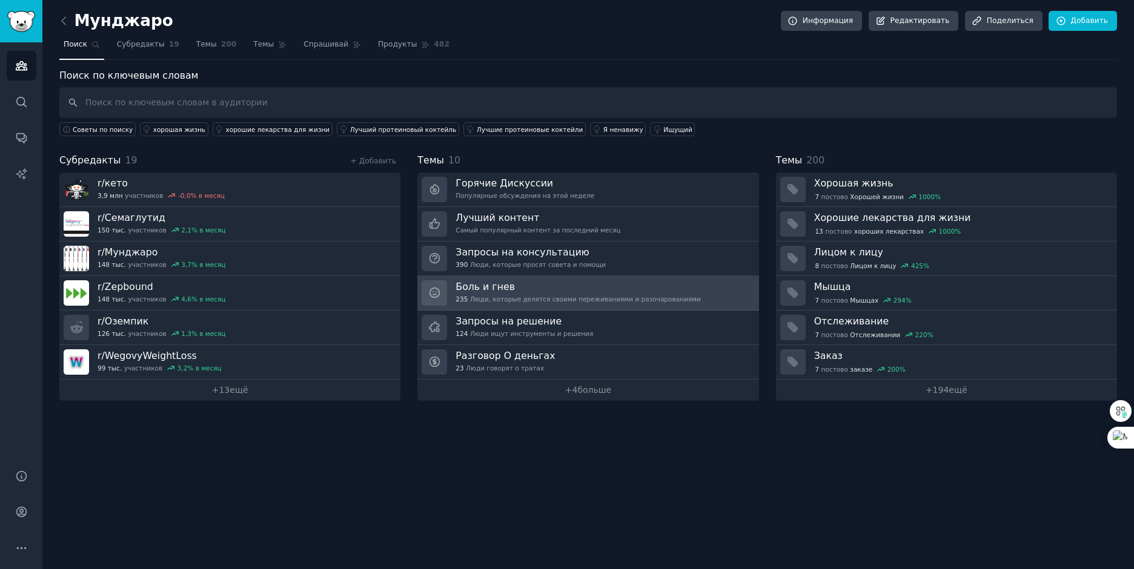
click at [514, 300] on ya-tr-span "Люди, которые делятся своими переживаниями и разочарованиями" at bounding box center [585, 299] width 231 height 8
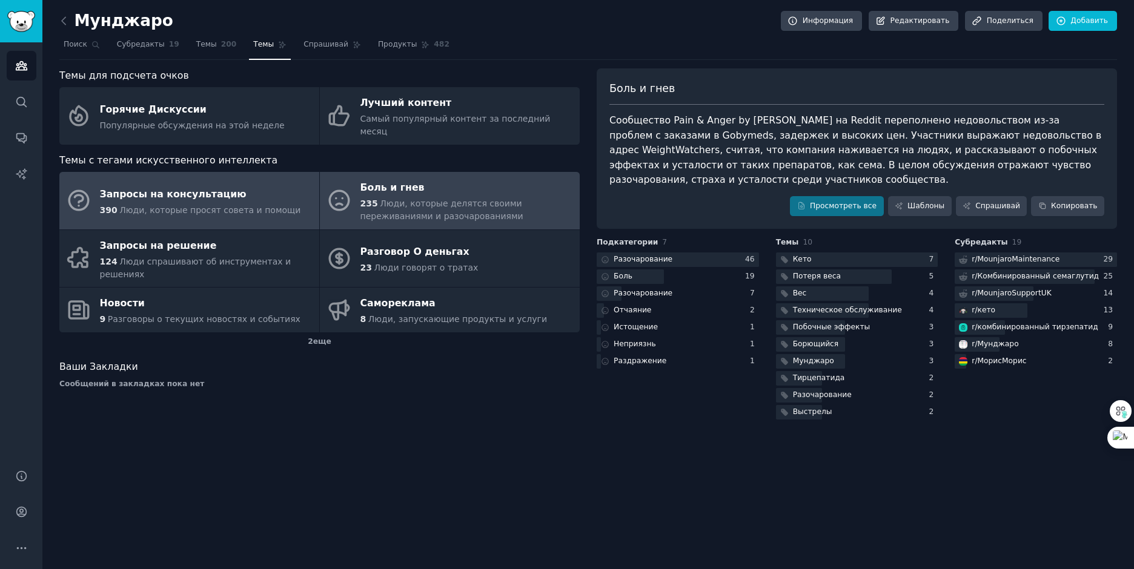
click at [144, 187] on ya-tr-span "Запросы на консультацию" at bounding box center [173, 194] width 147 height 15
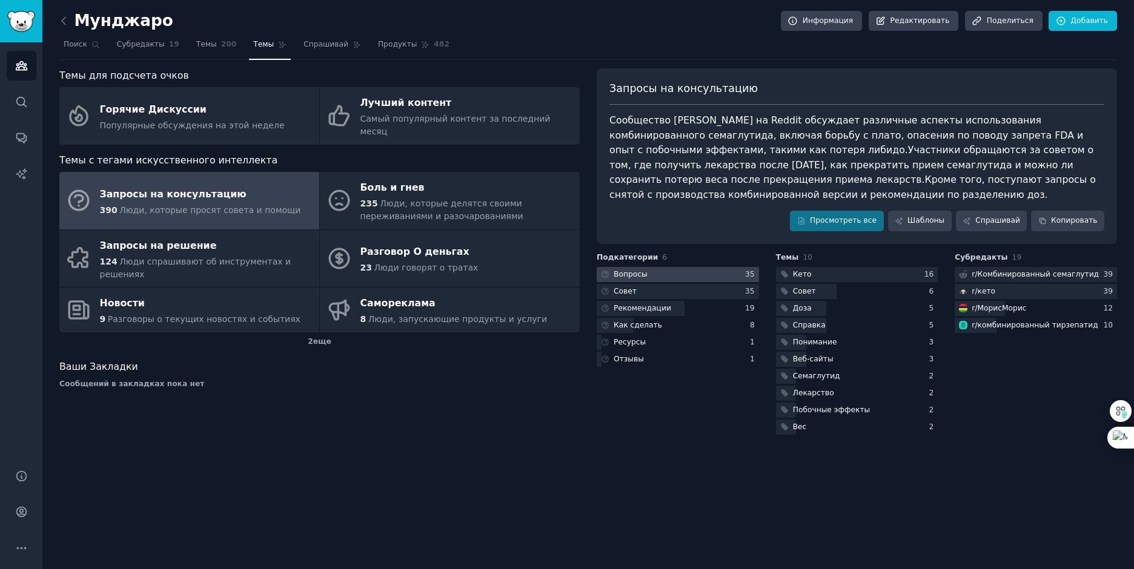
click at [691, 267] on div at bounding box center [678, 274] width 162 height 15
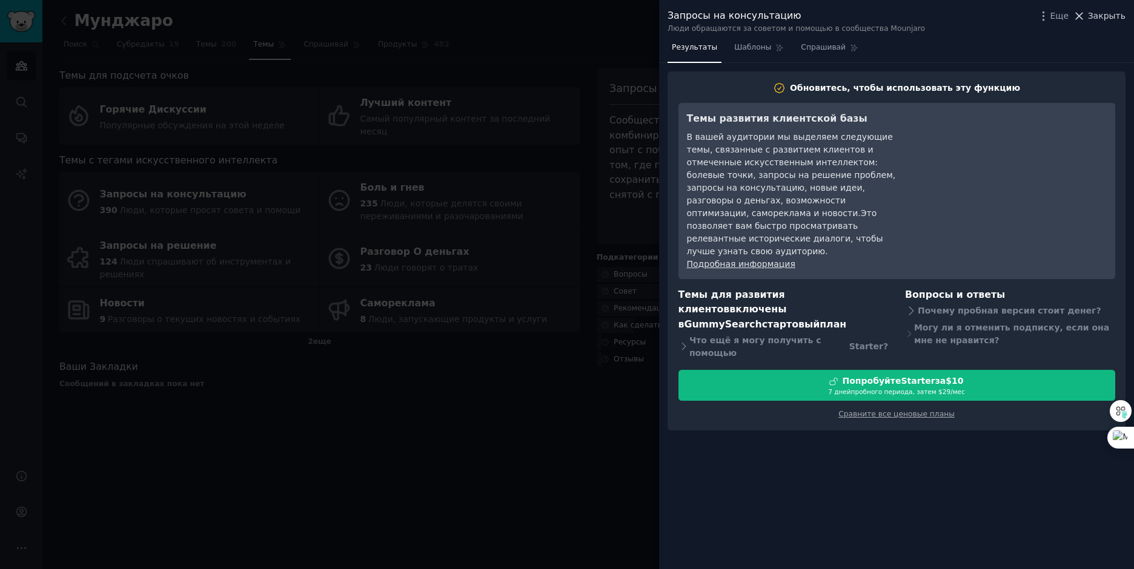
click at [1107, 12] on ya-tr-span "Закрыть" at bounding box center [1107, 16] width 38 height 10
